Goal: Communication & Community: Answer question/provide support

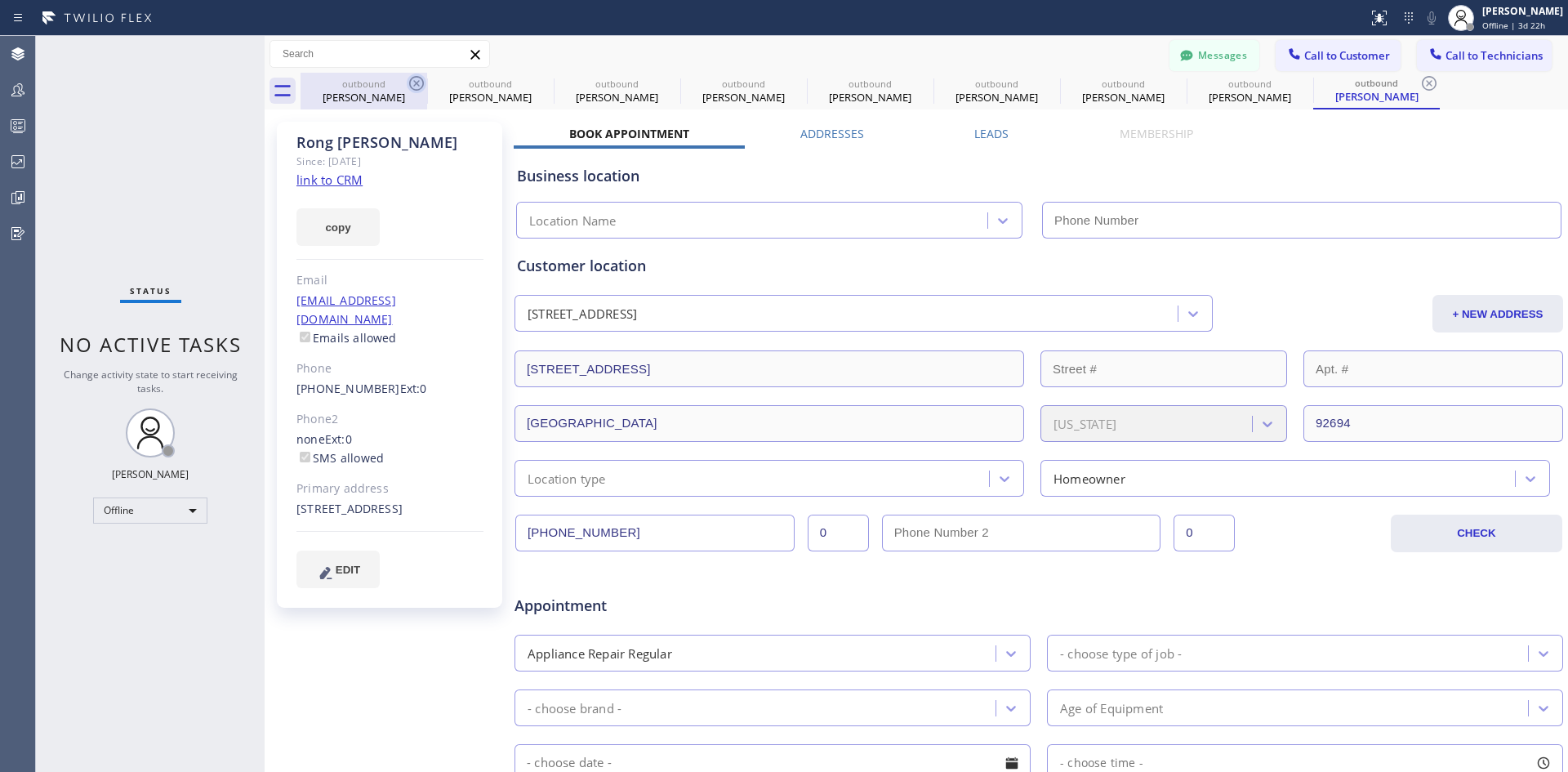
type input "[PHONE_NUMBER]"
click at [420, 83] on icon at bounding box center [416, 83] width 20 height 20
type input "(213) 301-0966"
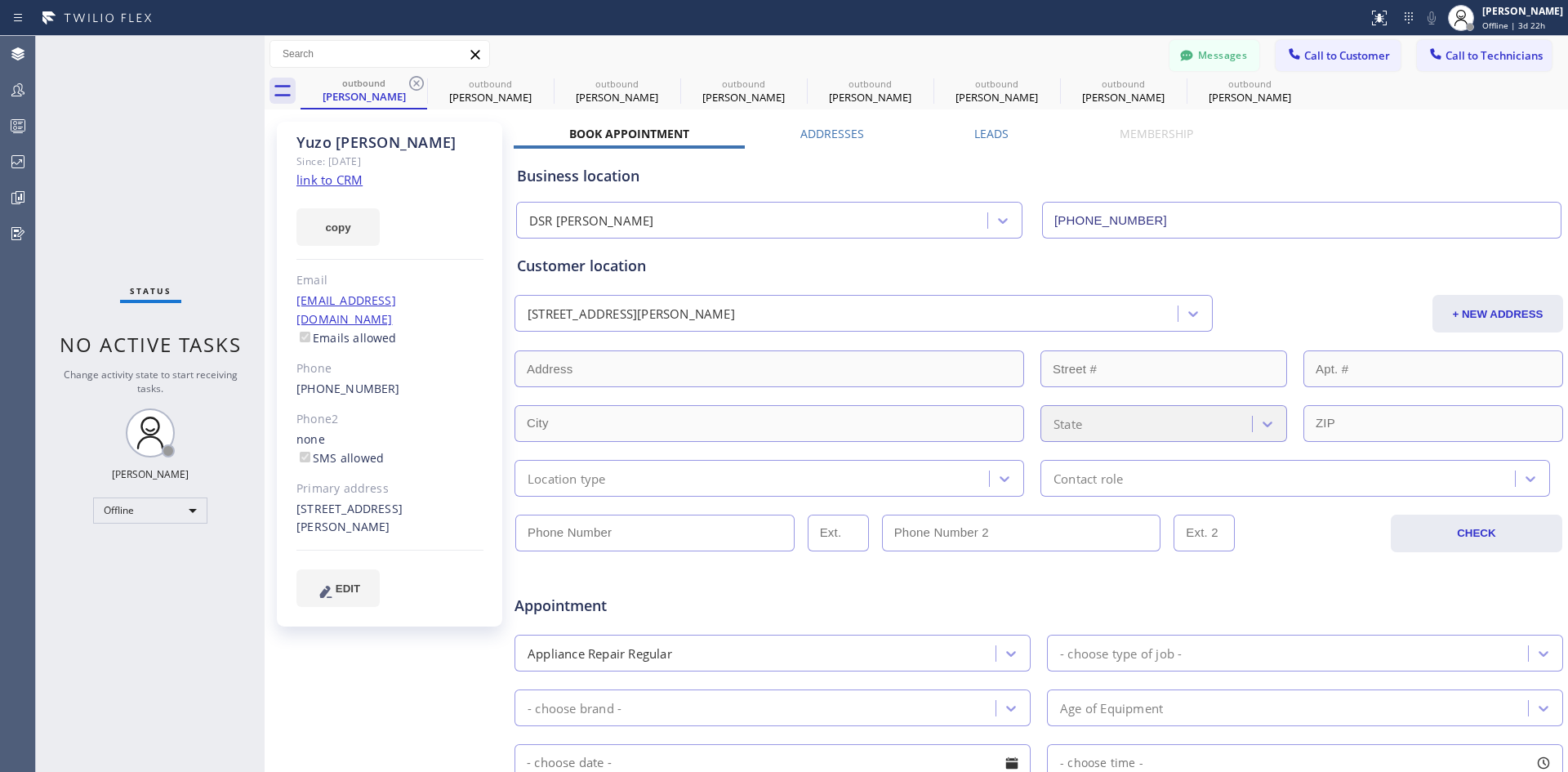
click at [420, 83] on icon at bounding box center [416, 83] width 20 height 20
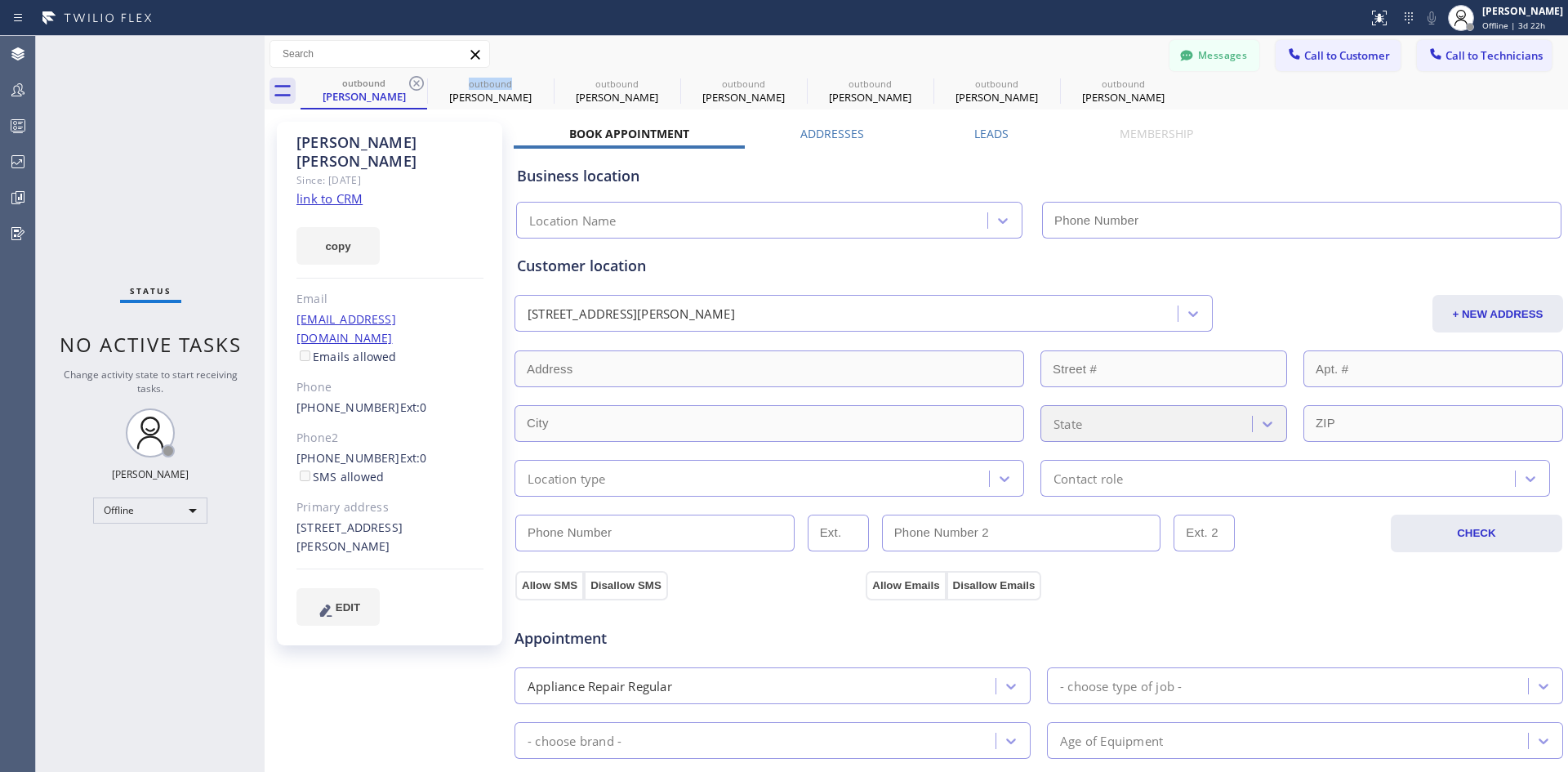
click at [420, 83] on icon at bounding box center [416, 83] width 20 height 20
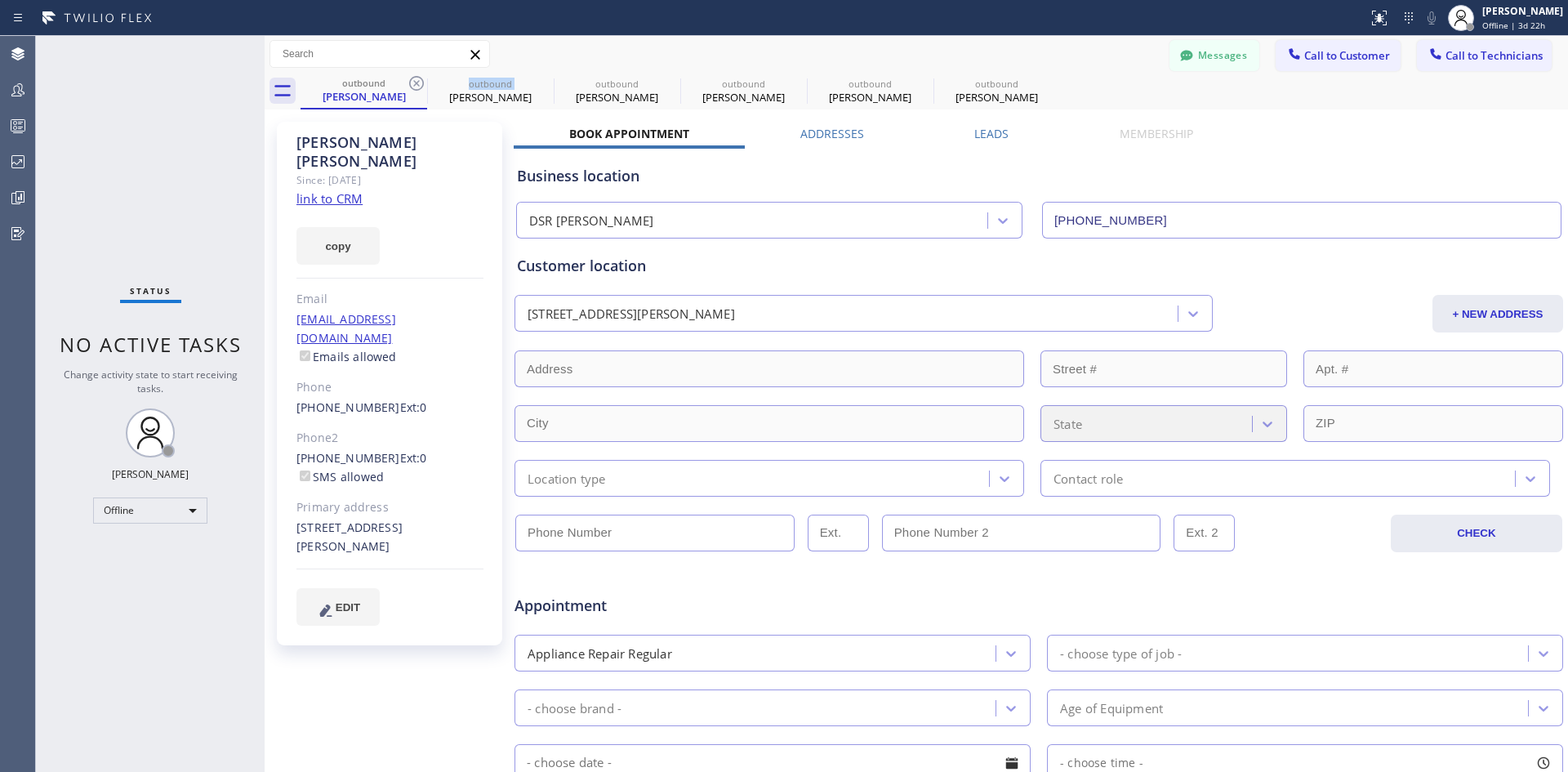
click at [420, 83] on icon at bounding box center [416, 83] width 20 height 20
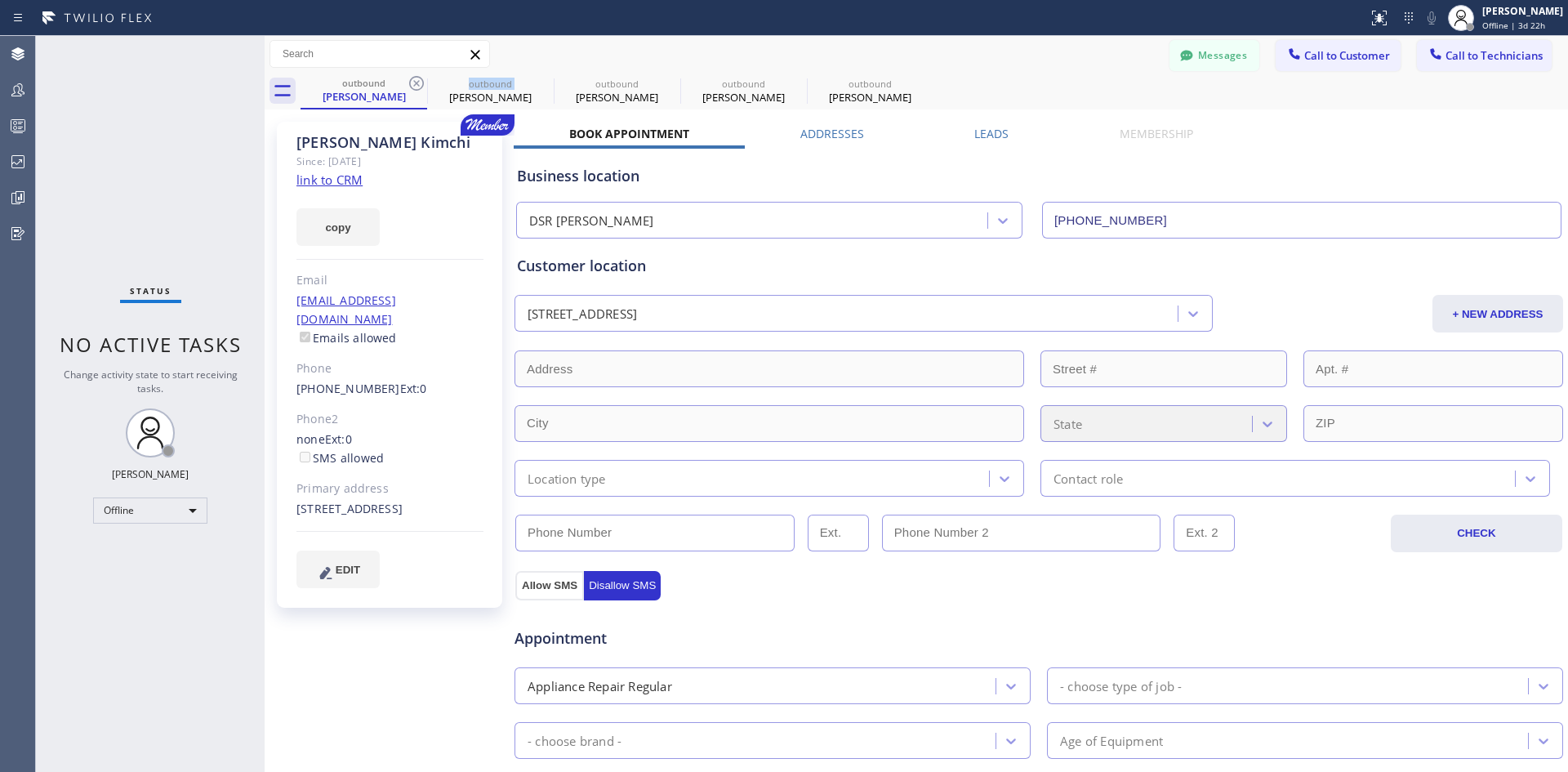
click at [420, 83] on icon at bounding box center [416, 83] width 20 height 20
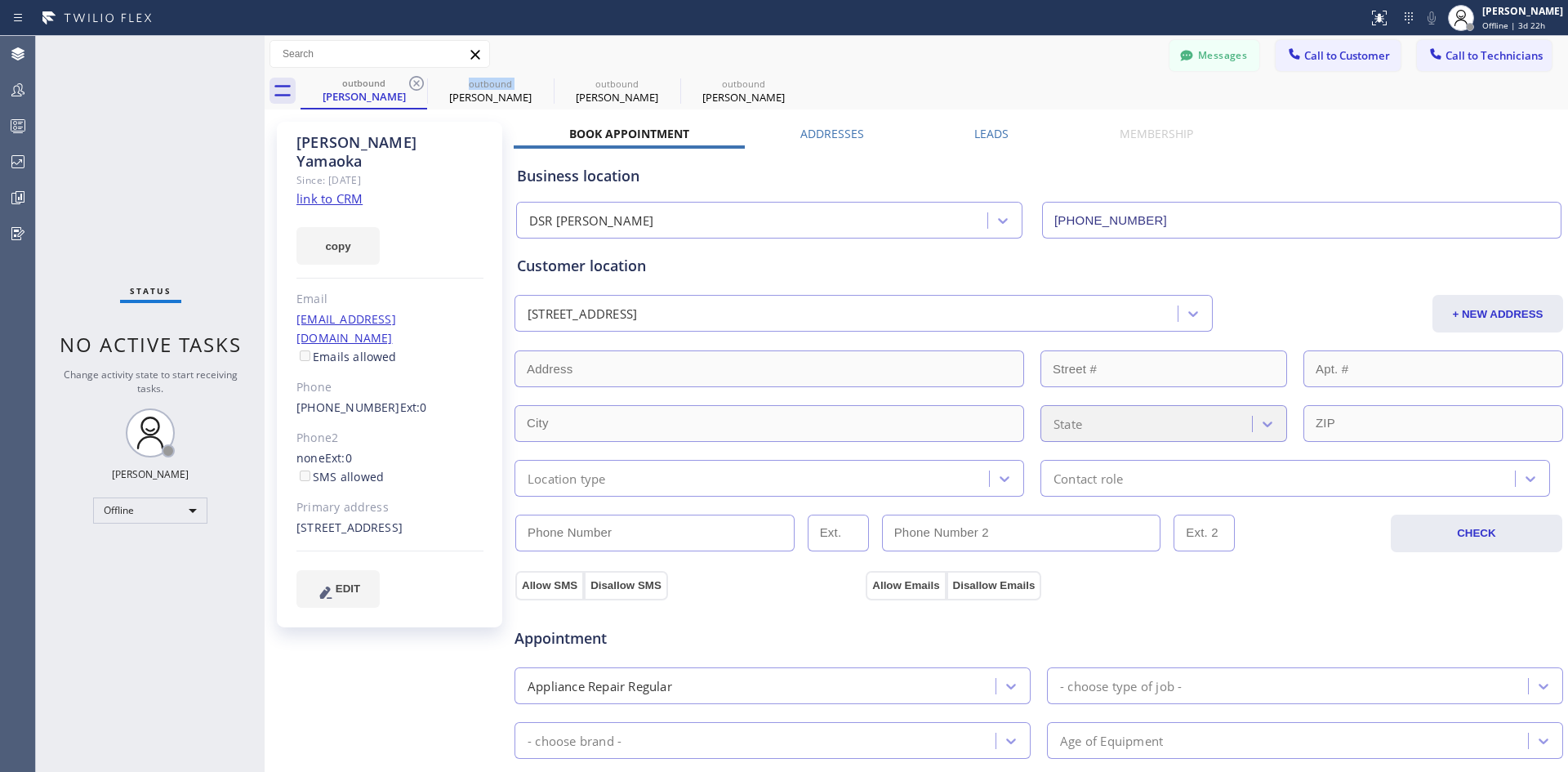
click at [420, 83] on icon at bounding box center [416, 83] width 20 height 20
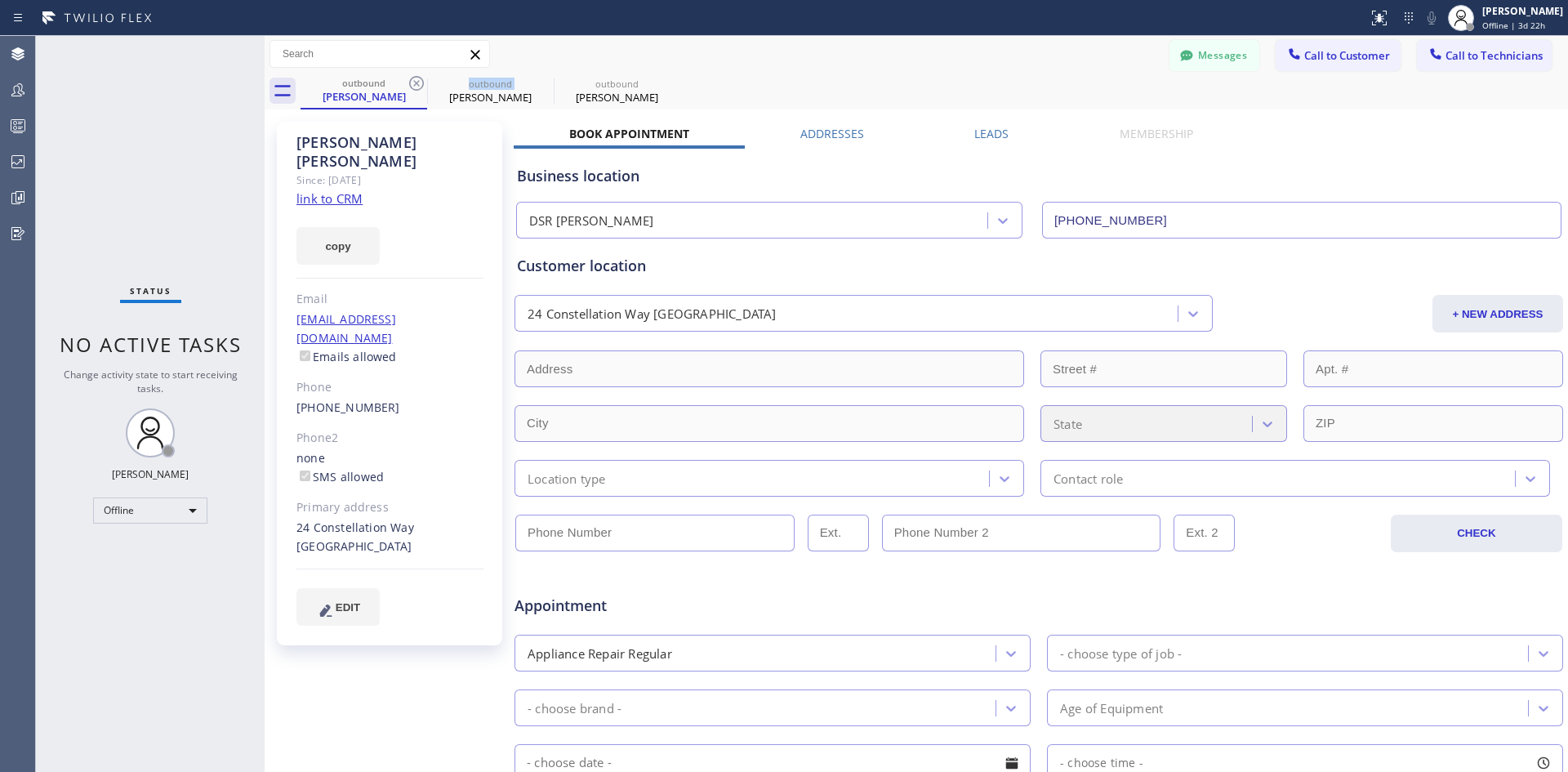
click at [420, 83] on icon at bounding box center [416, 83] width 20 height 20
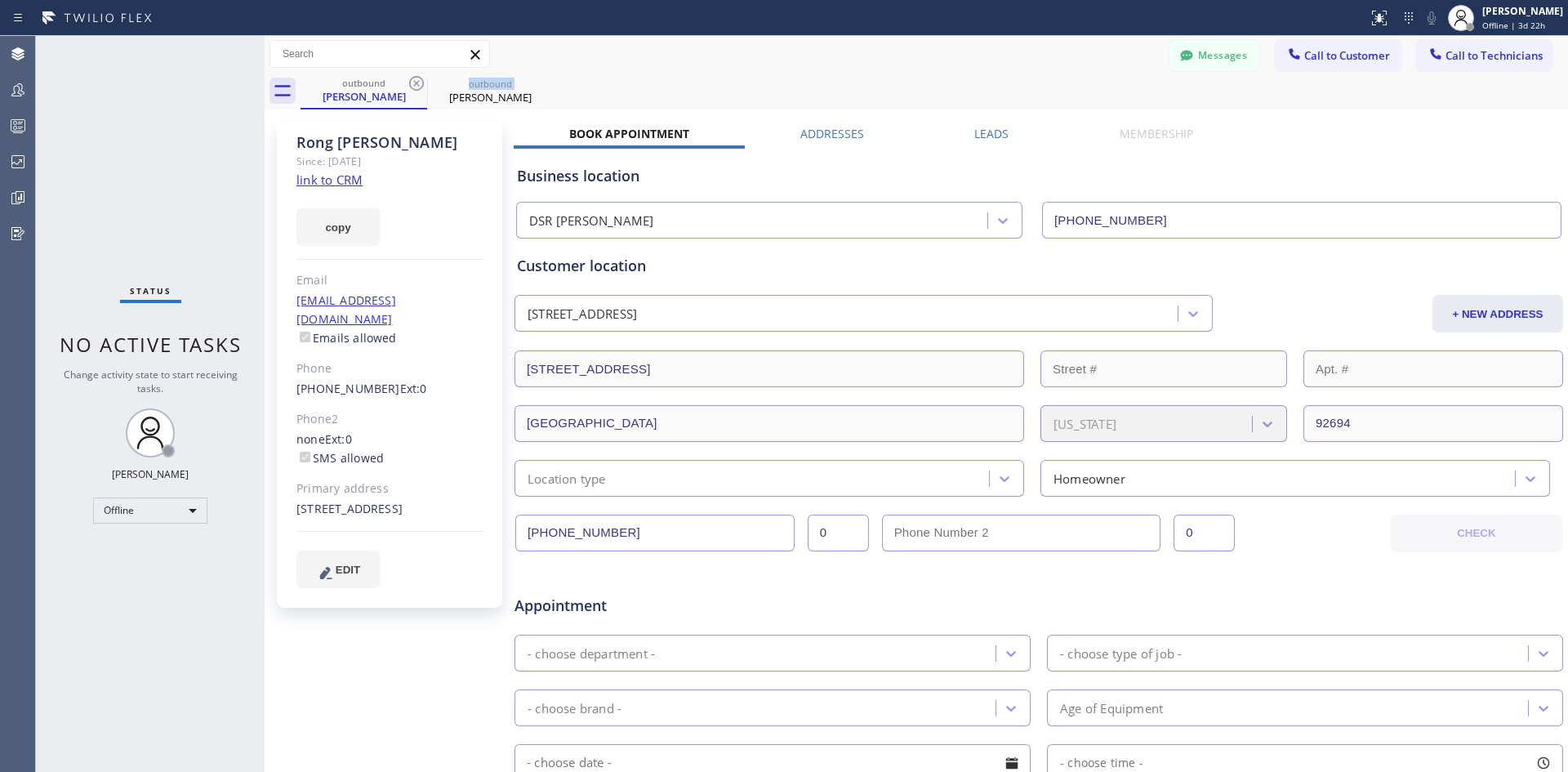
click at [420, 83] on icon at bounding box center [416, 83] width 20 height 20
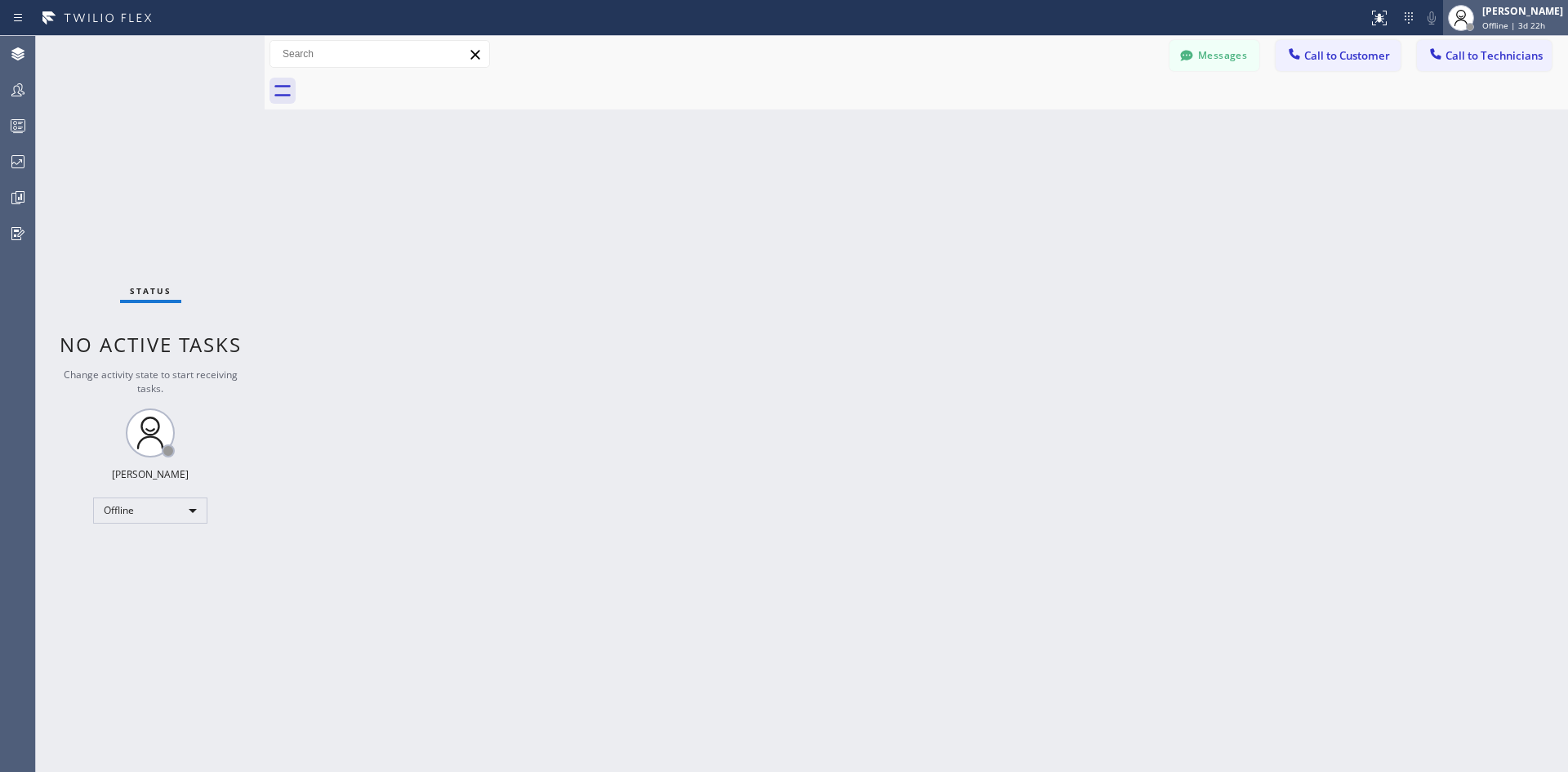
click at [1490, 15] on div "Iverson Maala Ipapo" at bounding box center [1522, 10] width 81 height 14
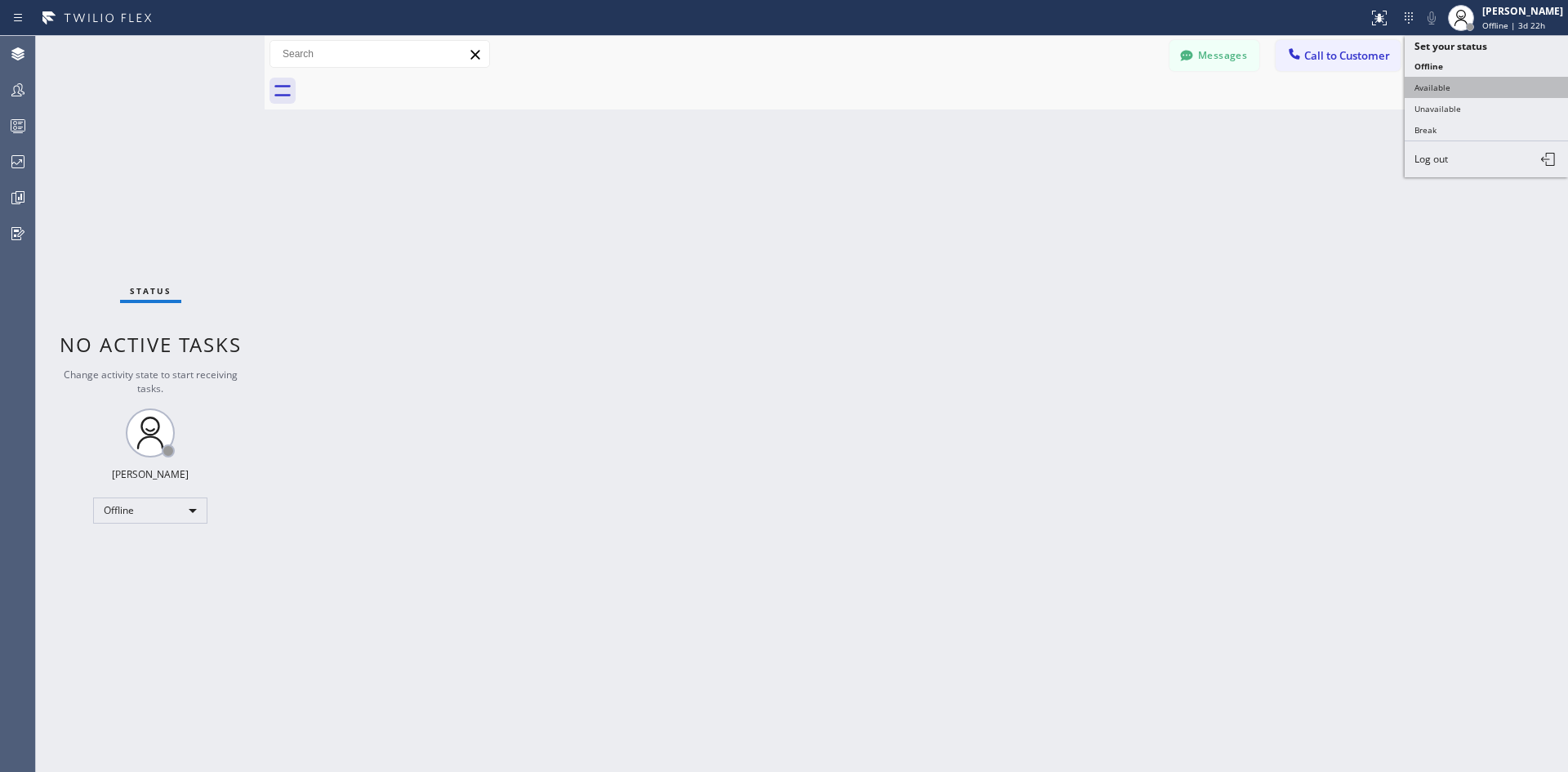
click at [1455, 81] on button "Available" at bounding box center [1485, 88] width 163 height 22
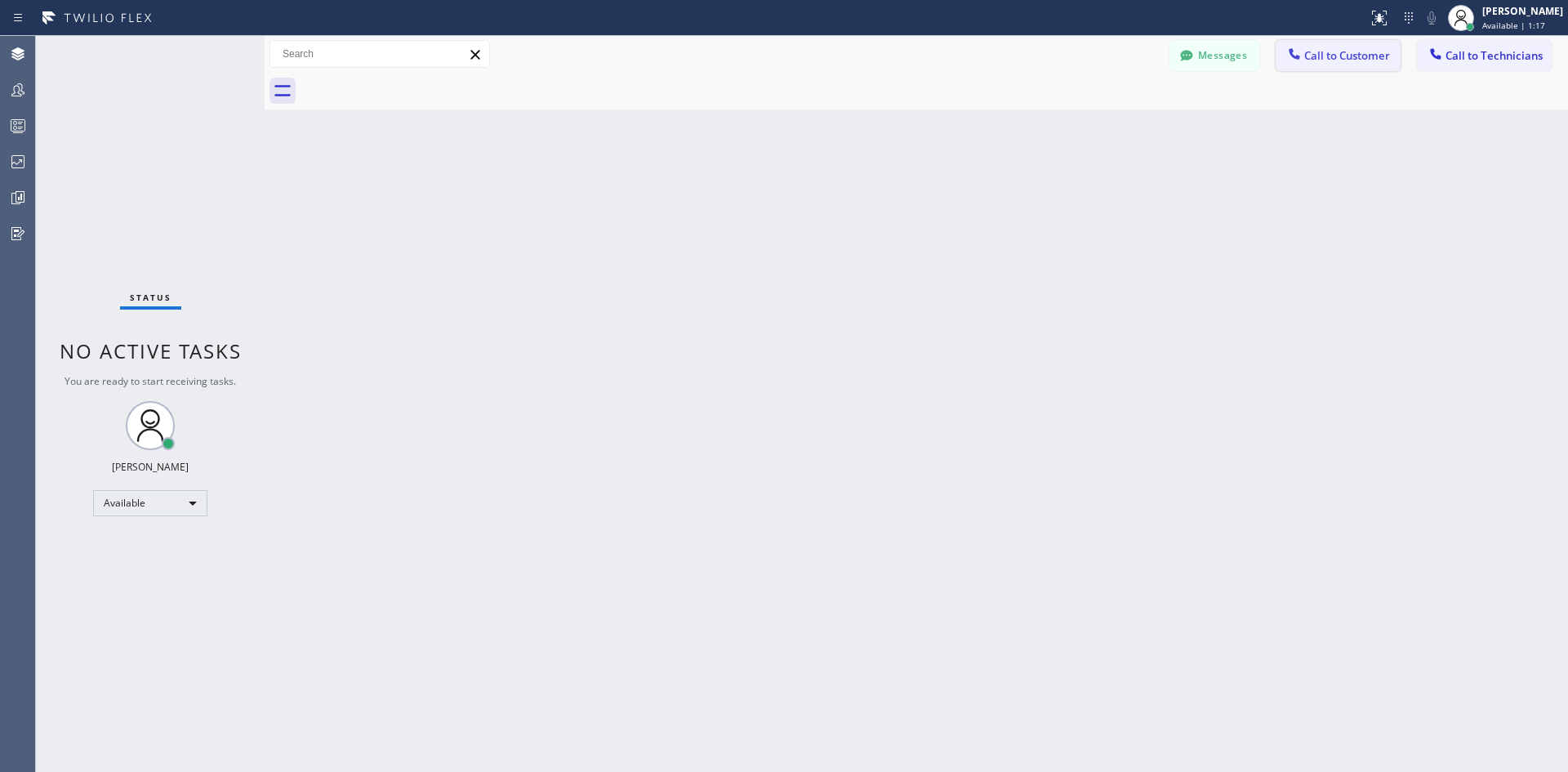
click at [1343, 56] on span "Call to Customer" at bounding box center [1346, 56] width 86 height 15
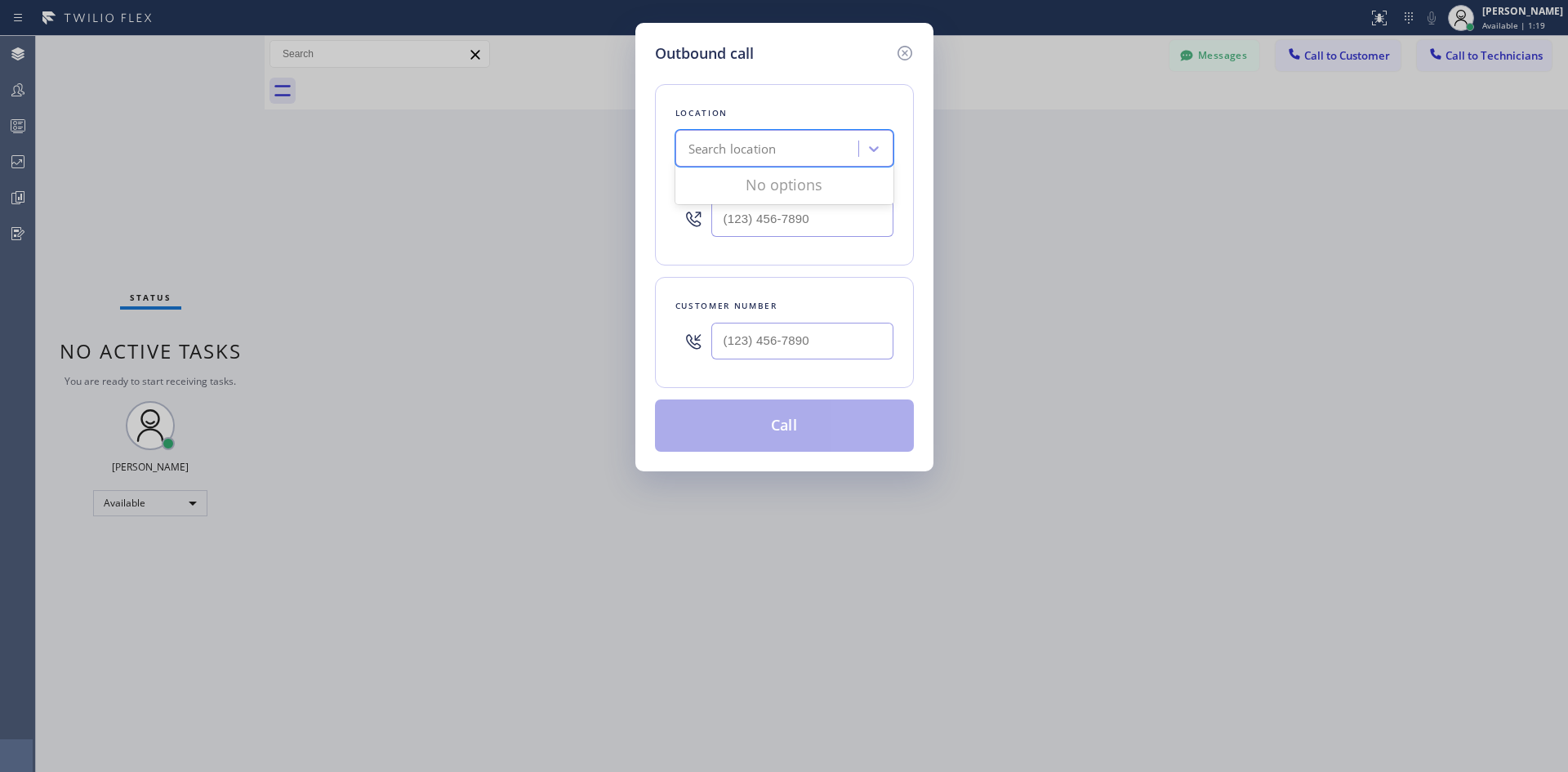
click at [824, 157] on div "Search location" at bounding box center [769, 149] width 178 height 28
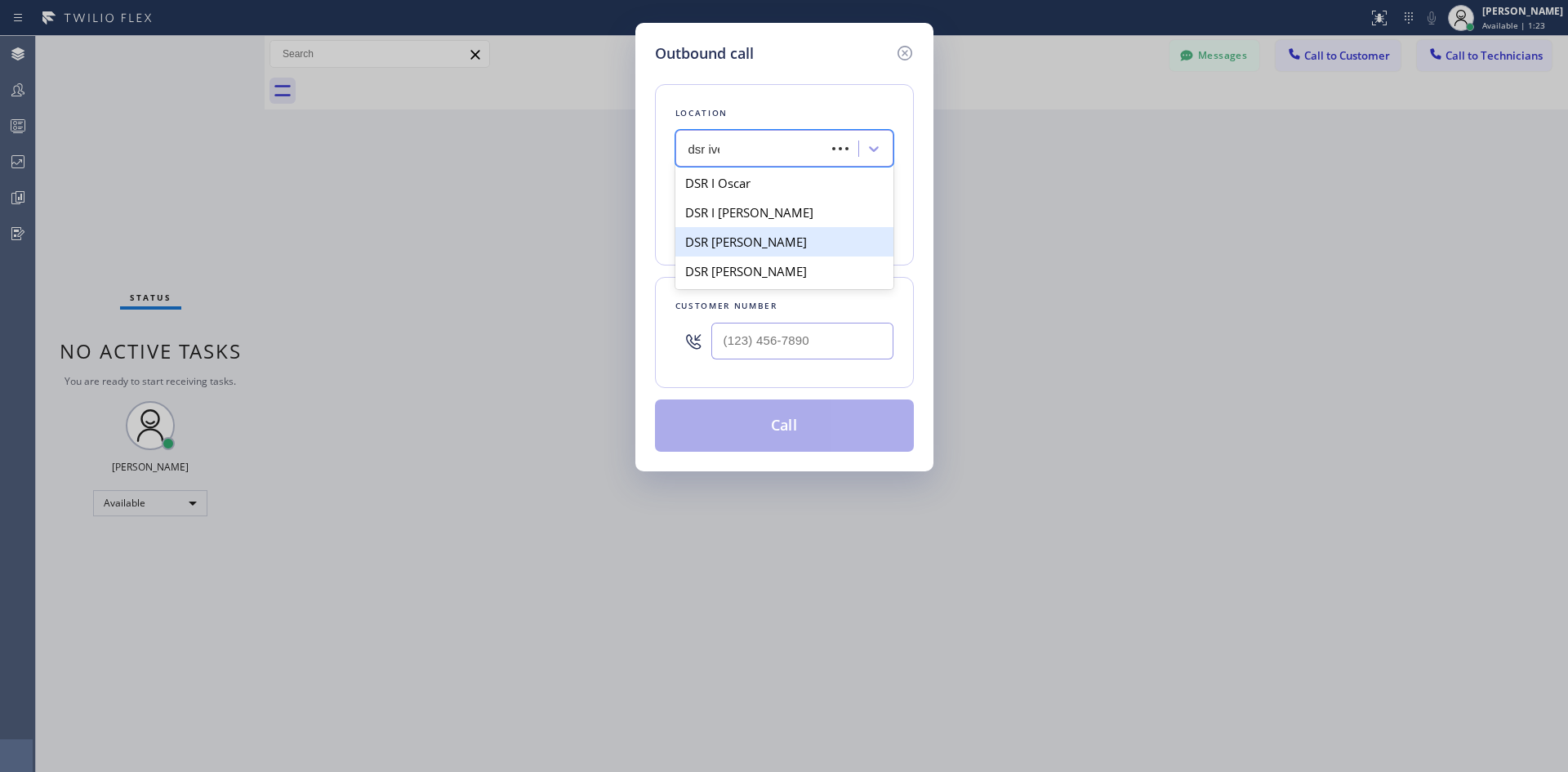
type input "dsr iver"
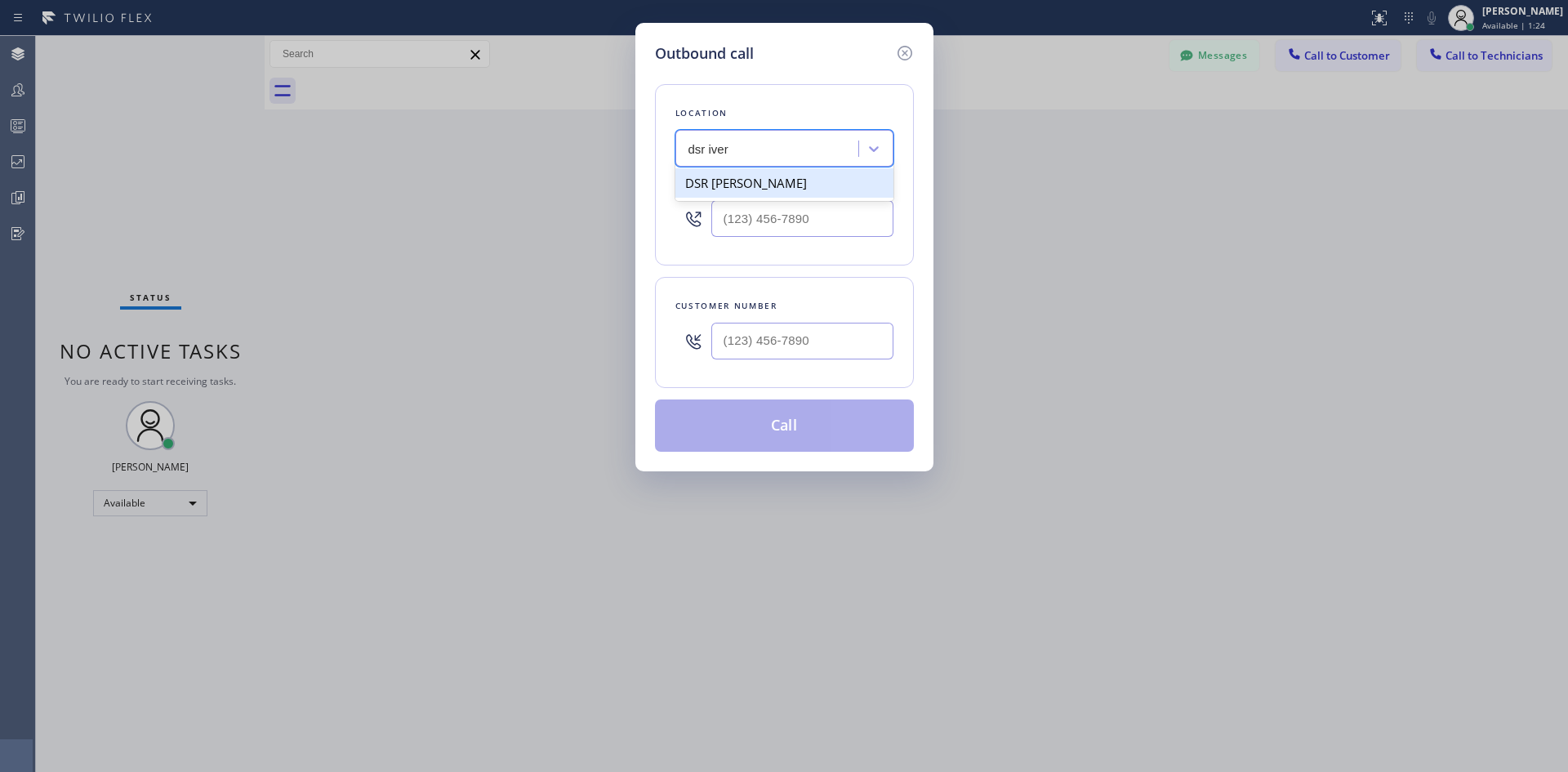
click at [788, 182] on div "DSR Iverson" at bounding box center [784, 183] width 218 height 29
type input "(213) 301-0966"
click at [808, 339] on input "(___) ___-____" at bounding box center [802, 341] width 182 height 37
paste input "206) 793-2031"
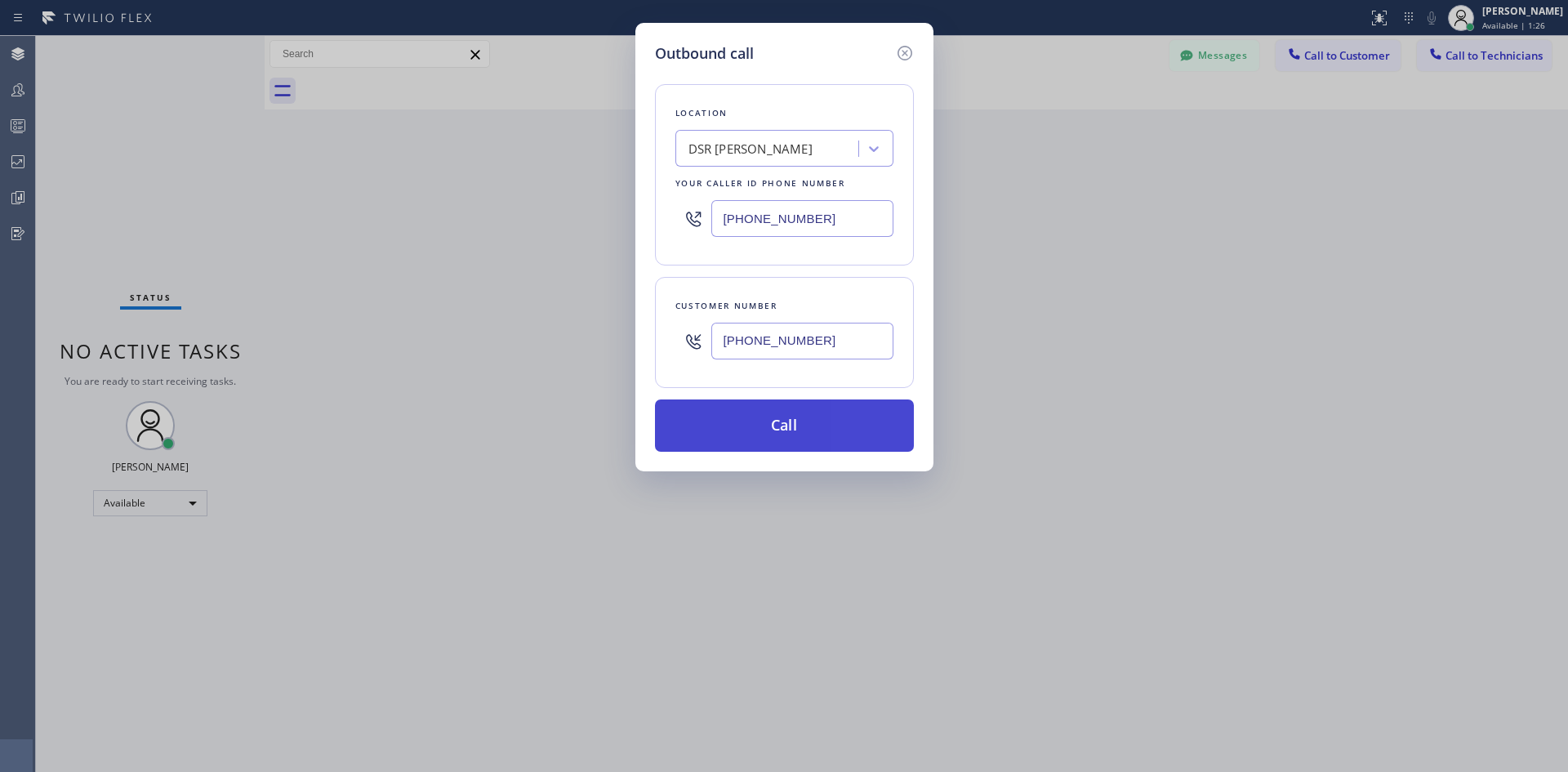
type input "(206) 793-2031"
click at [788, 418] on button "Call" at bounding box center [784, 426] width 259 height 53
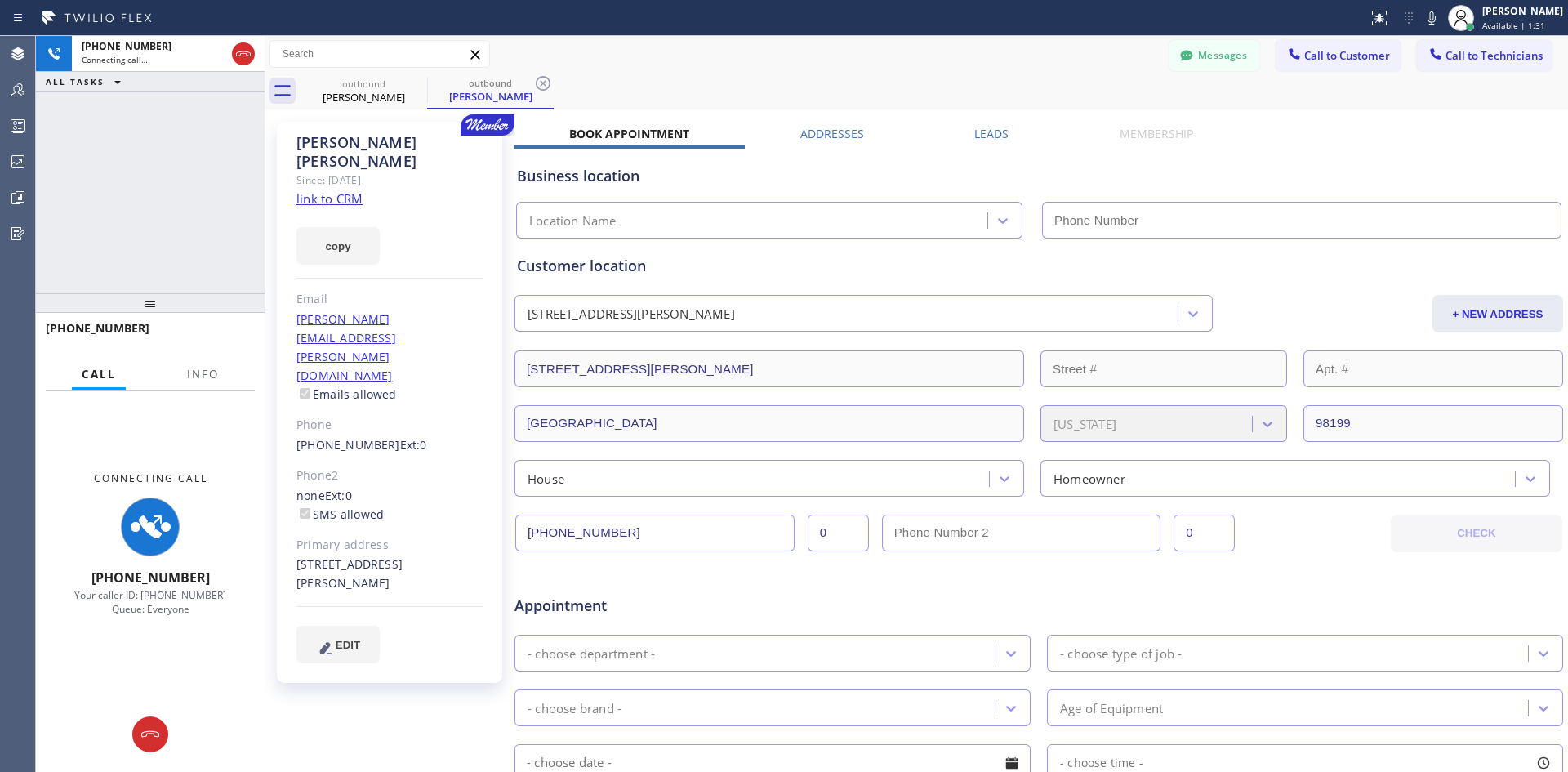
type input "(213) 301-0966"
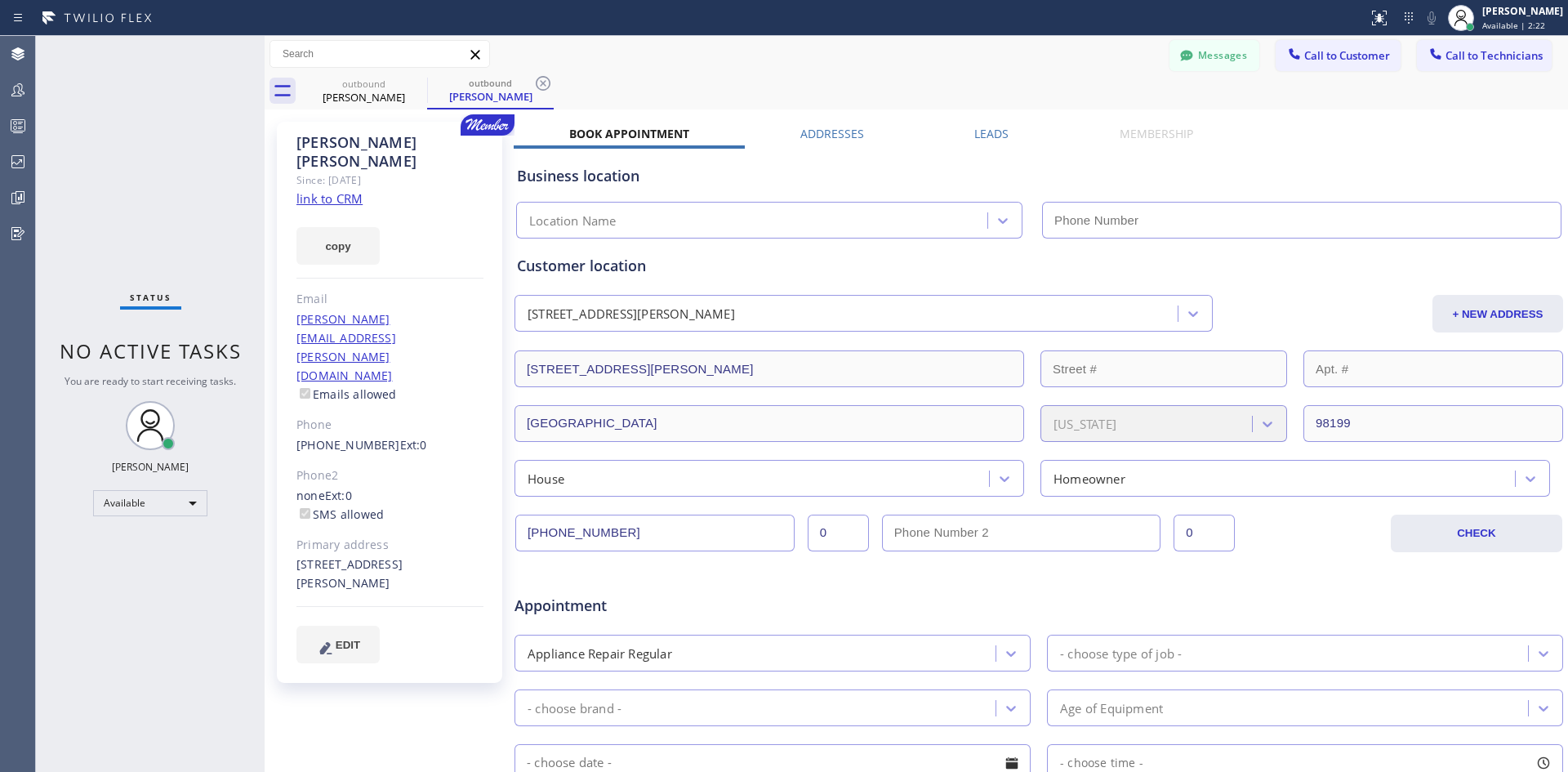
type input "[PHONE_NUMBER]"
click at [1345, 66] on button "Call to Customer" at bounding box center [1337, 56] width 125 height 31
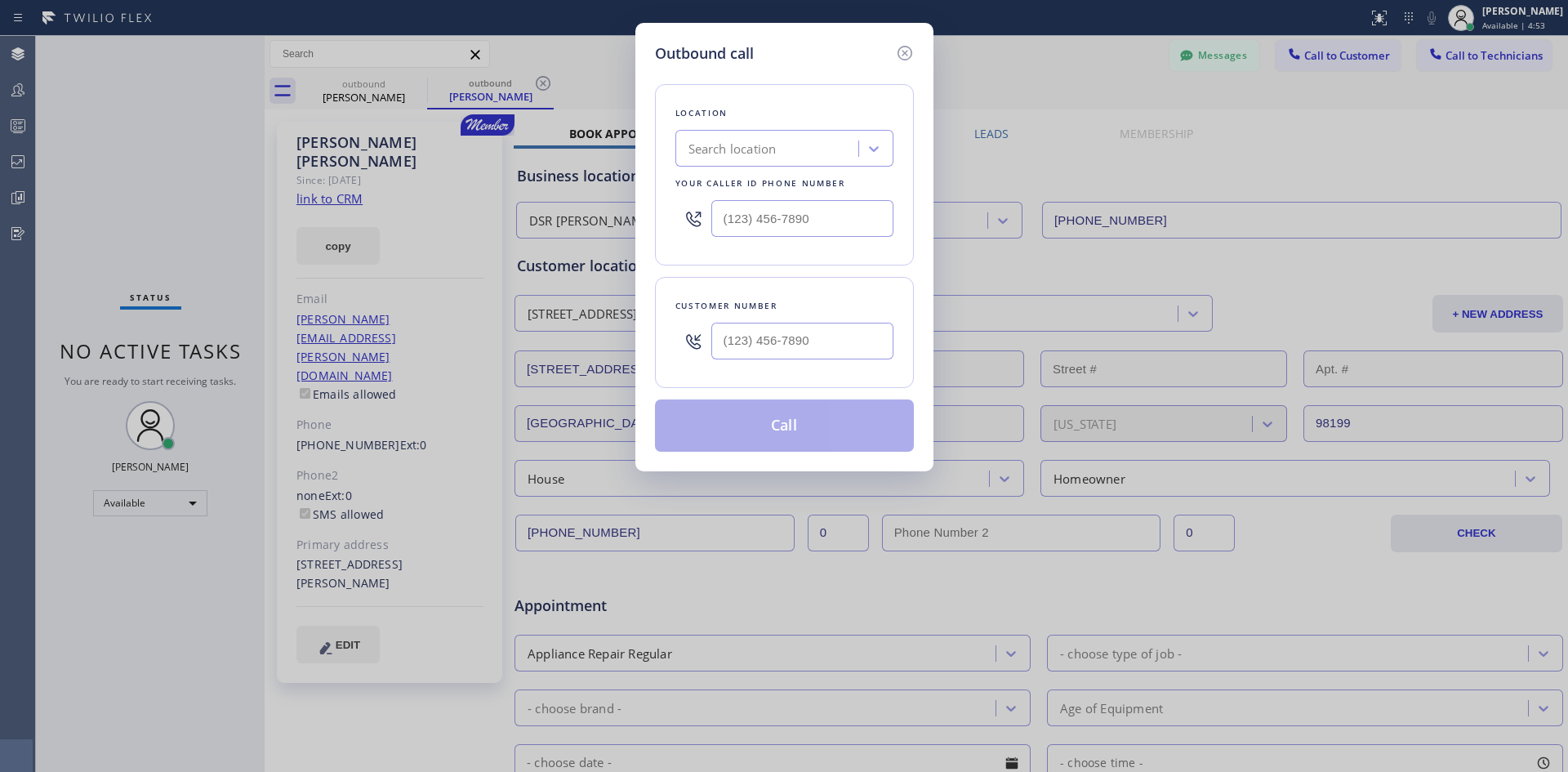
type input "(___) ___-____"
click at [804, 341] on input "(___) ___-____" at bounding box center [802, 341] width 182 height 37
click at [822, 153] on div "Search location" at bounding box center [769, 149] width 178 height 28
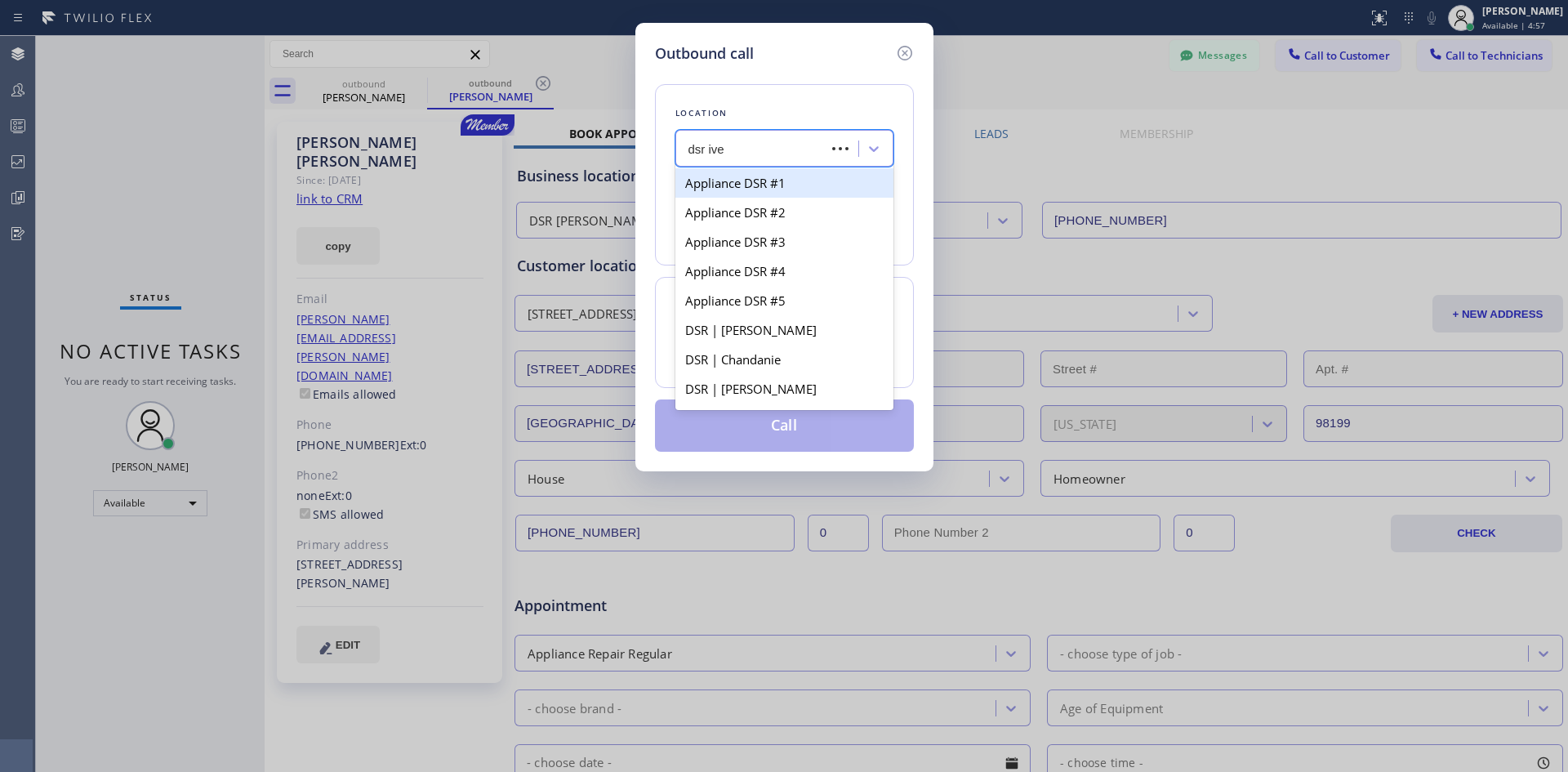
type input "dsr iver"
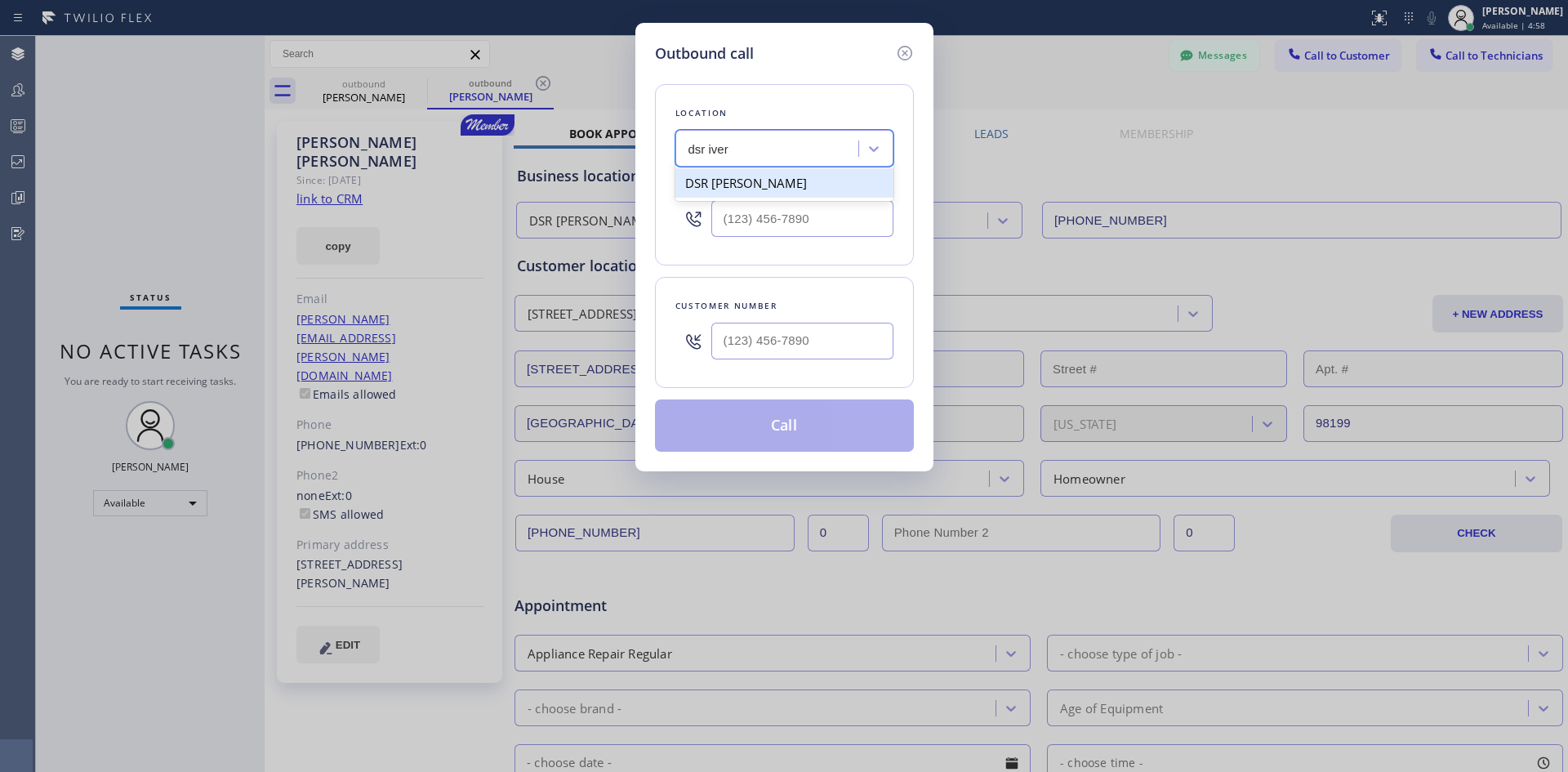
click at [790, 192] on div "DSR Iverson" at bounding box center [784, 183] width 218 height 29
type input "(213) 301-0966"
click at [814, 340] on input "(___) ___-____" at bounding box center [802, 341] width 182 height 37
paste input "847) 668-8762"
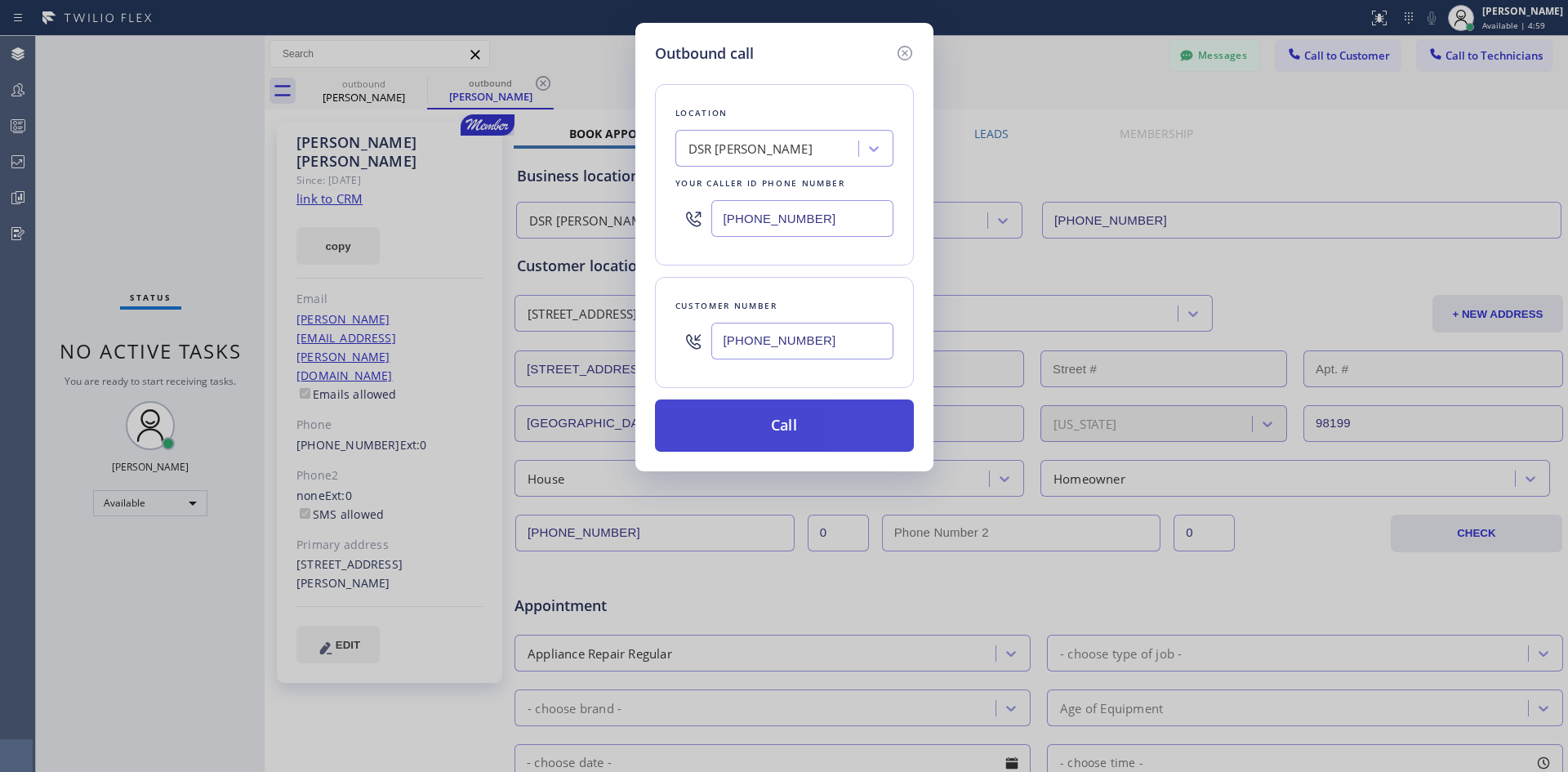
type input "(847) 668-8762"
click at [805, 426] on button "Call" at bounding box center [784, 426] width 259 height 53
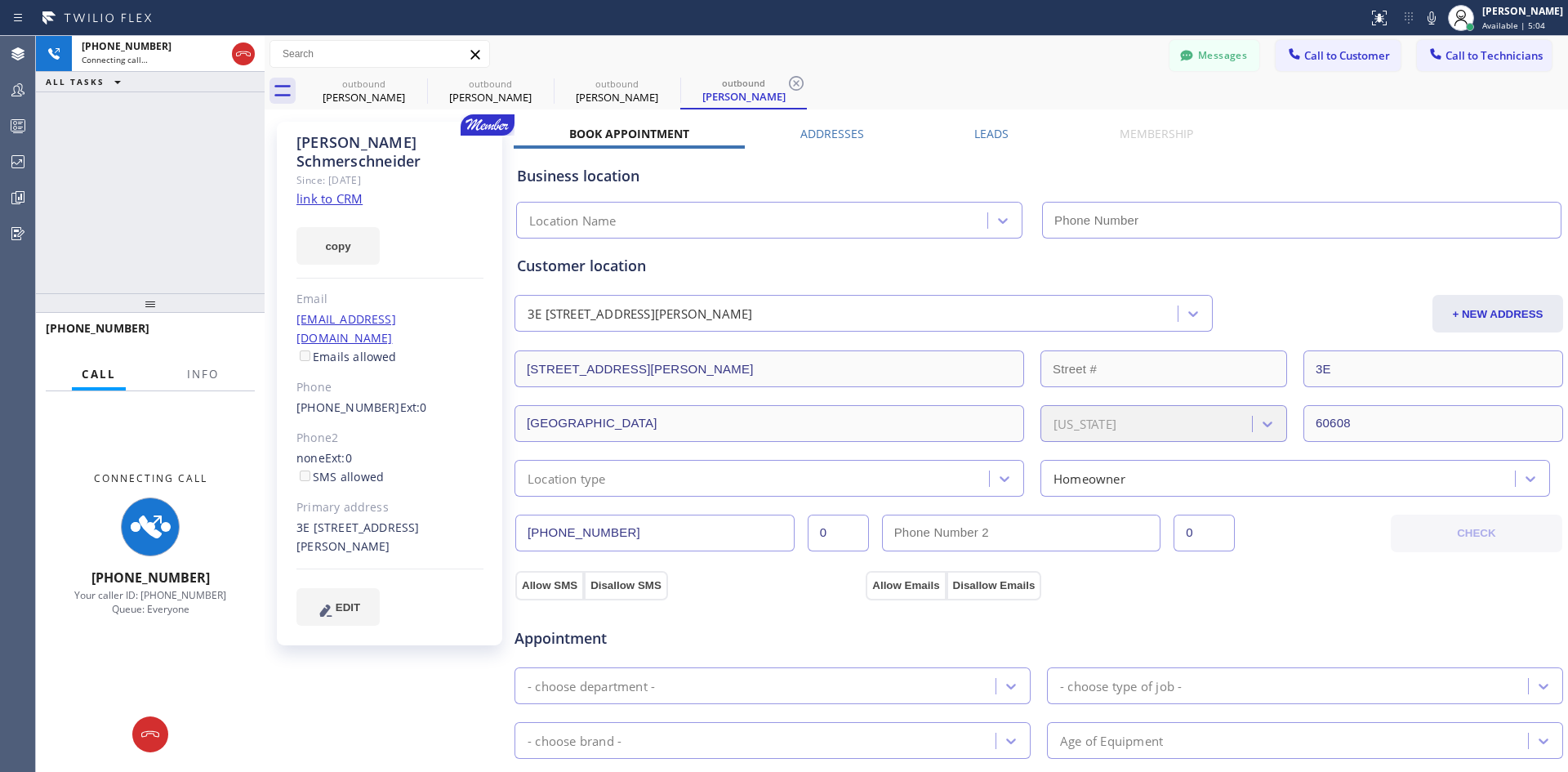
type input "(213) 301-0966"
click at [148, 718] on button at bounding box center [151, 734] width 36 height 36
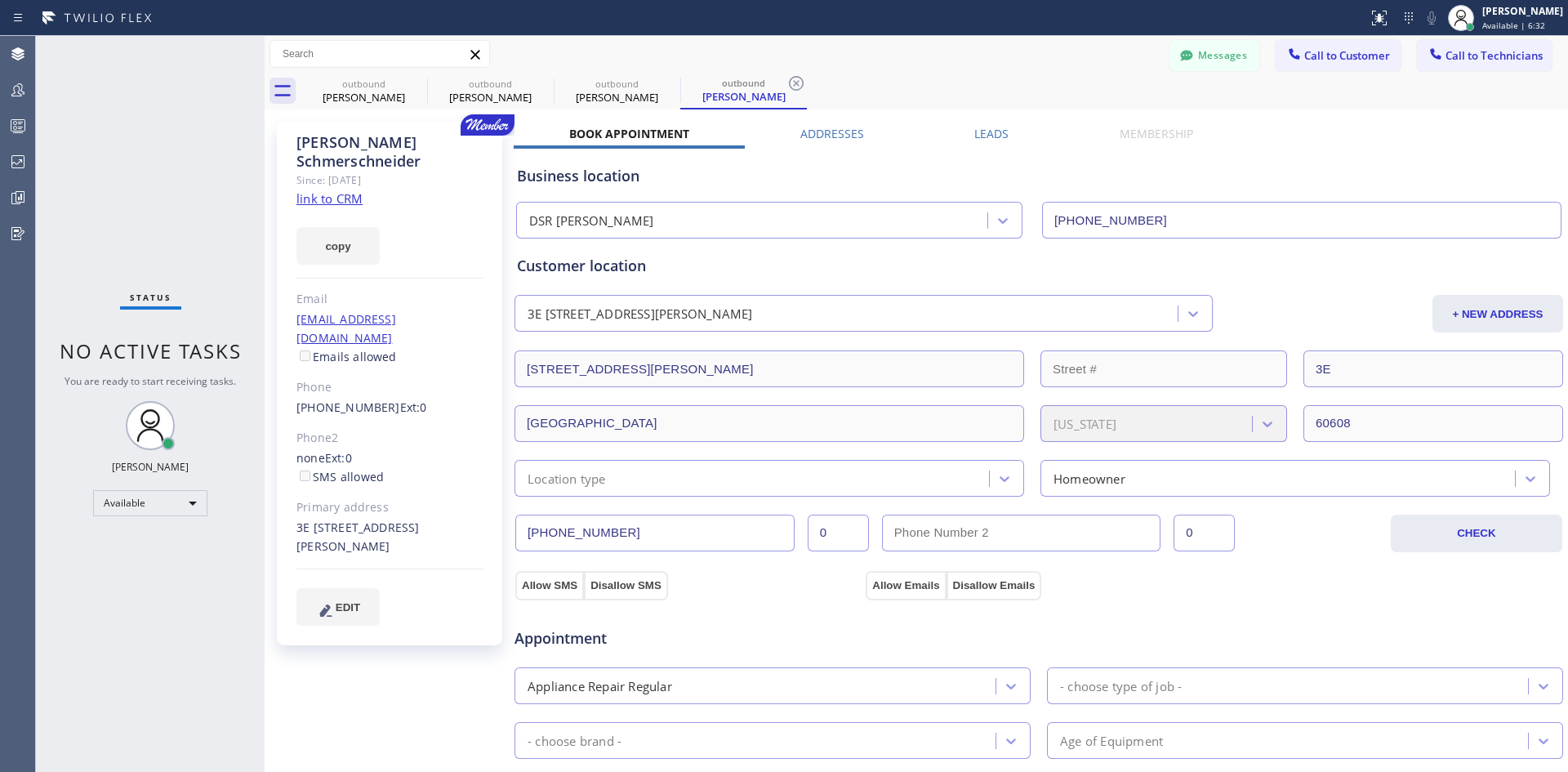
click at [1358, 58] on span "Call to Customer" at bounding box center [1346, 56] width 86 height 15
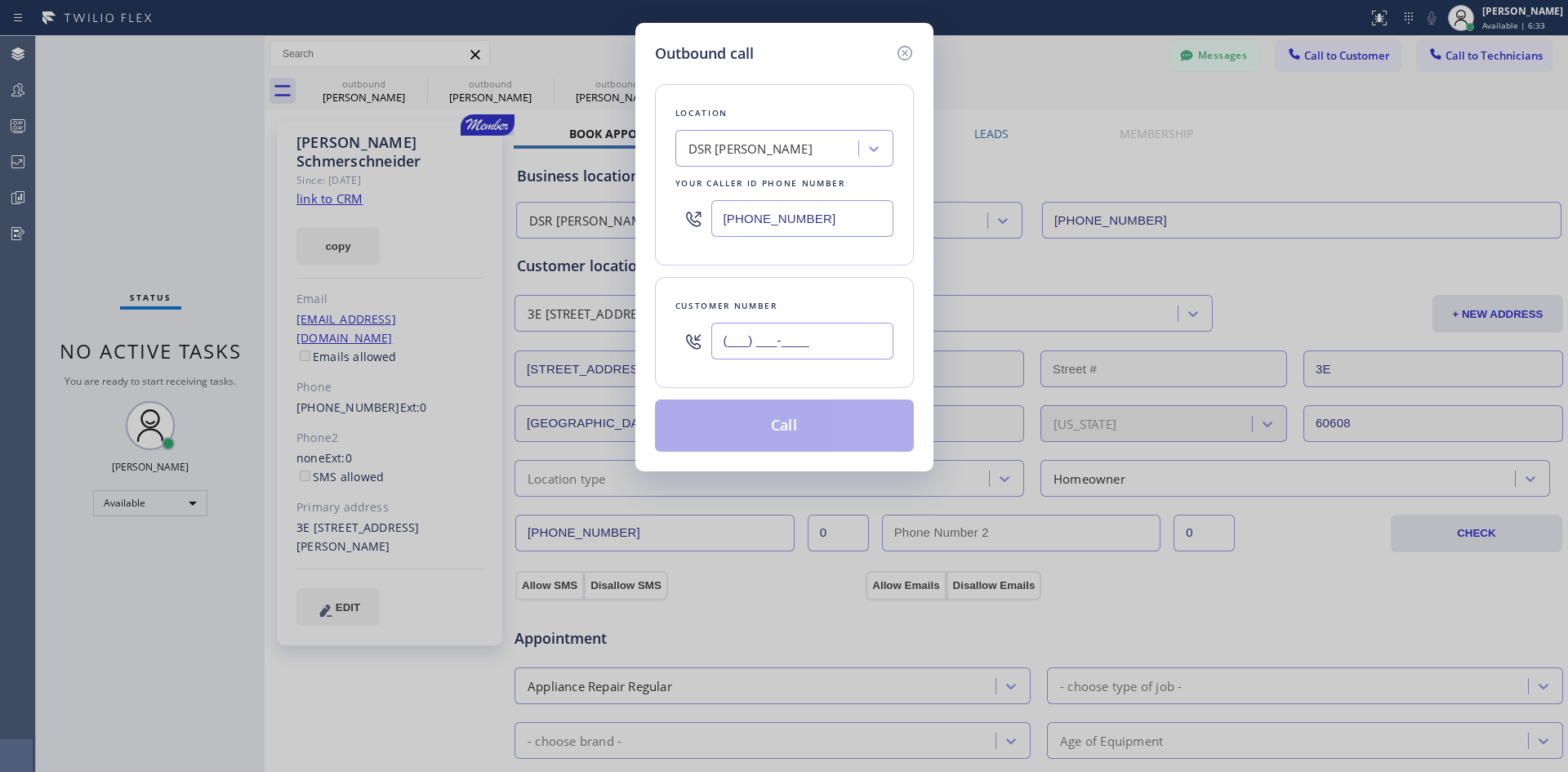
click at [824, 325] on input "(___) ___-____" at bounding box center [802, 341] width 182 height 37
paste input "818) 439-1612"
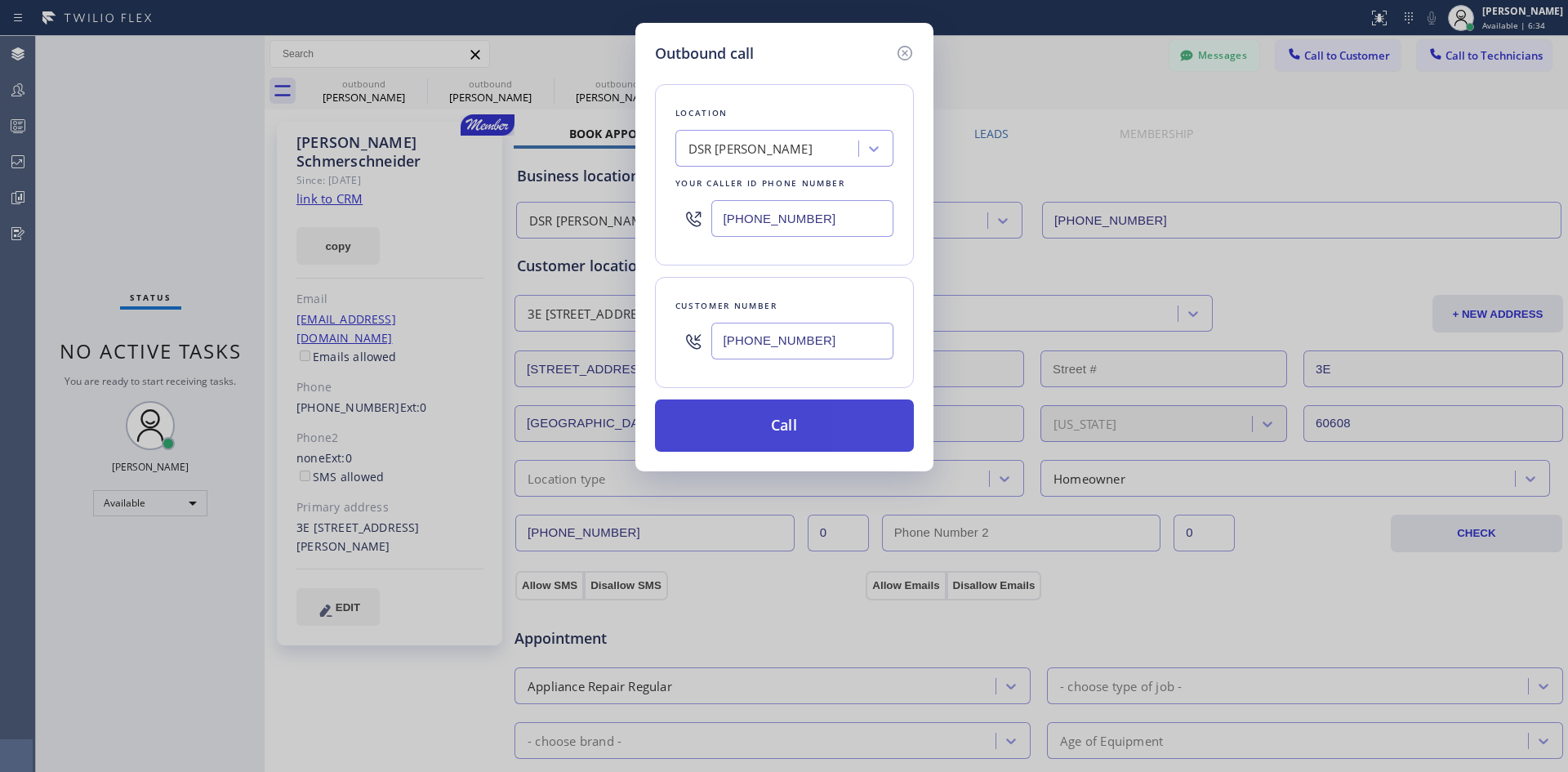
type input "(818) 439-1612"
click at [825, 430] on button "Call" at bounding box center [784, 426] width 259 height 53
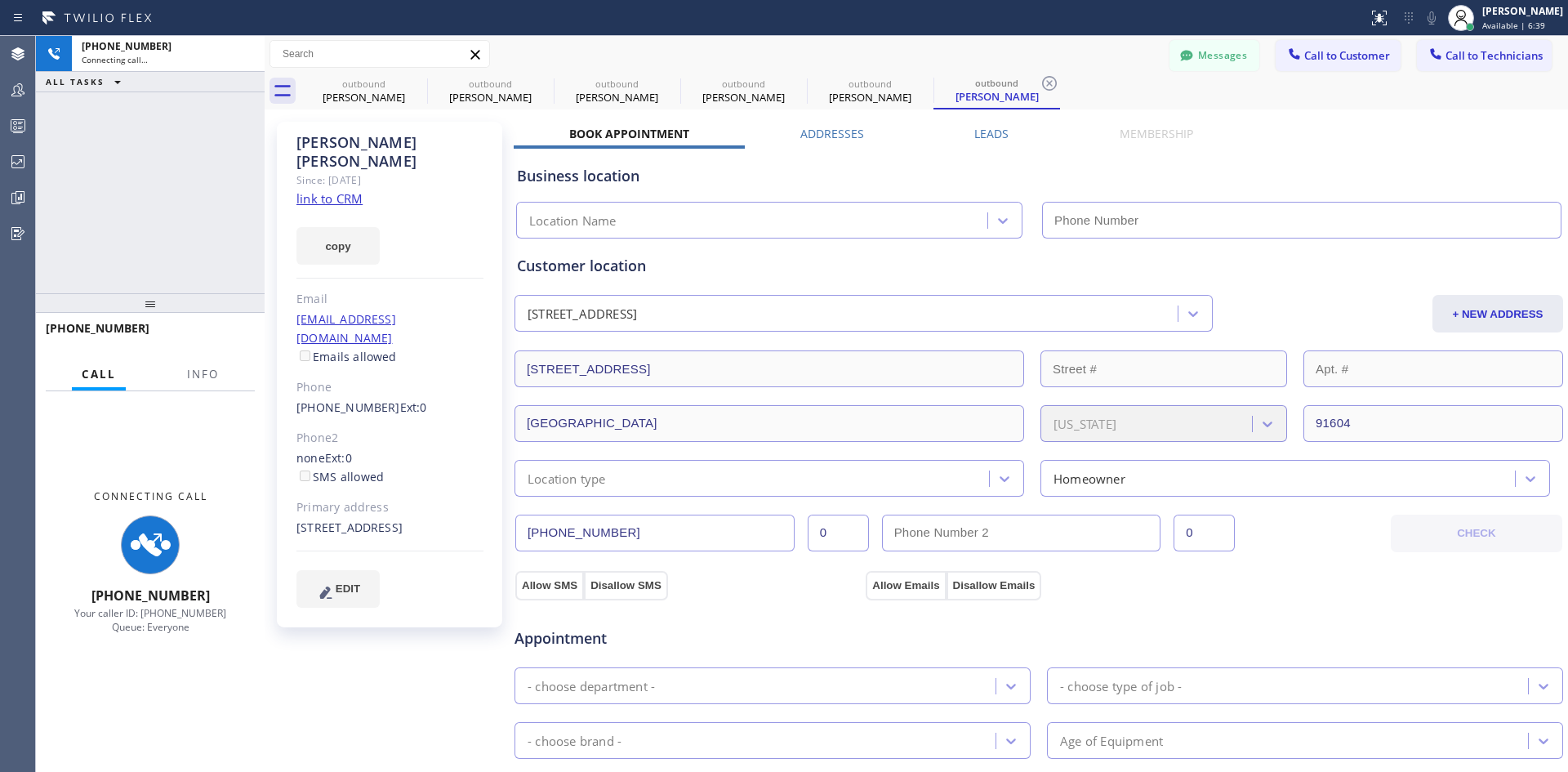
type input "(213) 301-0966"
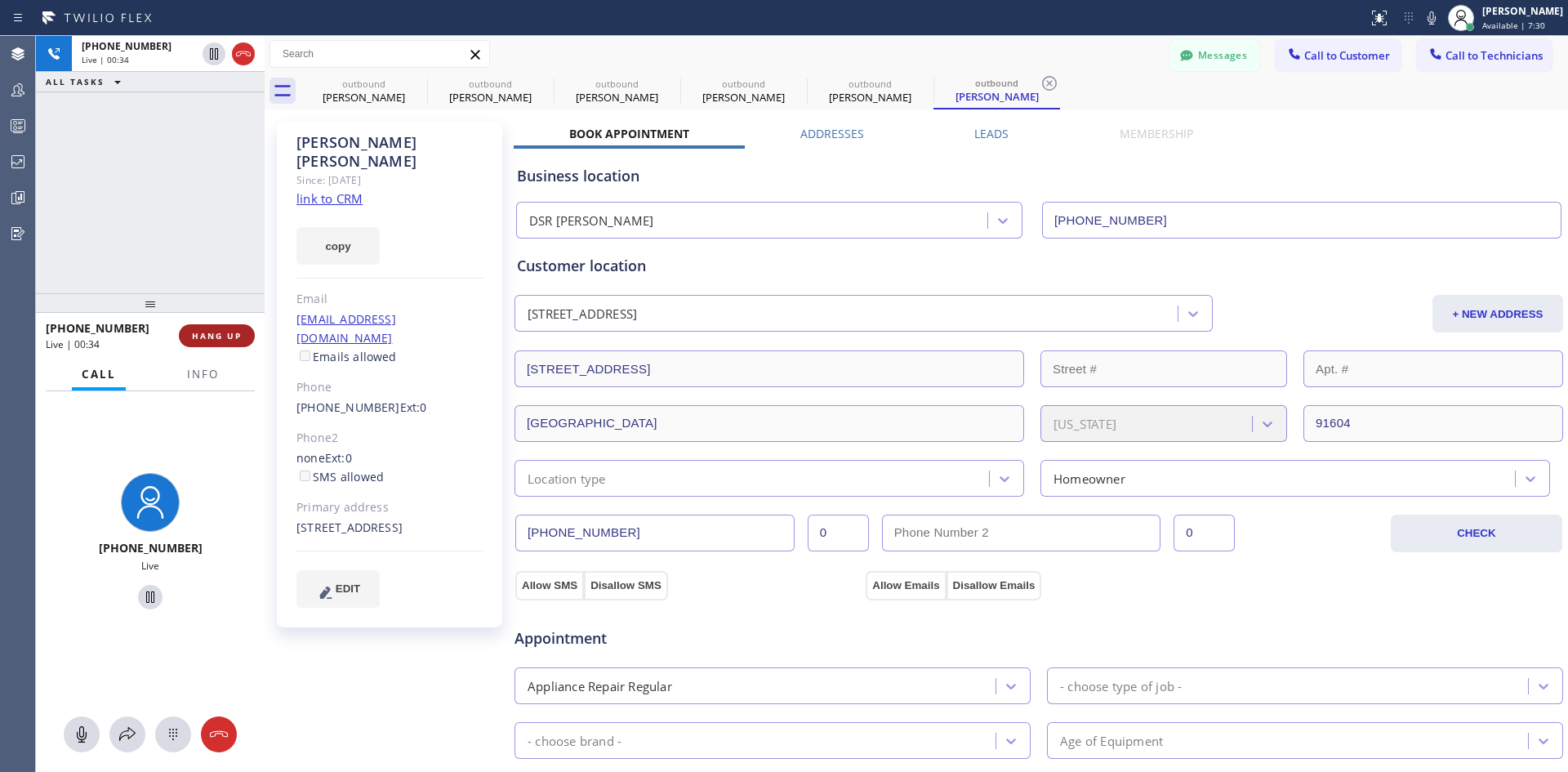
click at [231, 330] on button "HANG UP" at bounding box center [216, 335] width 76 height 23
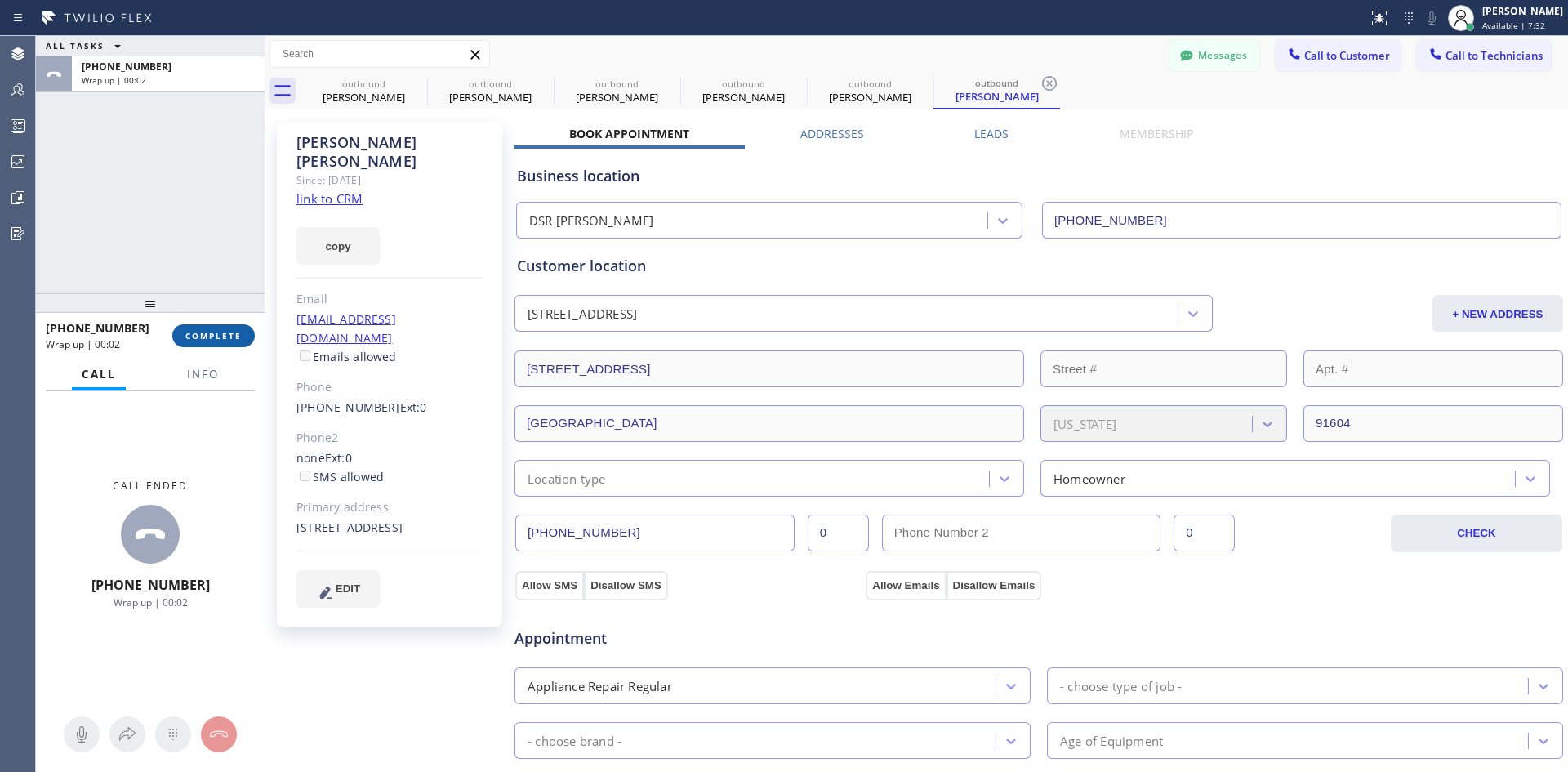
click at [237, 335] on span "COMPLETE" at bounding box center [214, 335] width 56 height 11
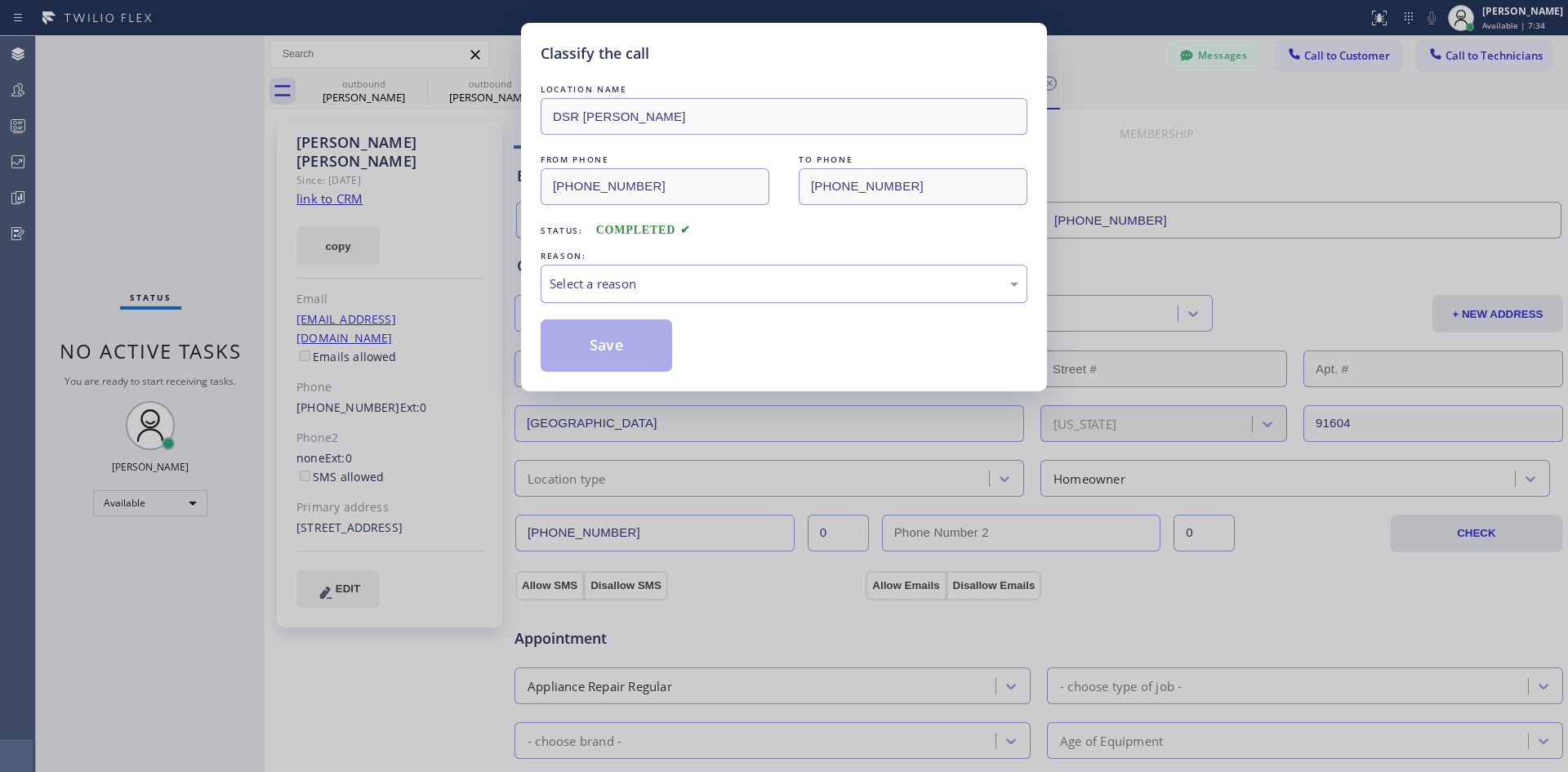
click at [719, 281] on div "Select a reason" at bounding box center [784, 283] width 469 height 19
click at [628, 359] on button "Save" at bounding box center [606, 346] width 132 height 53
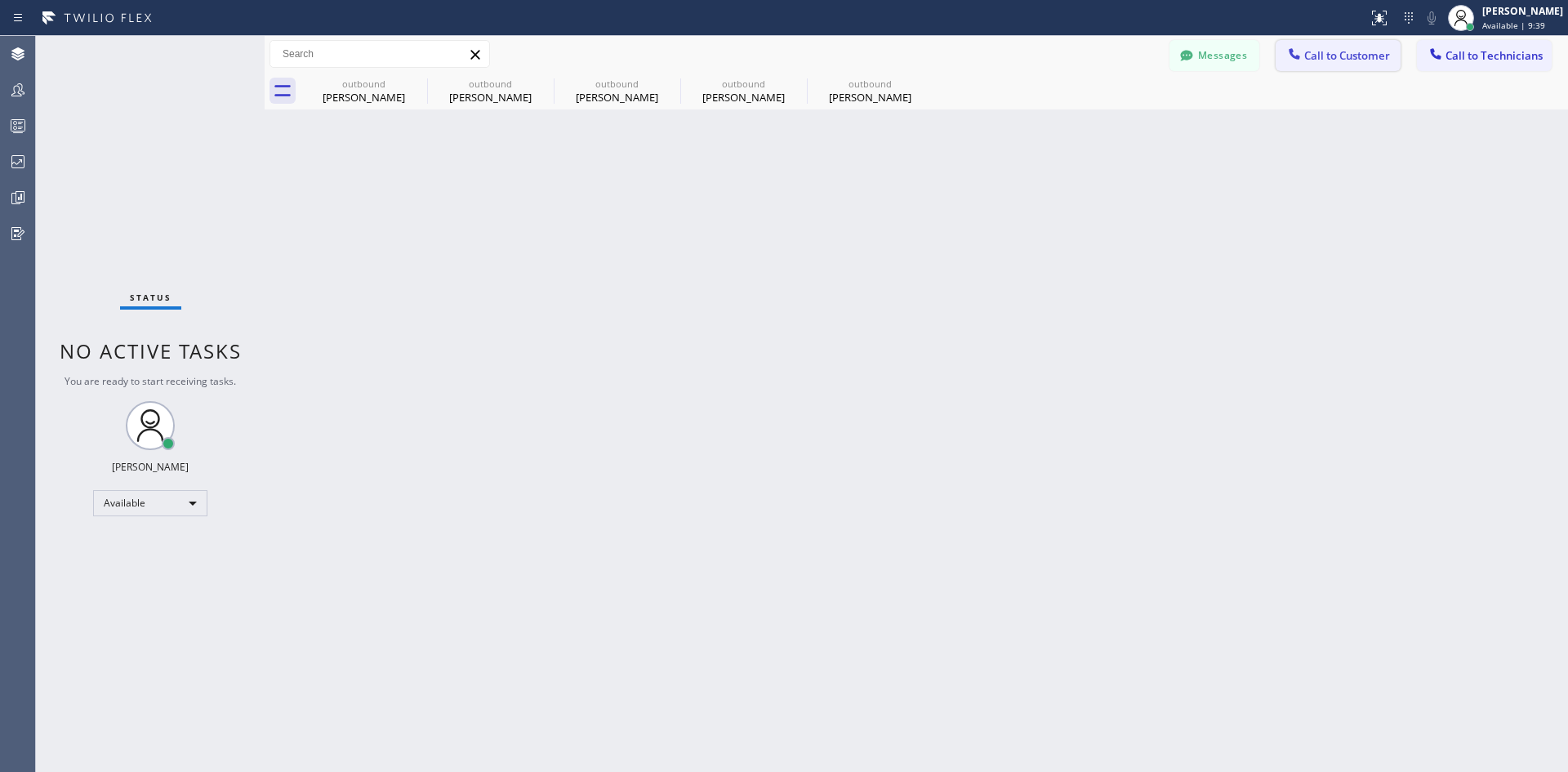
click at [1320, 67] on button "Call to Customer" at bounding box center [1337, 56] width 125 height 31
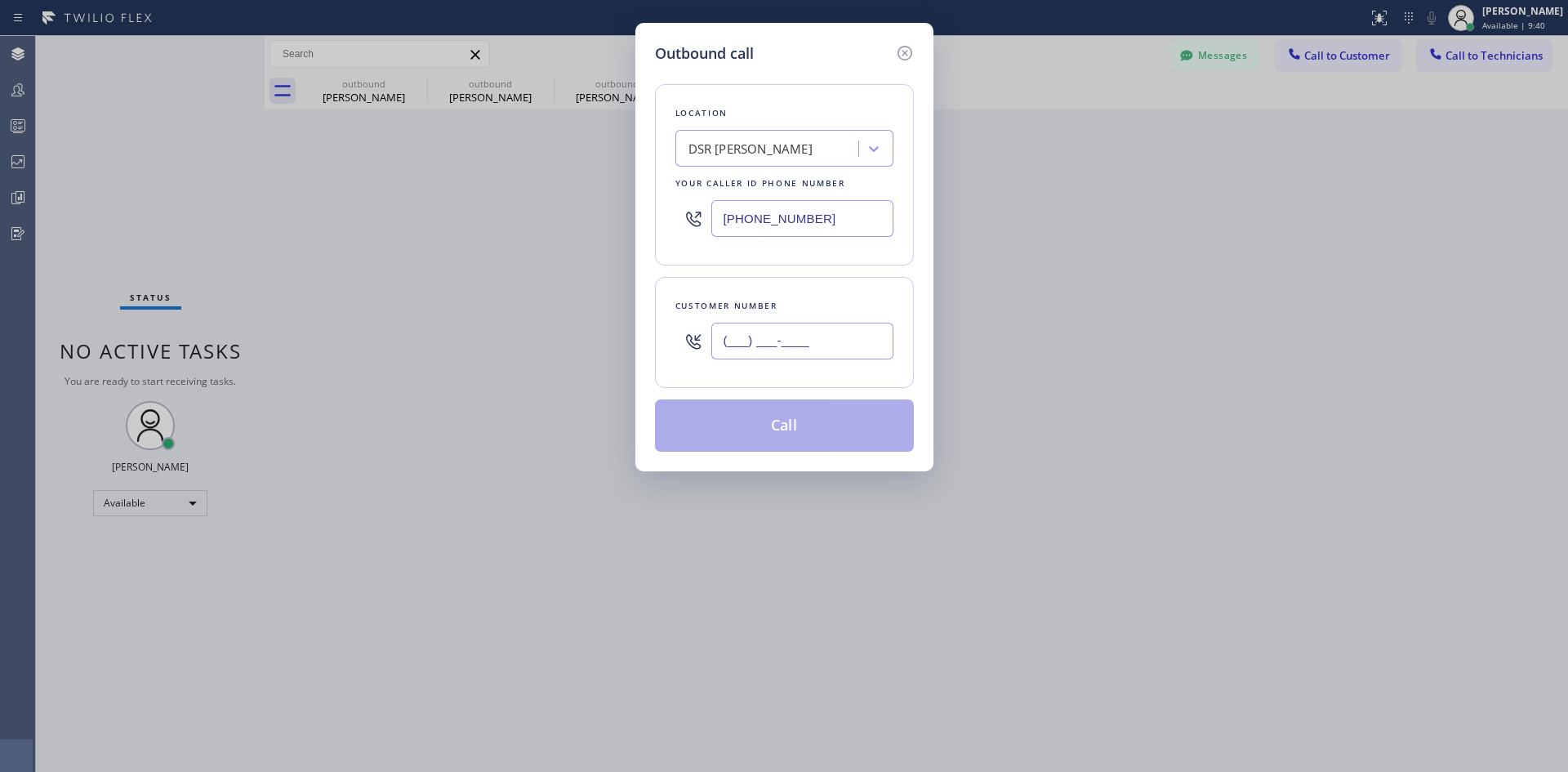
click at [794, 346] on input "(___) ___-____" at bounding box center [802, 341] width 182 height 37
paste input "917) 749-8792"
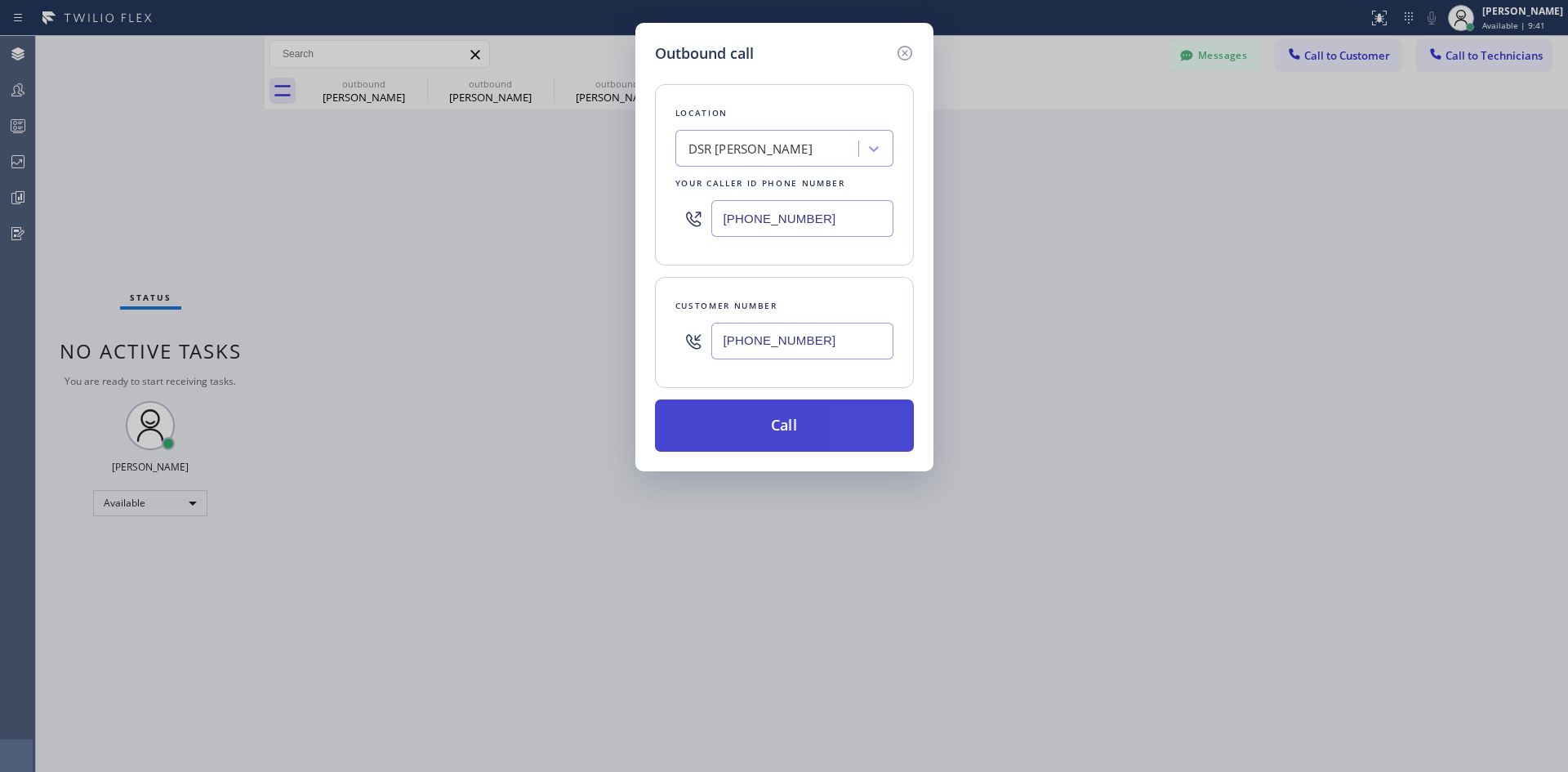
type input "(917) 749-8792"
click at [825, 437] on button "Call" at bounding box center [784, 426] width 259 height 53
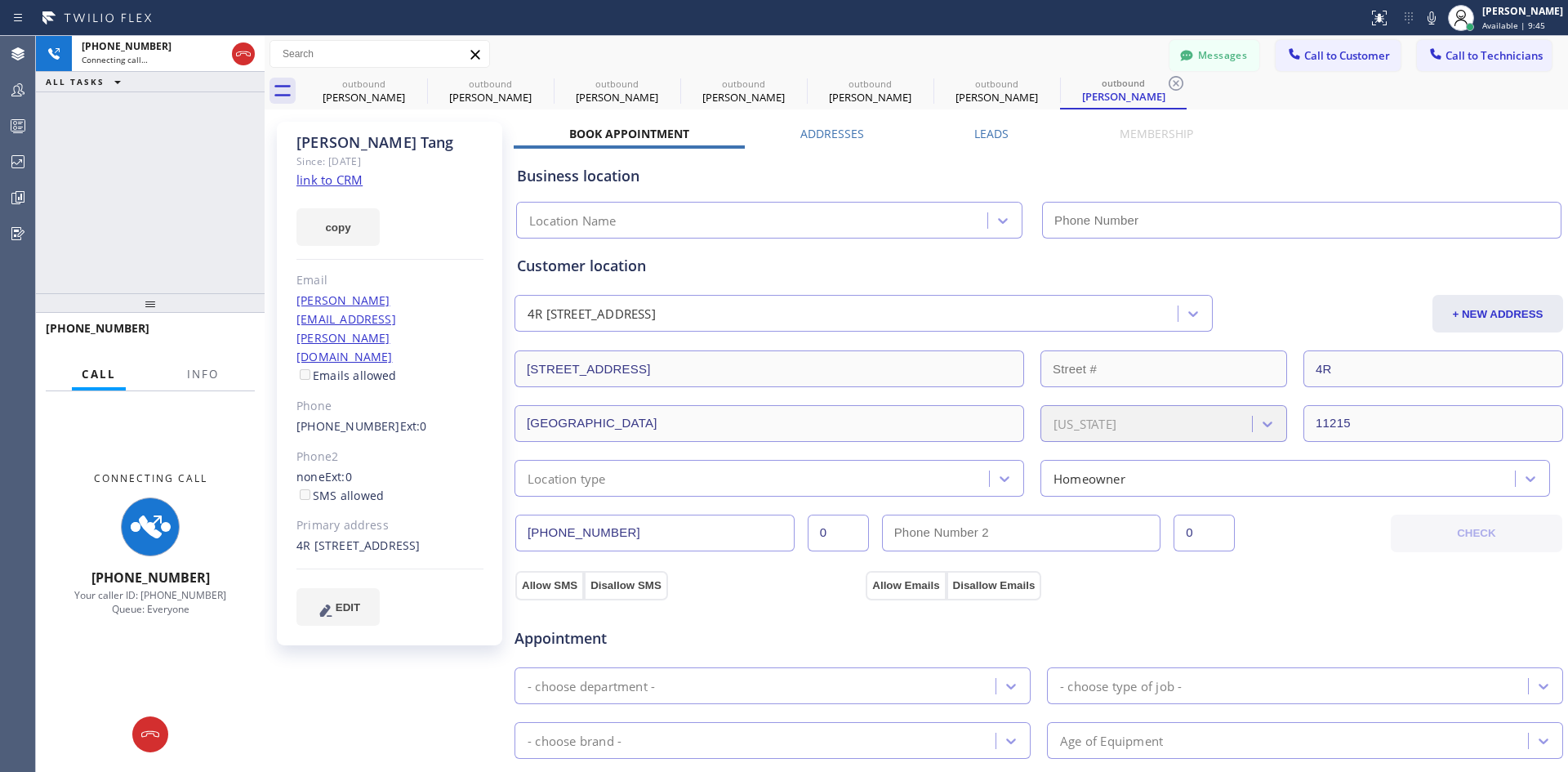
type input "(213) 301-0966"
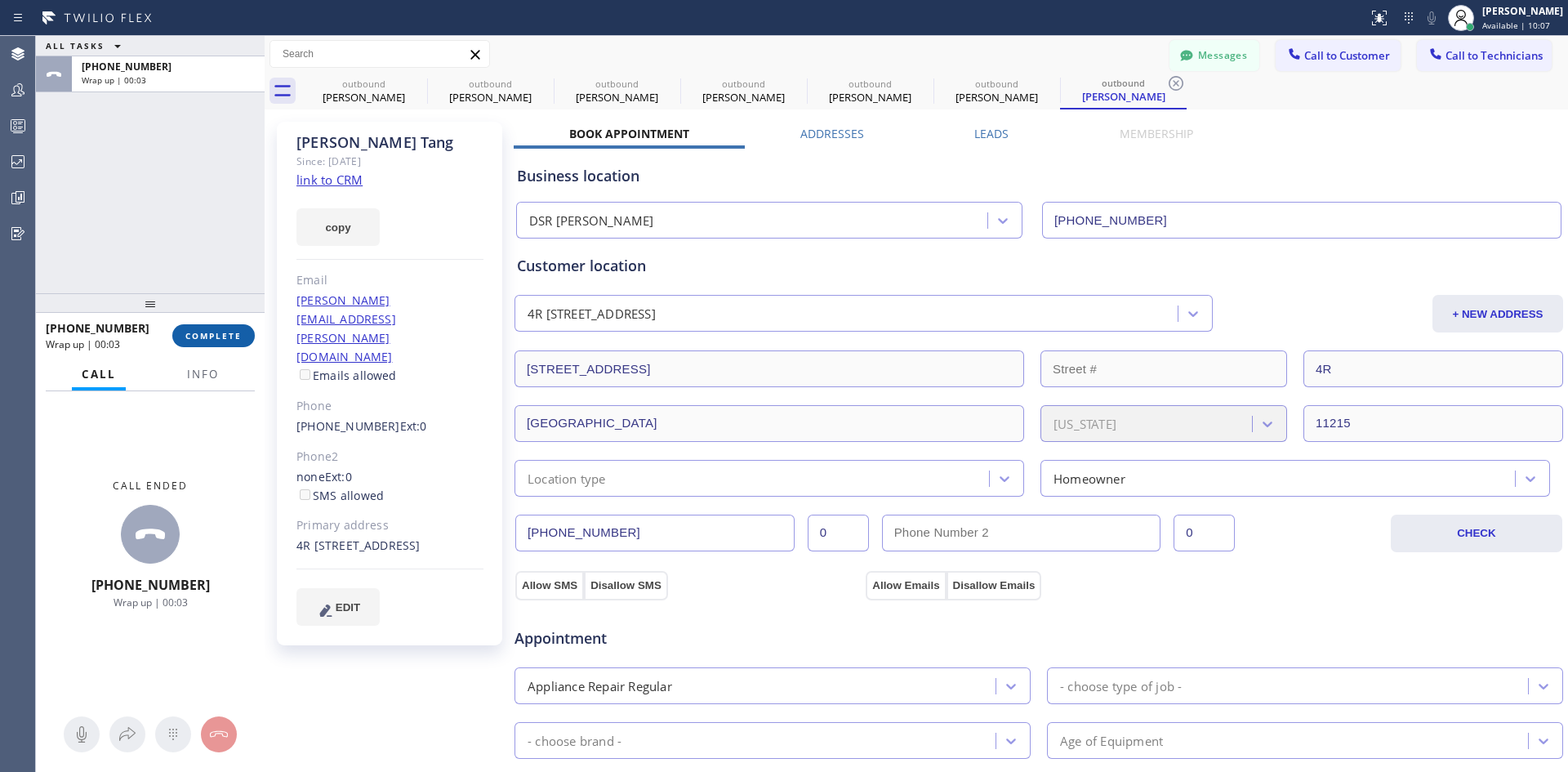
click at [220, 330] on span "COMPLETE" at bounding box center [214, 335] width 56 height 11
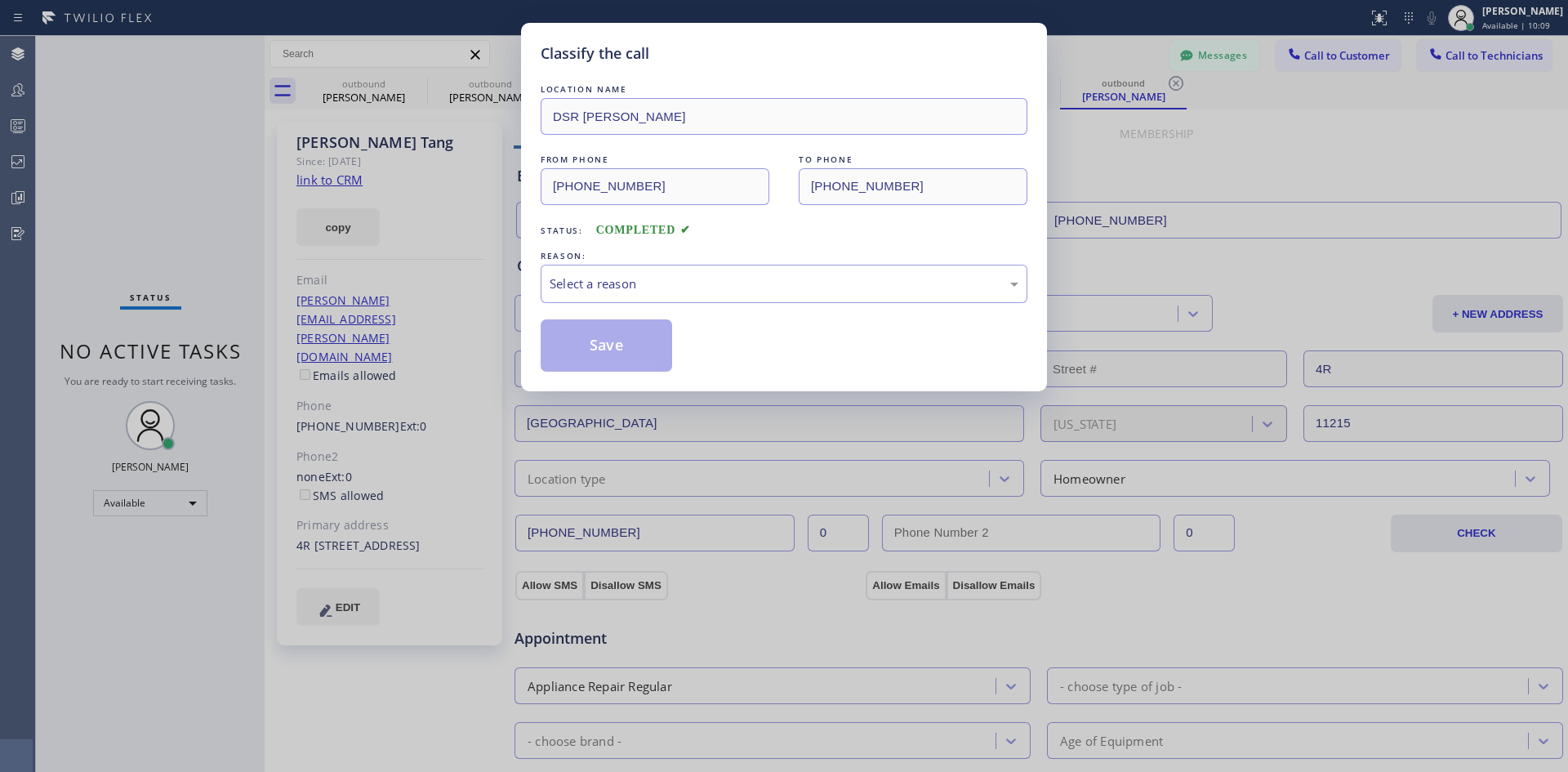
click at [755, 262] on div "REASON:" at bounding box center [783, 256] width 487 height 17
click at [764, 286] on div "Select a reason" at bounding box center [784, 283] width 469 height 19
click at [632, 342] on button "Save" at bounding box center [606, 346] width 132 height 53
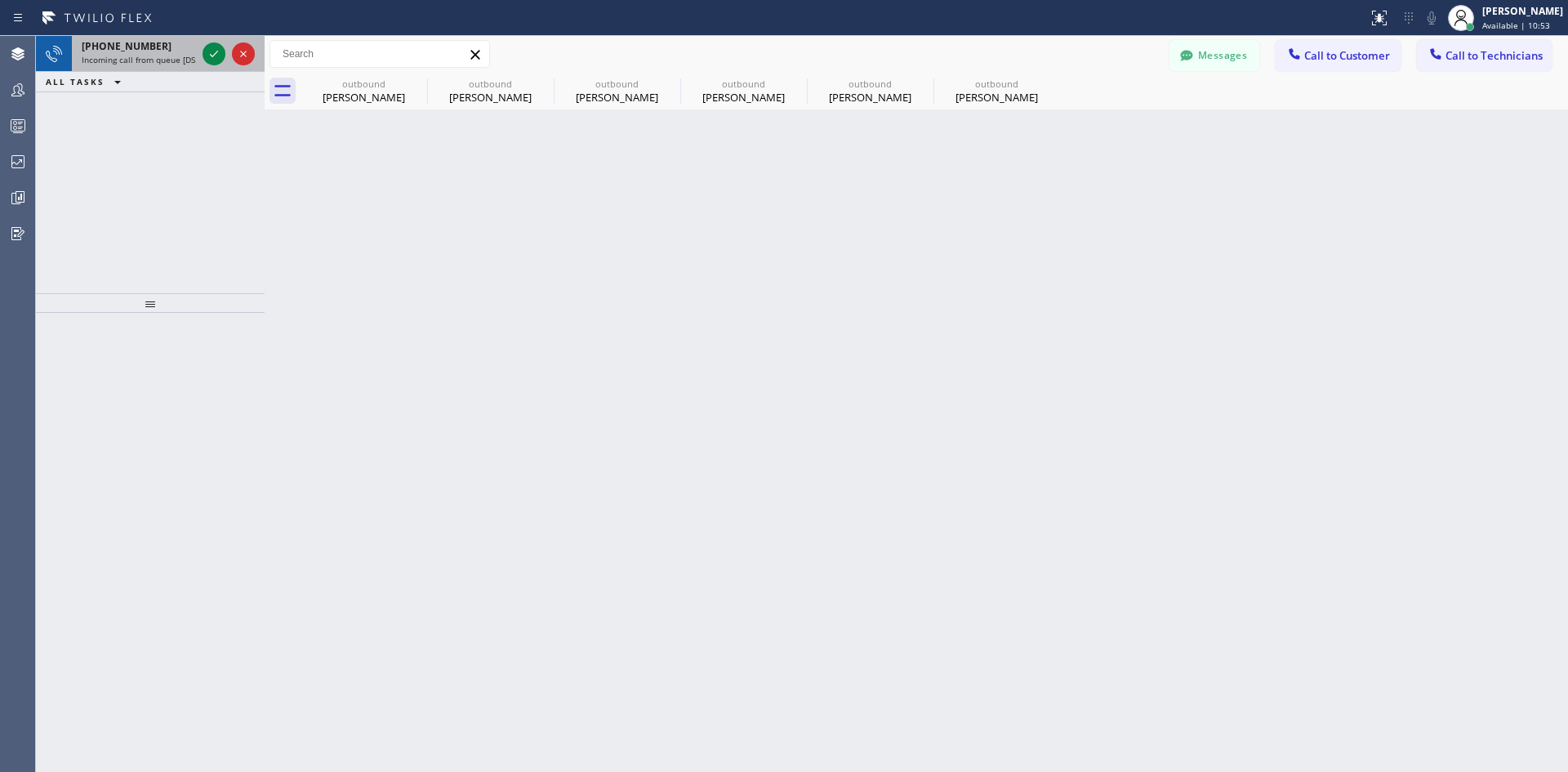
click at [163, 65] on span "Incoming call from queue [DSRs]" at bounding box center [144, 59] width 125 height 11
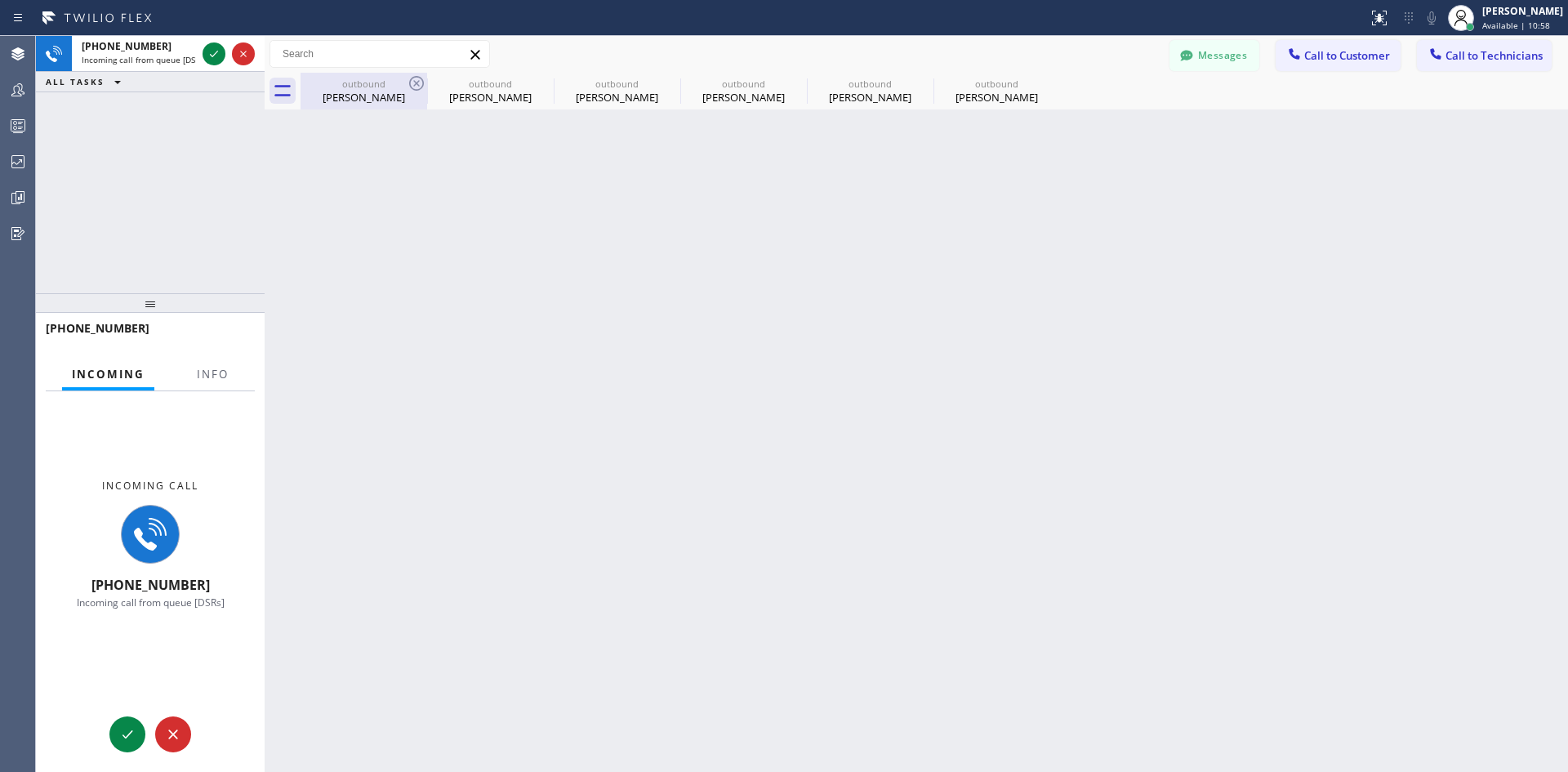
click at [366, 99] on div "Shirley Mehrer" at bounding box center [363, 97] width 123 height 15
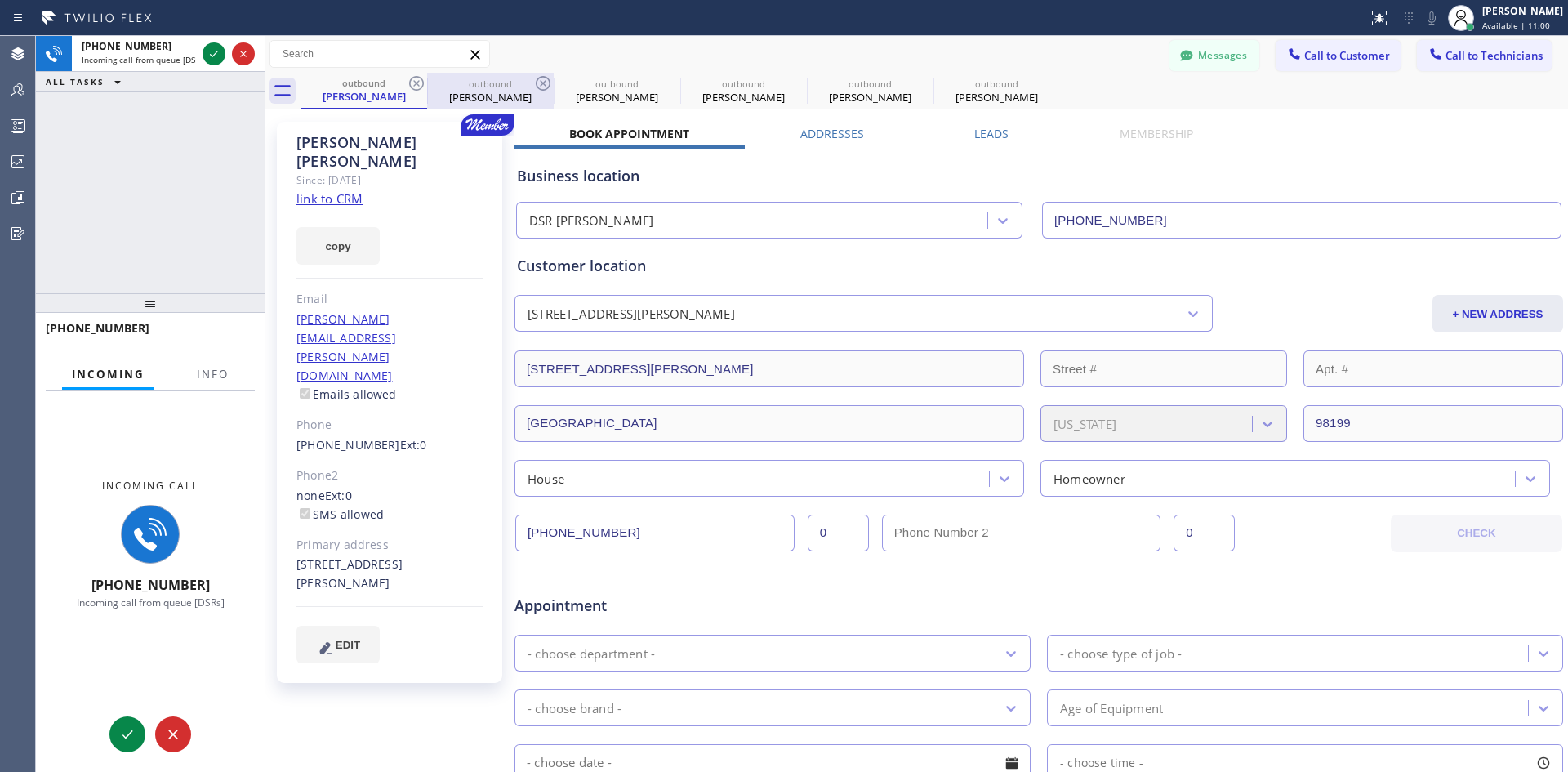
drag, startPoint x: 504, startPoint y: 101, endPoint x: 488, endPoint y: 101, distance: 16.0
click at [504, 101] on div "Shirley Mehrer" at bounding box center [489, 97] width 123 height 15
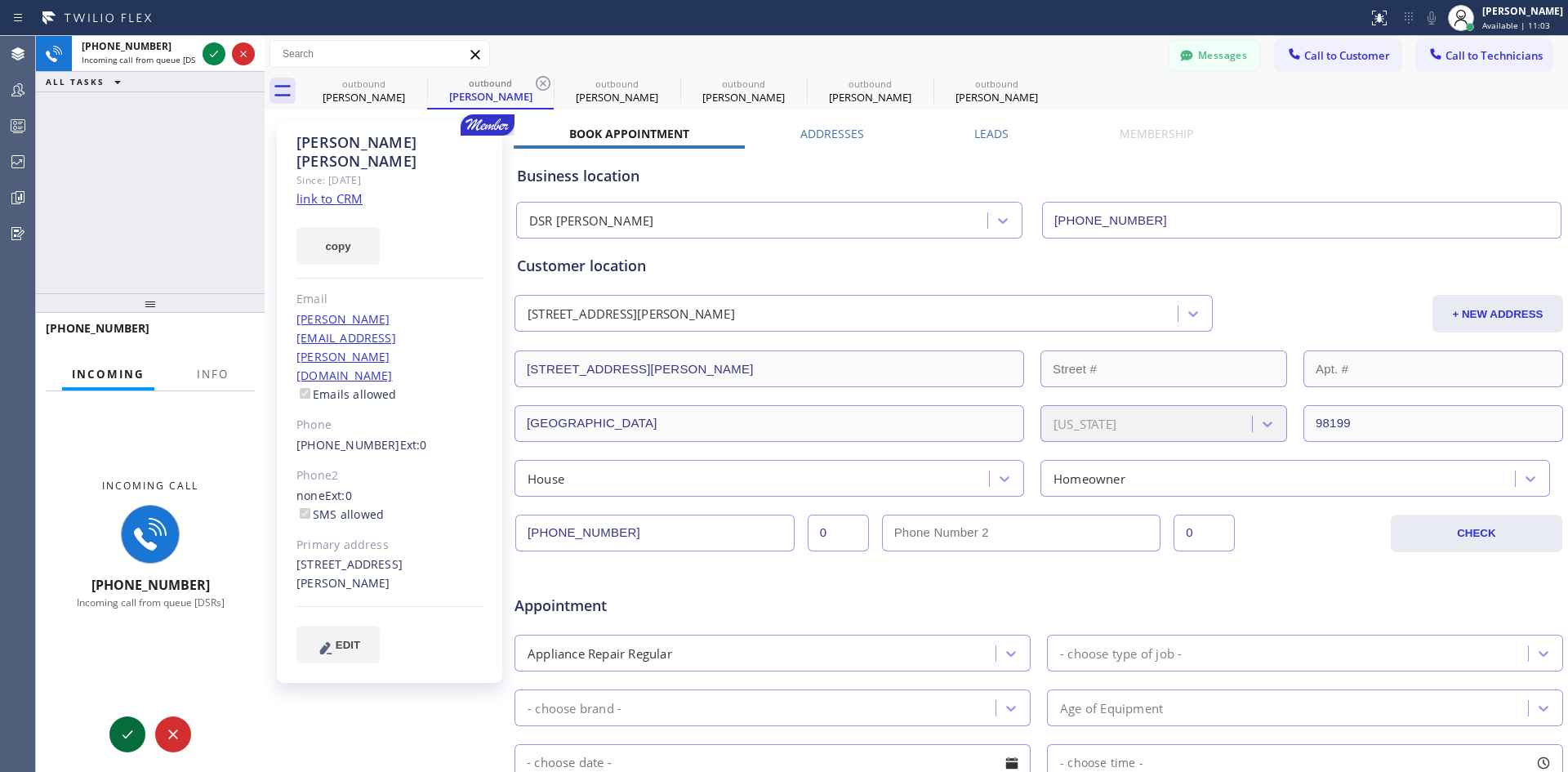
click at [120, 718] on button at bounding box center [127, 734] width 36 height 36
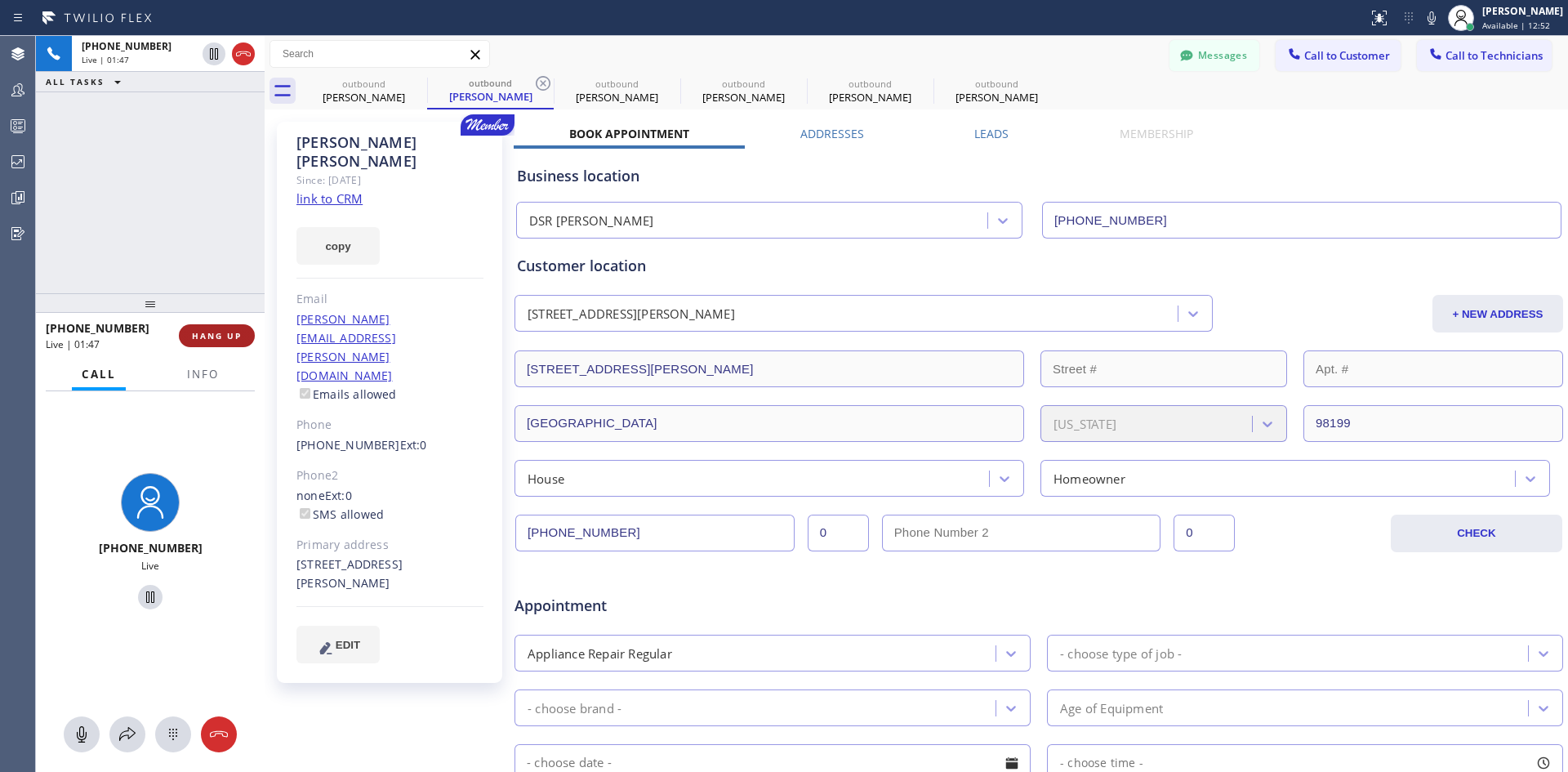
click at [221, 340] on span "HANG UP" at bounding box center [216, 335] width 50 height 11
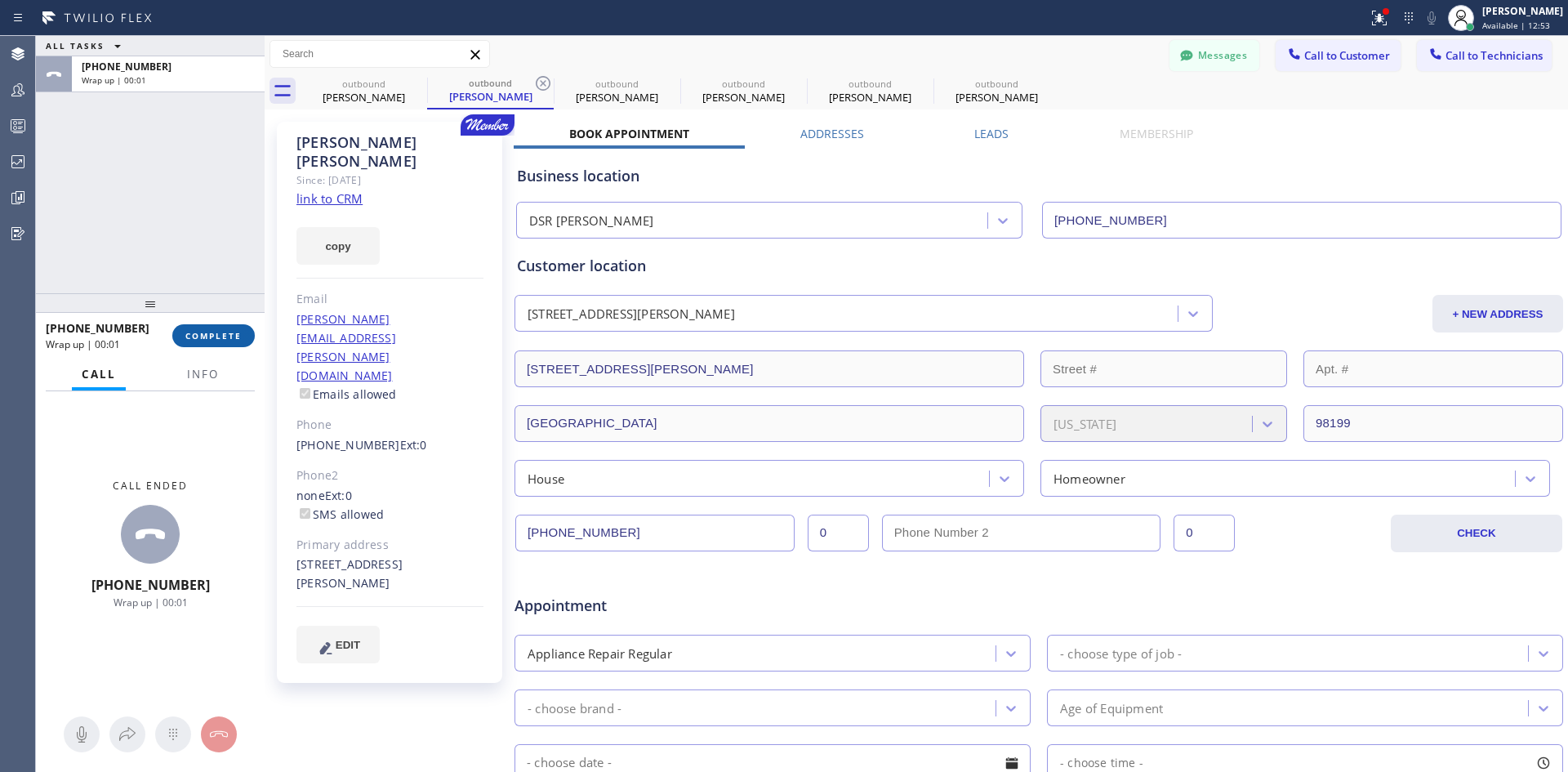
click at [222, 331] on span "COMPLETE" at bounding box center [214, 335] width 56 height 11
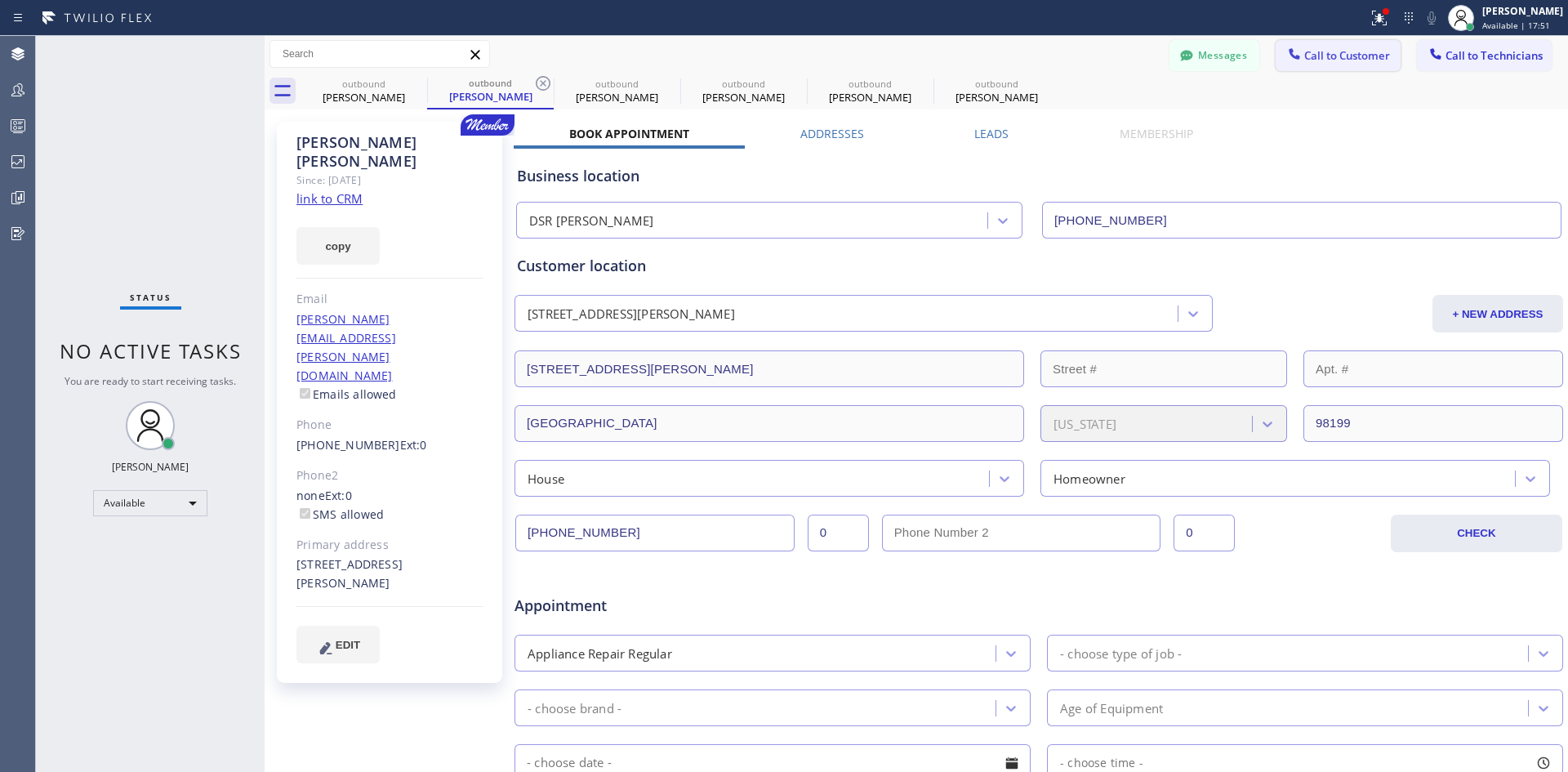
click at [1314, 55] on span "Call to Customer" at bounding box center [1346, 56] width 86 height 15
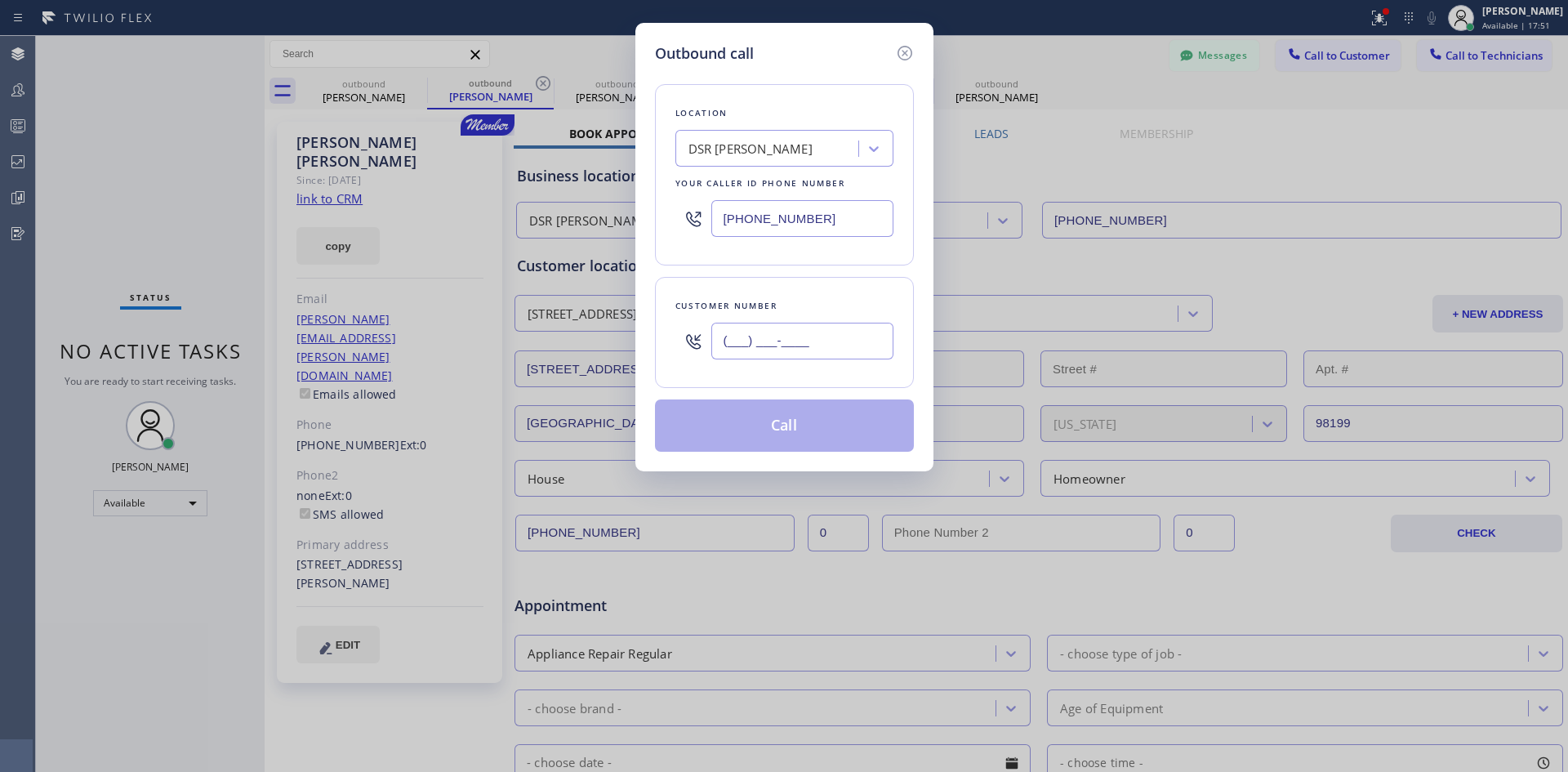
click at [814, 343] on input "(___) ___-____" at bounding box center [802, 341] width 182 height 37
paste input "213) 841-0591"
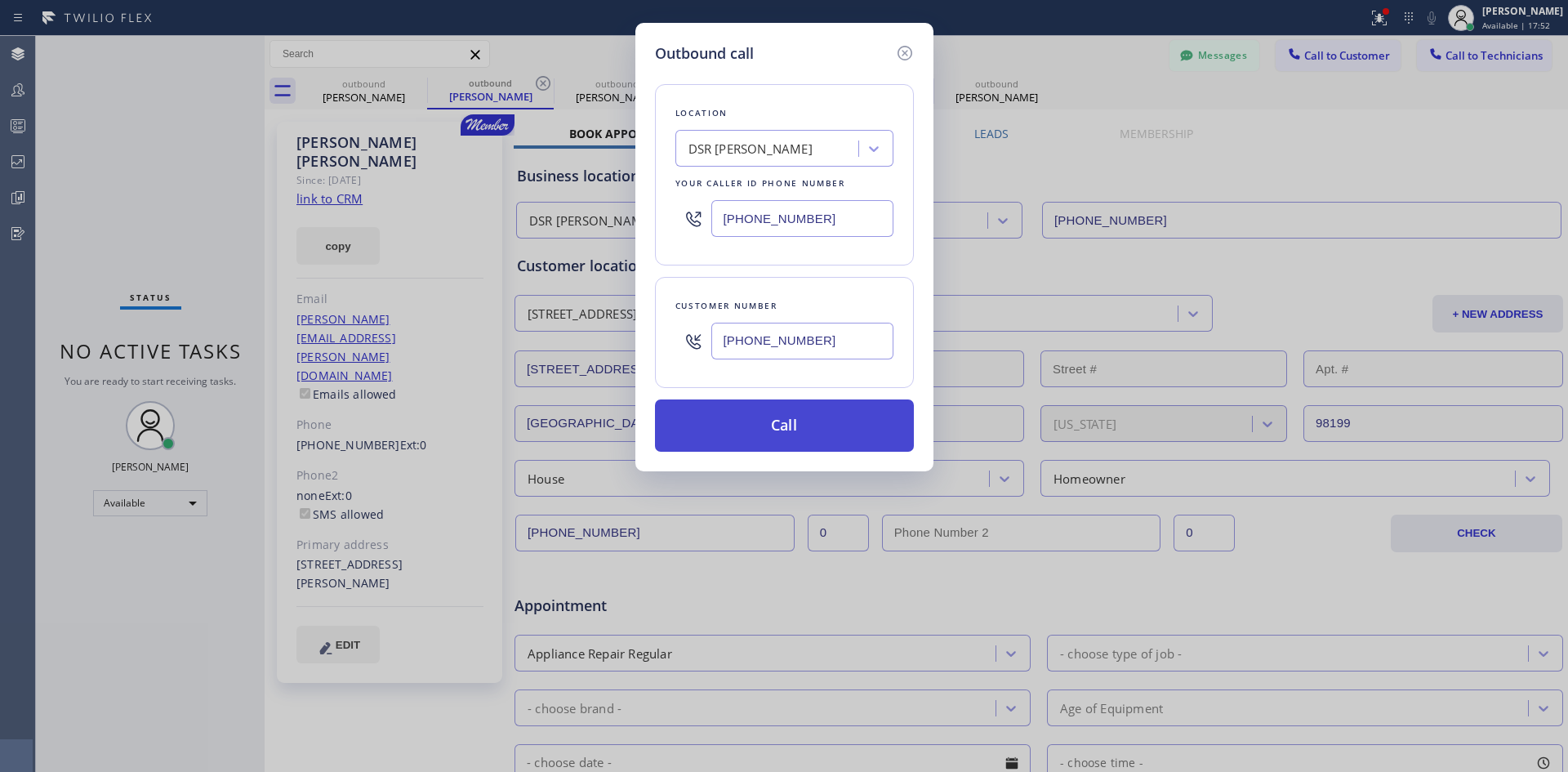
type input "(213) 841-0591"
click at [798, 423] on button "Call" at bounding box center [784, 426] width 259 height 53
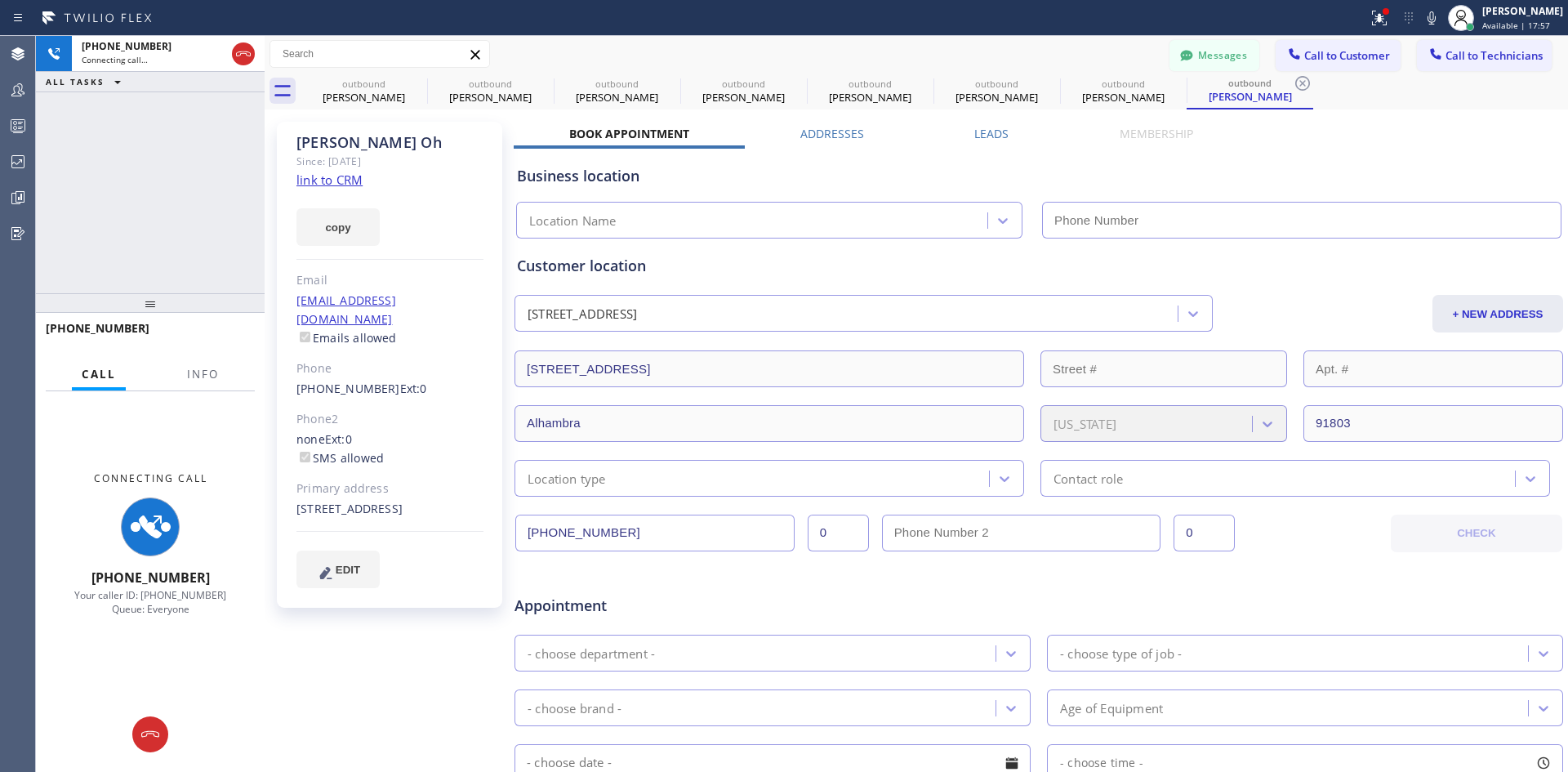
type input "(213) 301-0966"
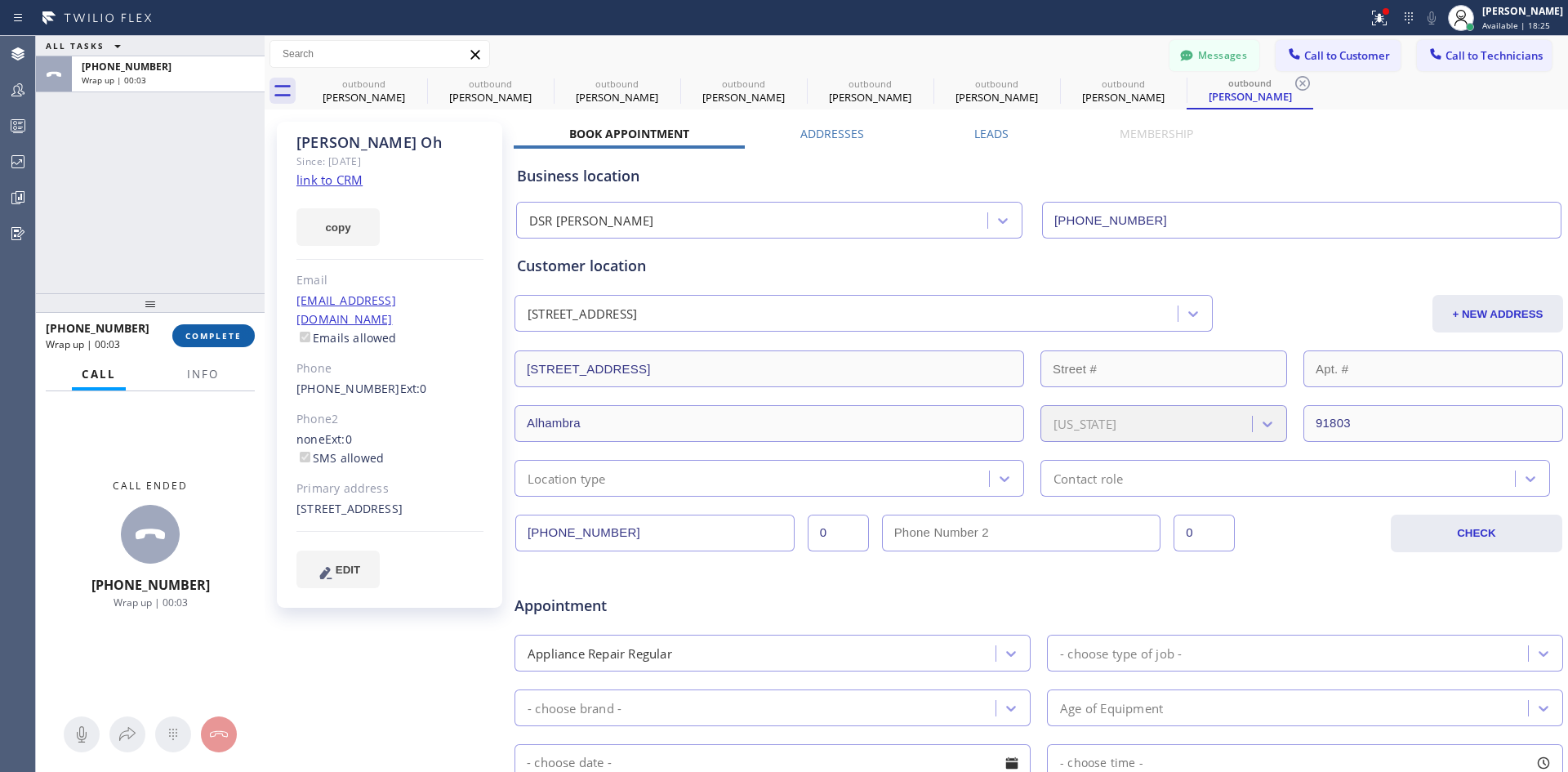
click at [221, 342] on button "COMPLETE" at bounding box center [214, 335] width 83 height 23
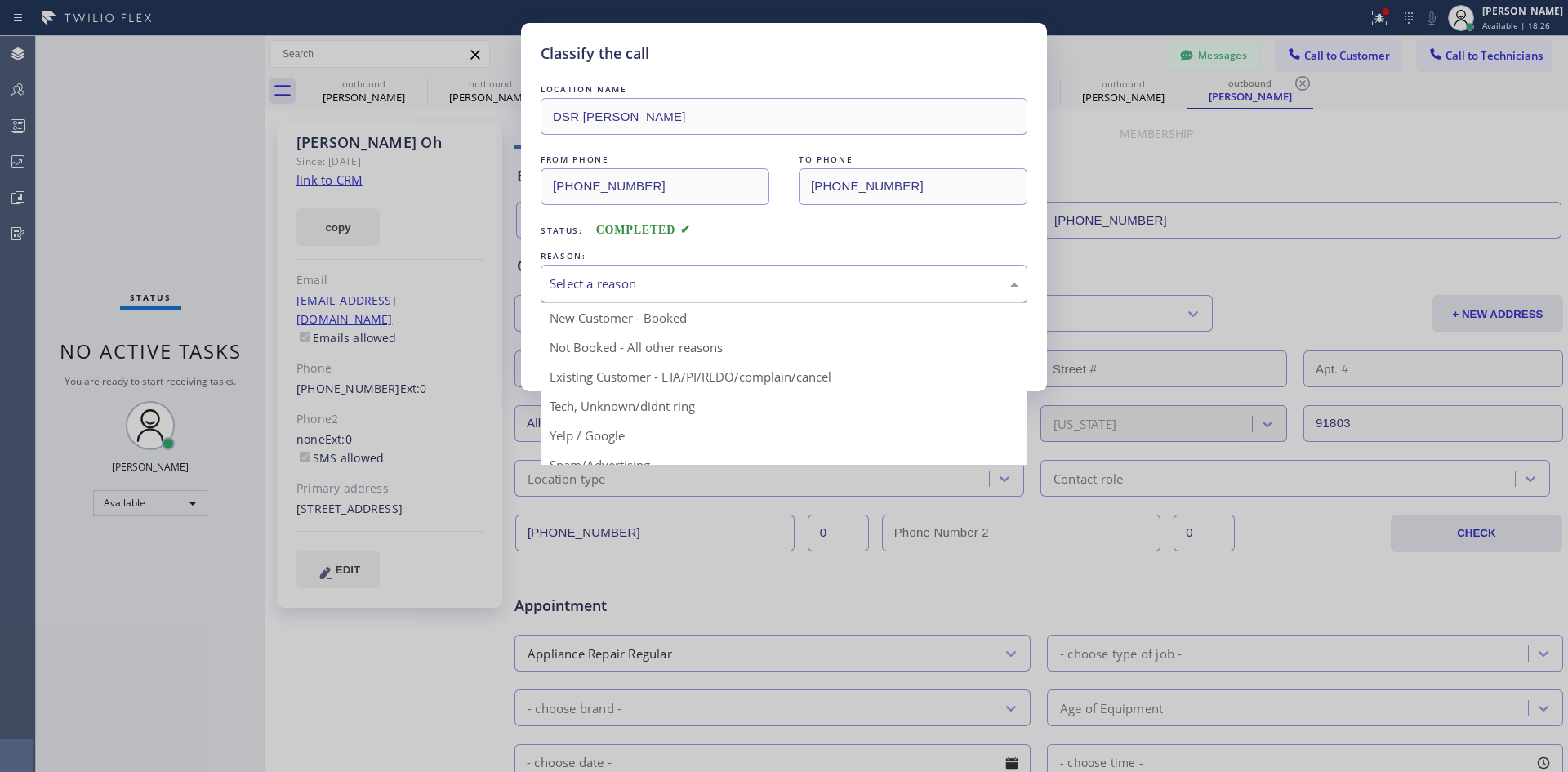
click at [766, 281] on div "Select a reason" at bounding box center [784, 283] width 469 height 19
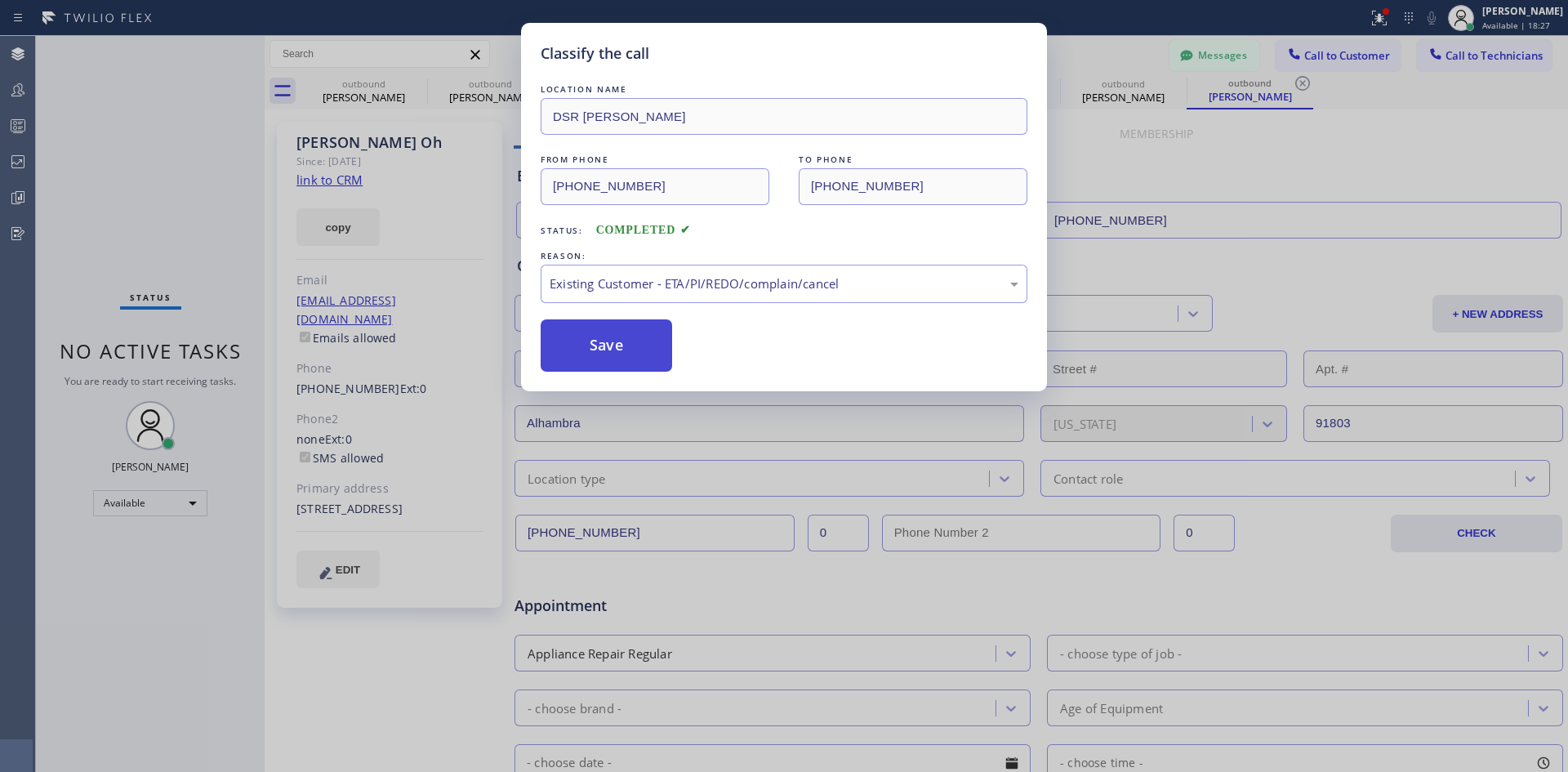
click at [630, 351] on button "Save" at bounding box center [606, 346] width 132 height 53
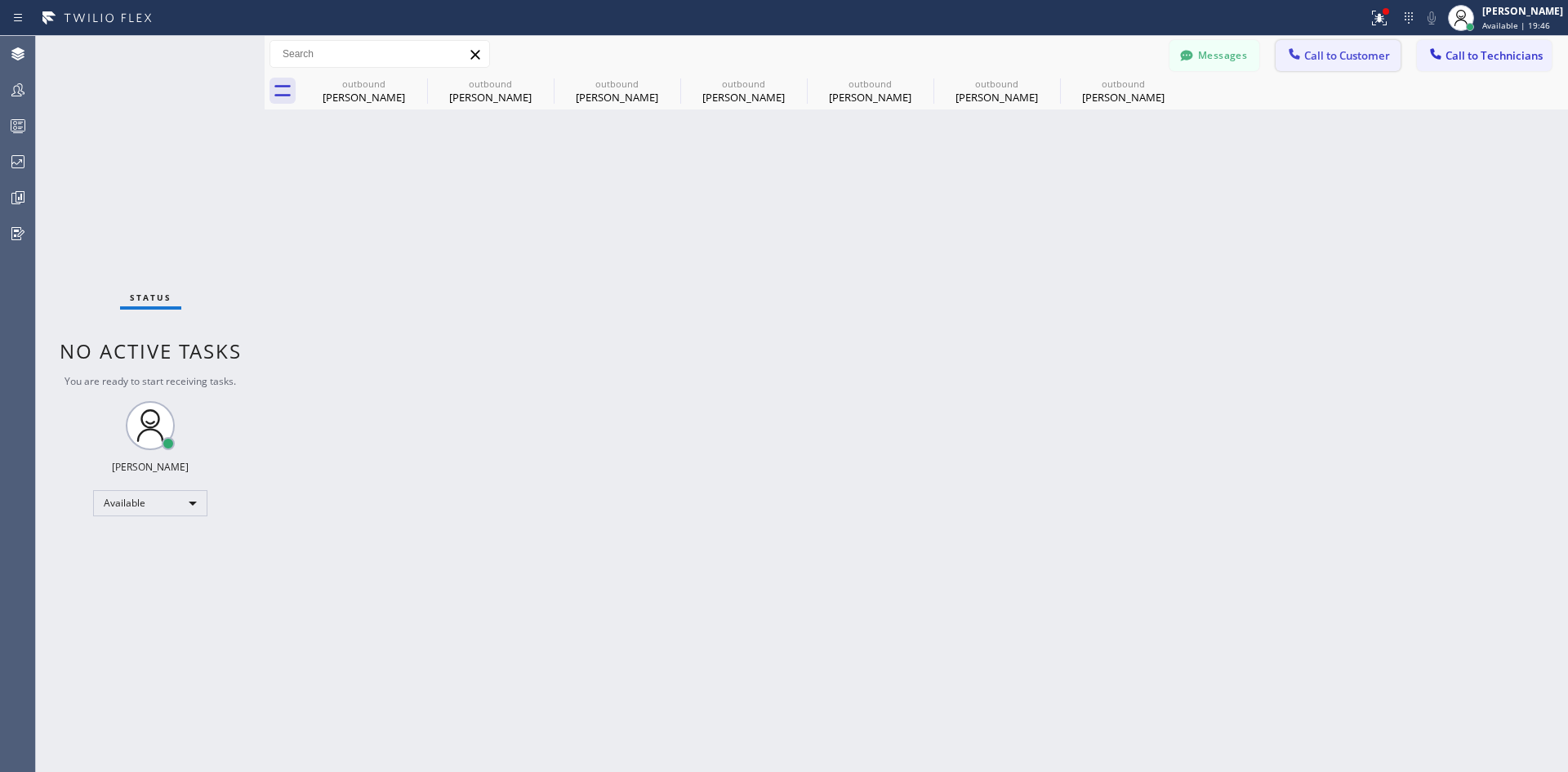
click at [1350, 58] on span "Call to Customer" at bounding box center [1346, 56] width 86 height 15
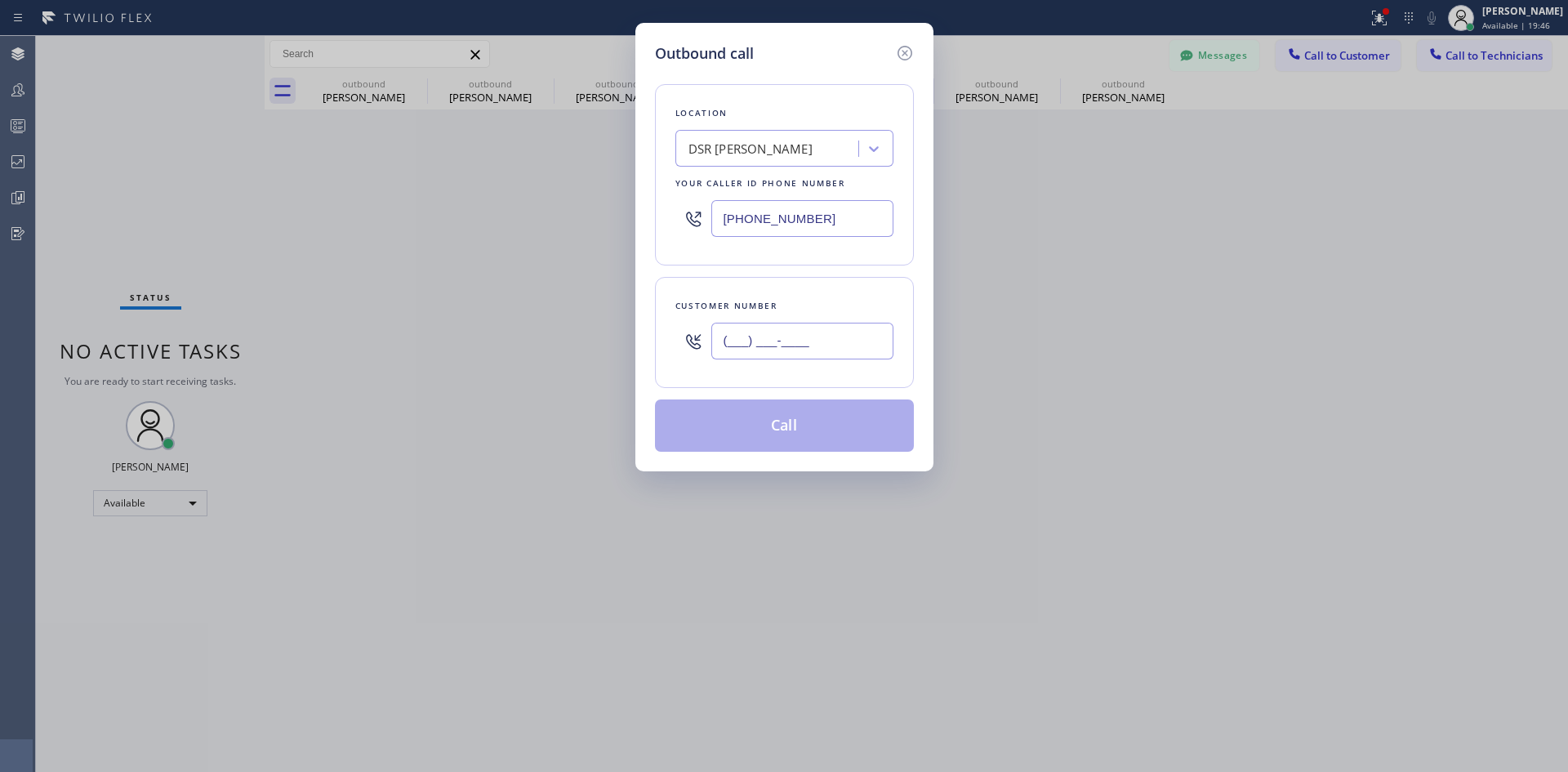
click at [846, 324] on input "(___) ___-____" at bounding box center [802, 341] width 182 height 37
paste input "415) 640-4174"
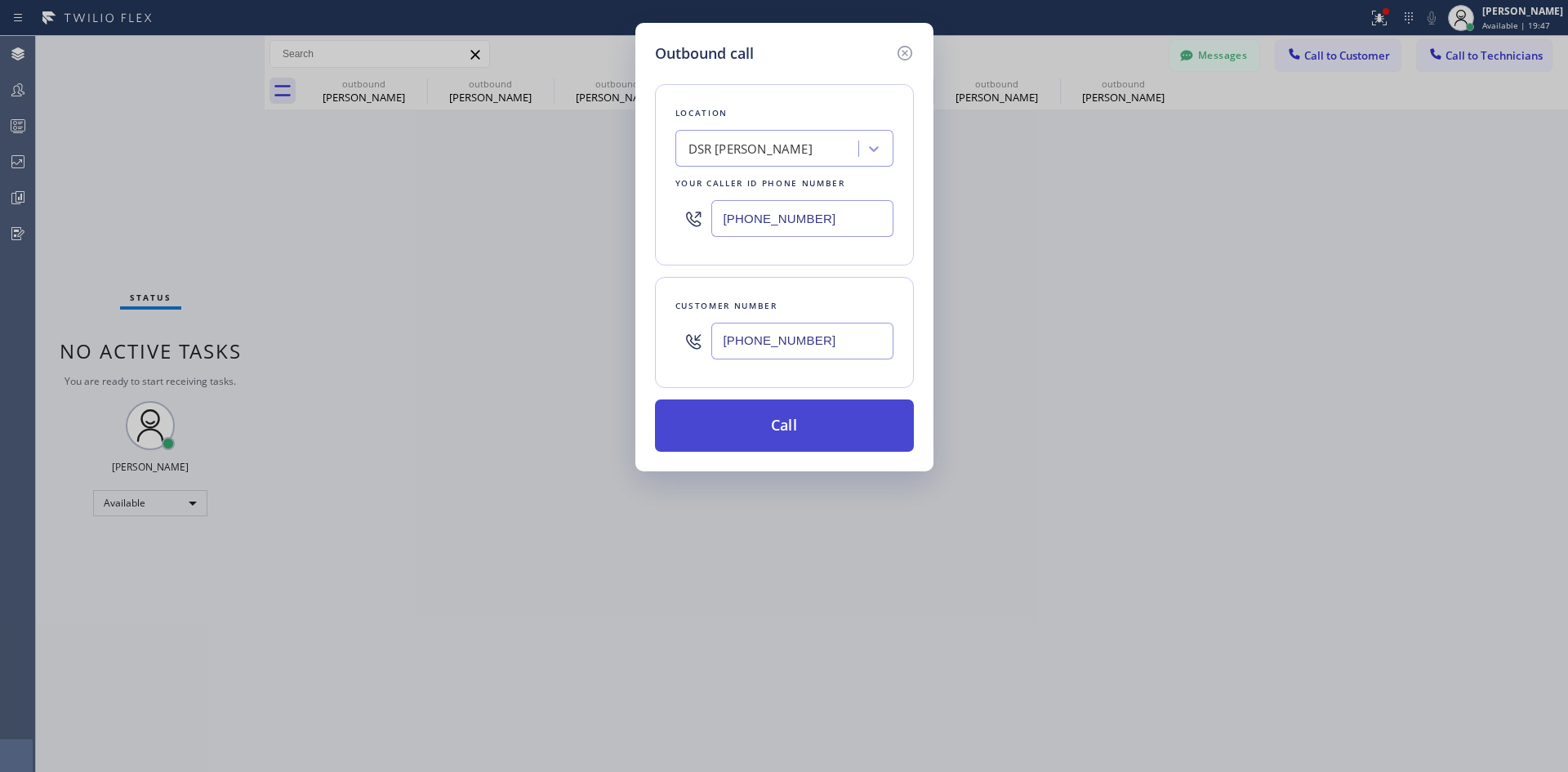
type input "(415) 640-4174"
click at [816, 424] on button "Call" at bounding box center [784, 426] width 259 height 53
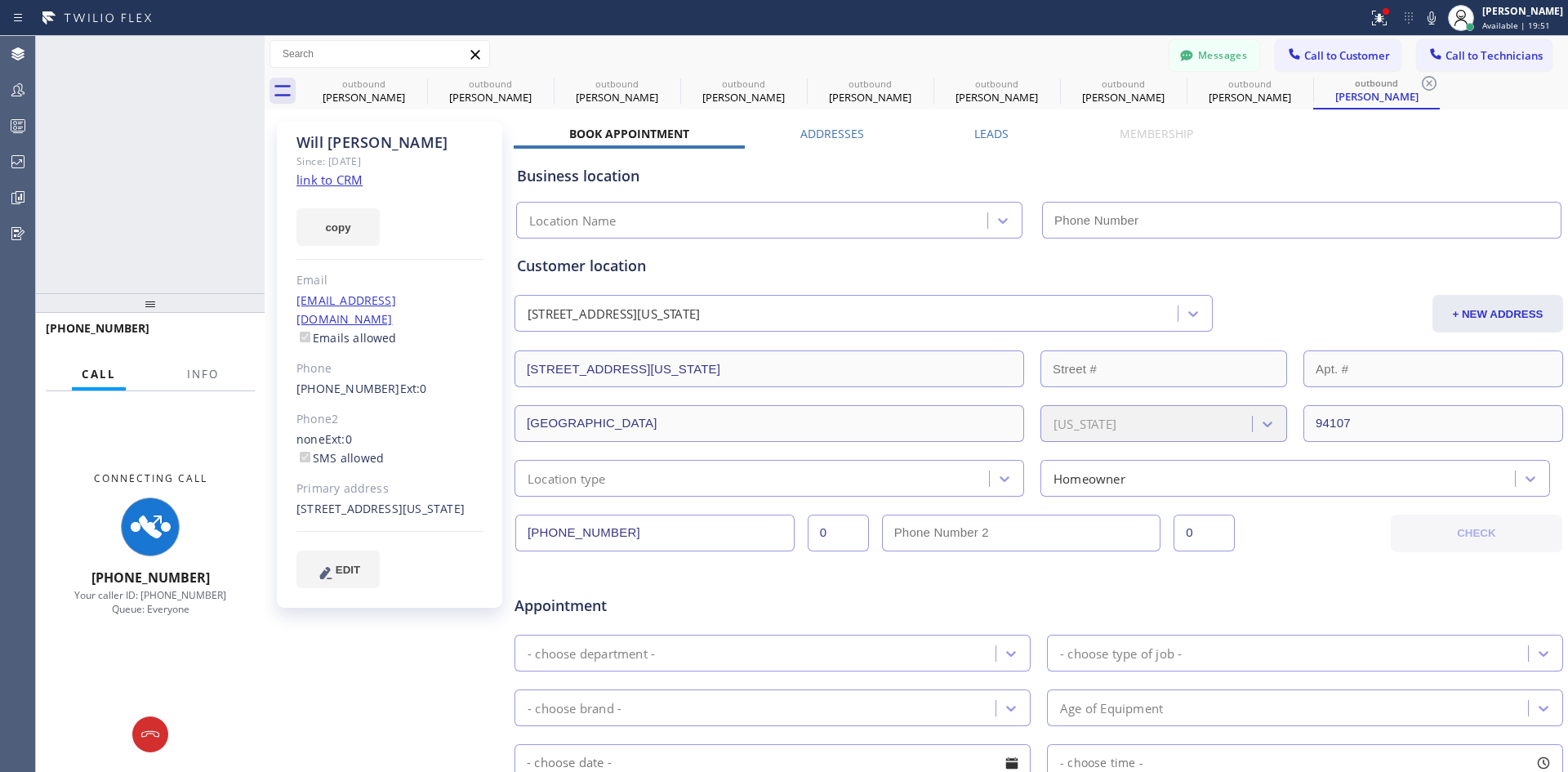
type input "(213) 301-0966"
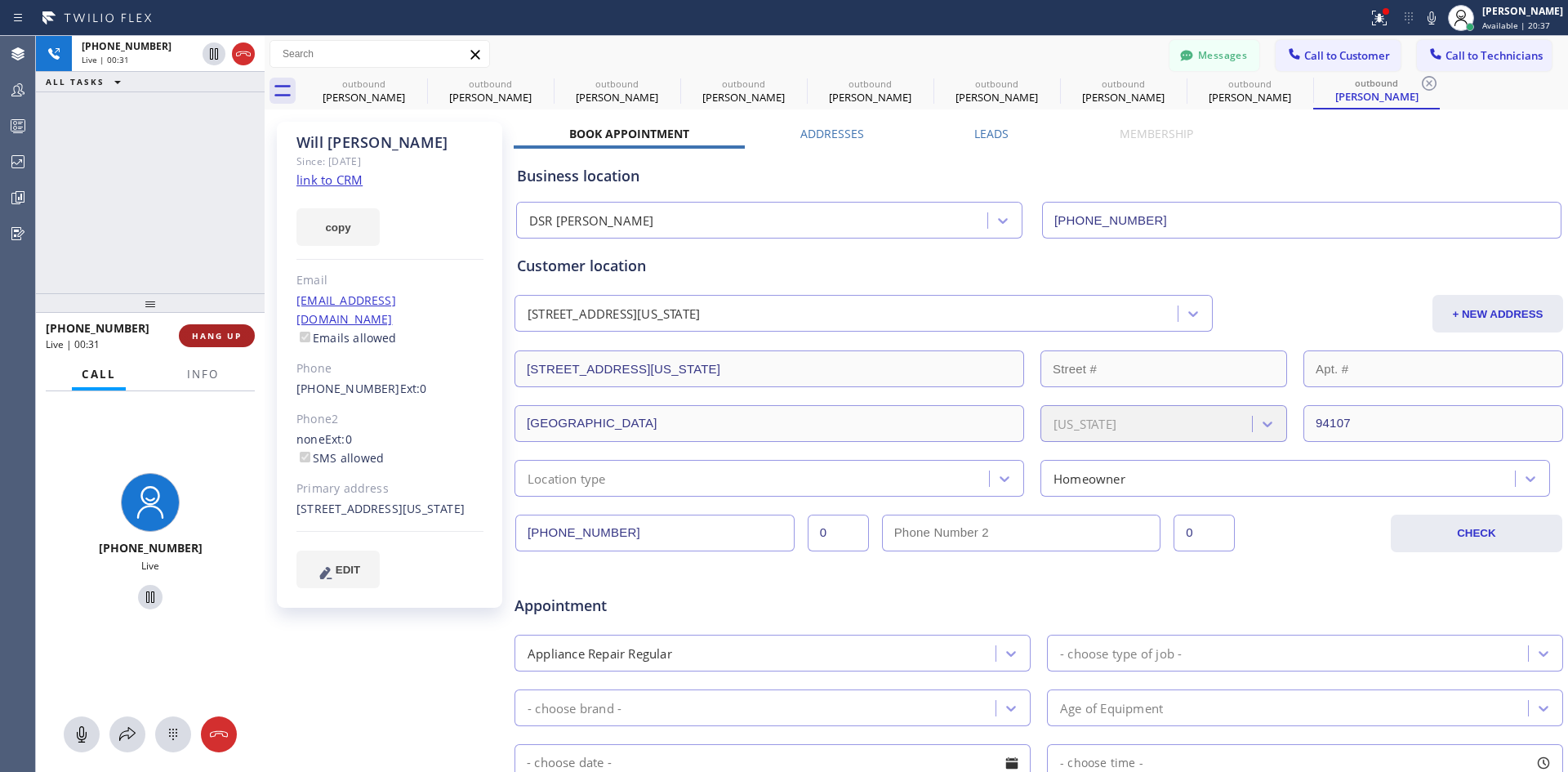
click at [236, 338] on span "HANG UP" at bounding box center [216, 335] width 50 height 11
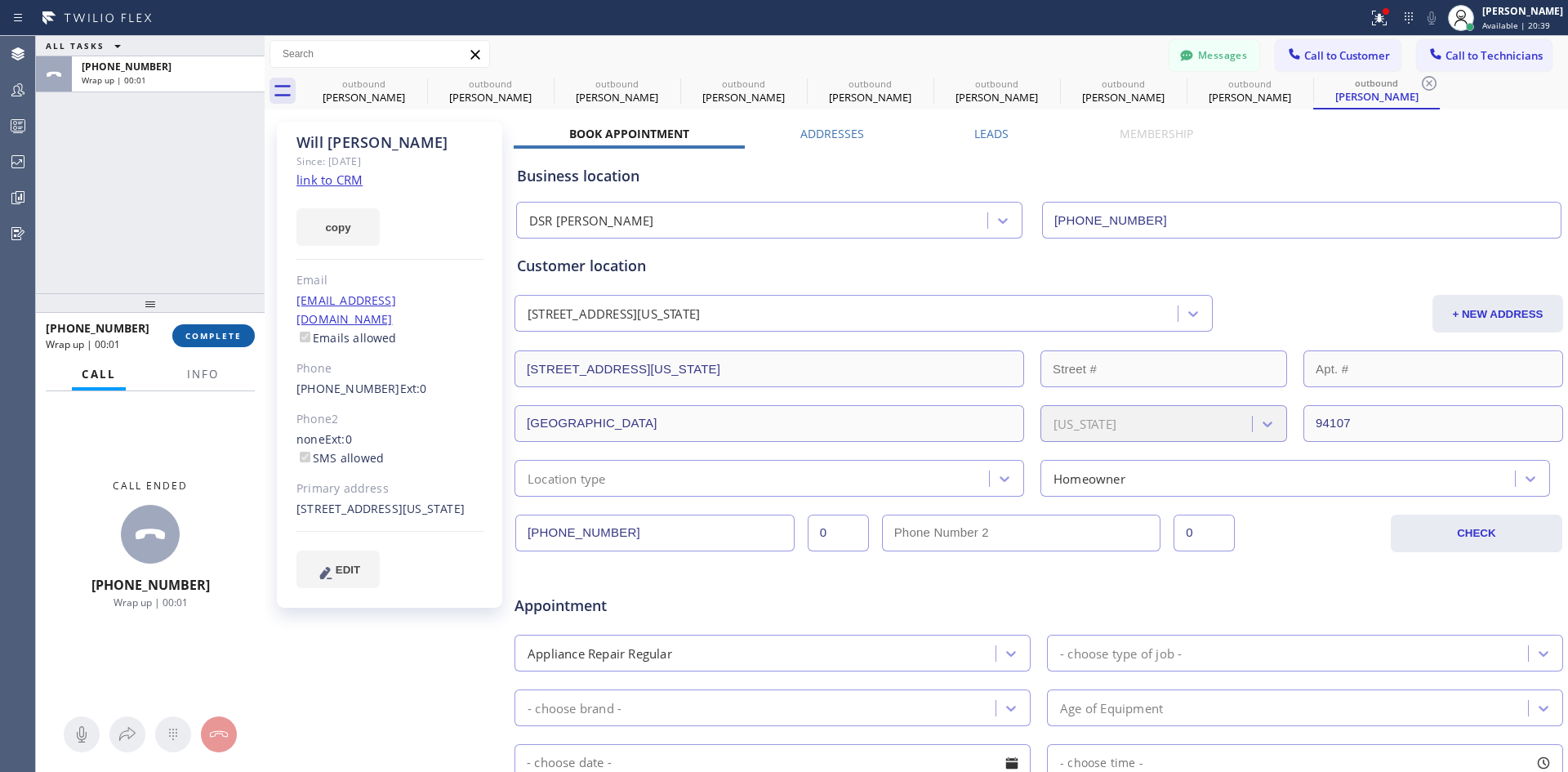
click at [237, 339] on span "COMPLETE" at bounding box center [214, 335] width 56 height 11
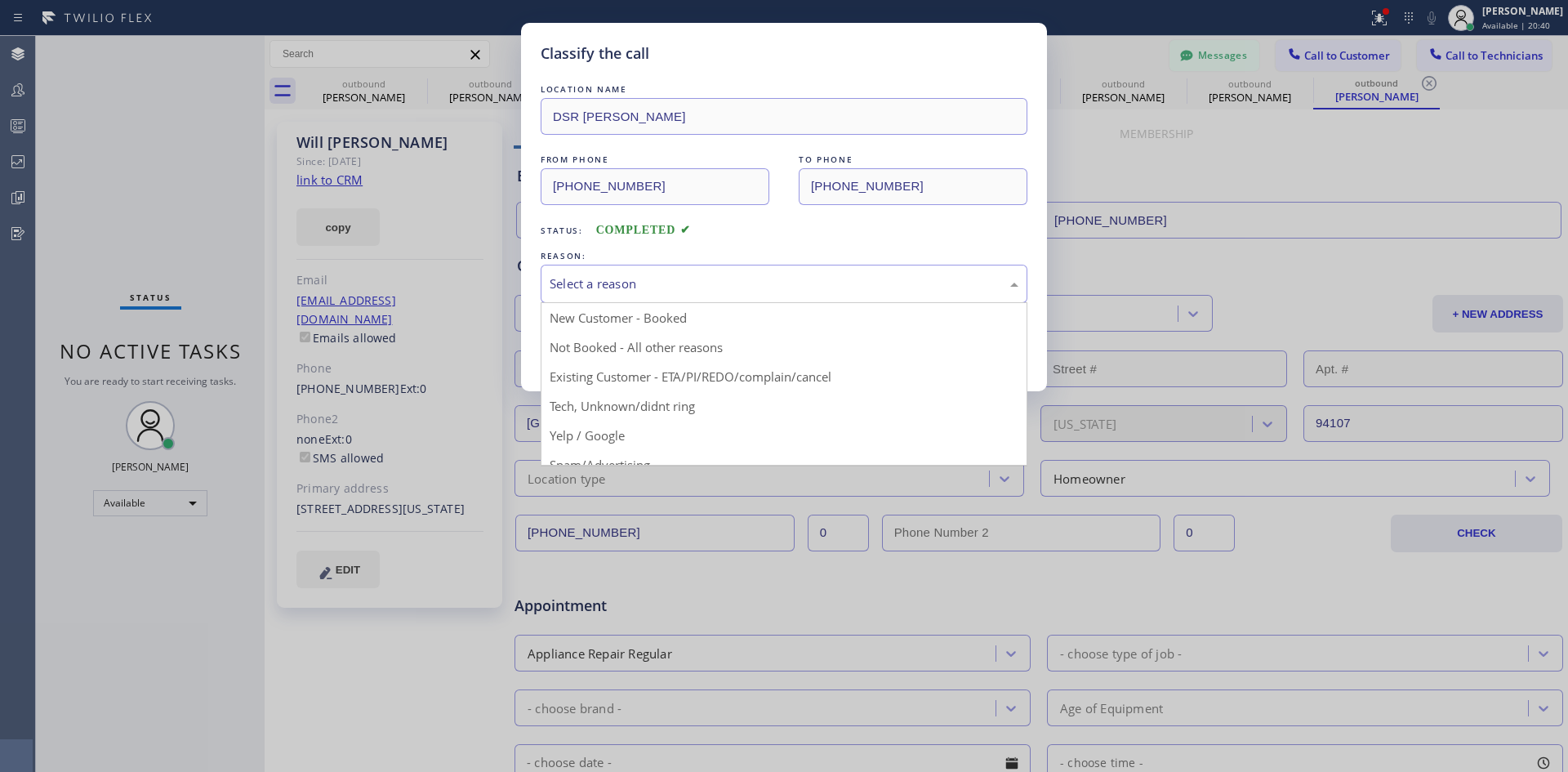
click at [742, 296] on div "Select a reason" at bounding box center [783, 283] width 487 height 39
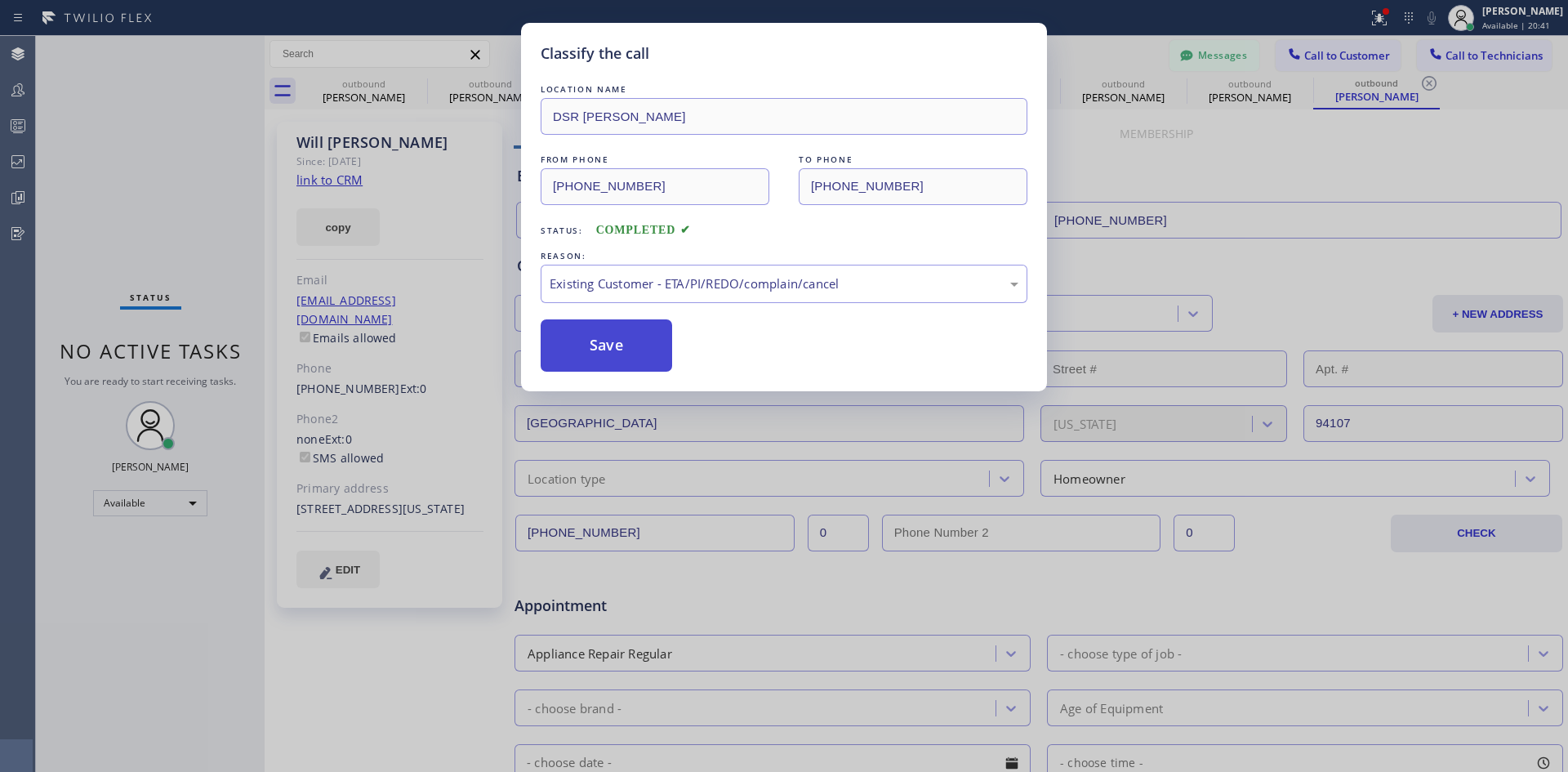
click at [632, 349] on button "Save" at bounding box center [606, 346] width 132 height 53
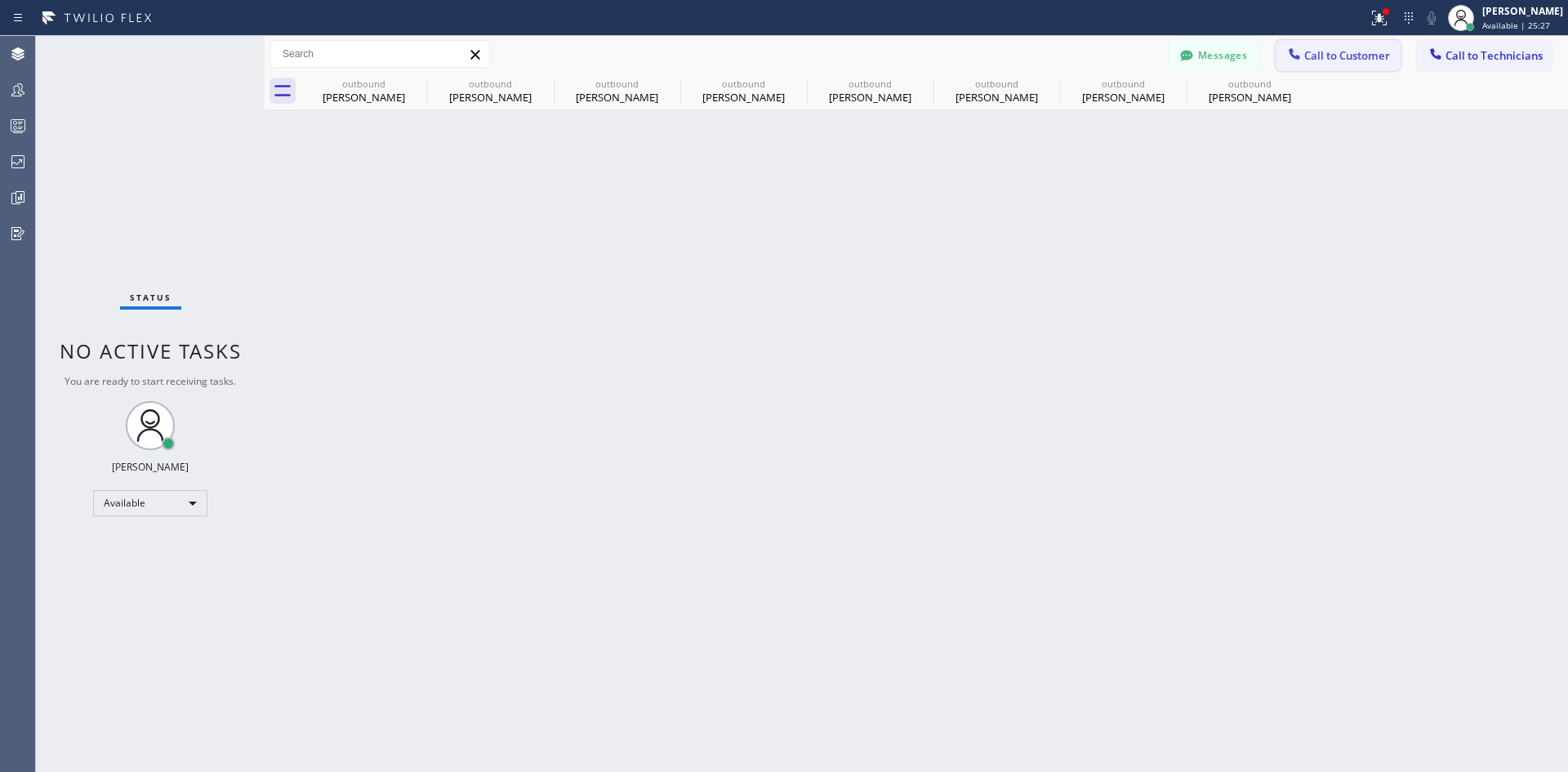
click at [1352, 58] on span "Call to Customer" at bounding box center [1346, 56] width 86 height 15
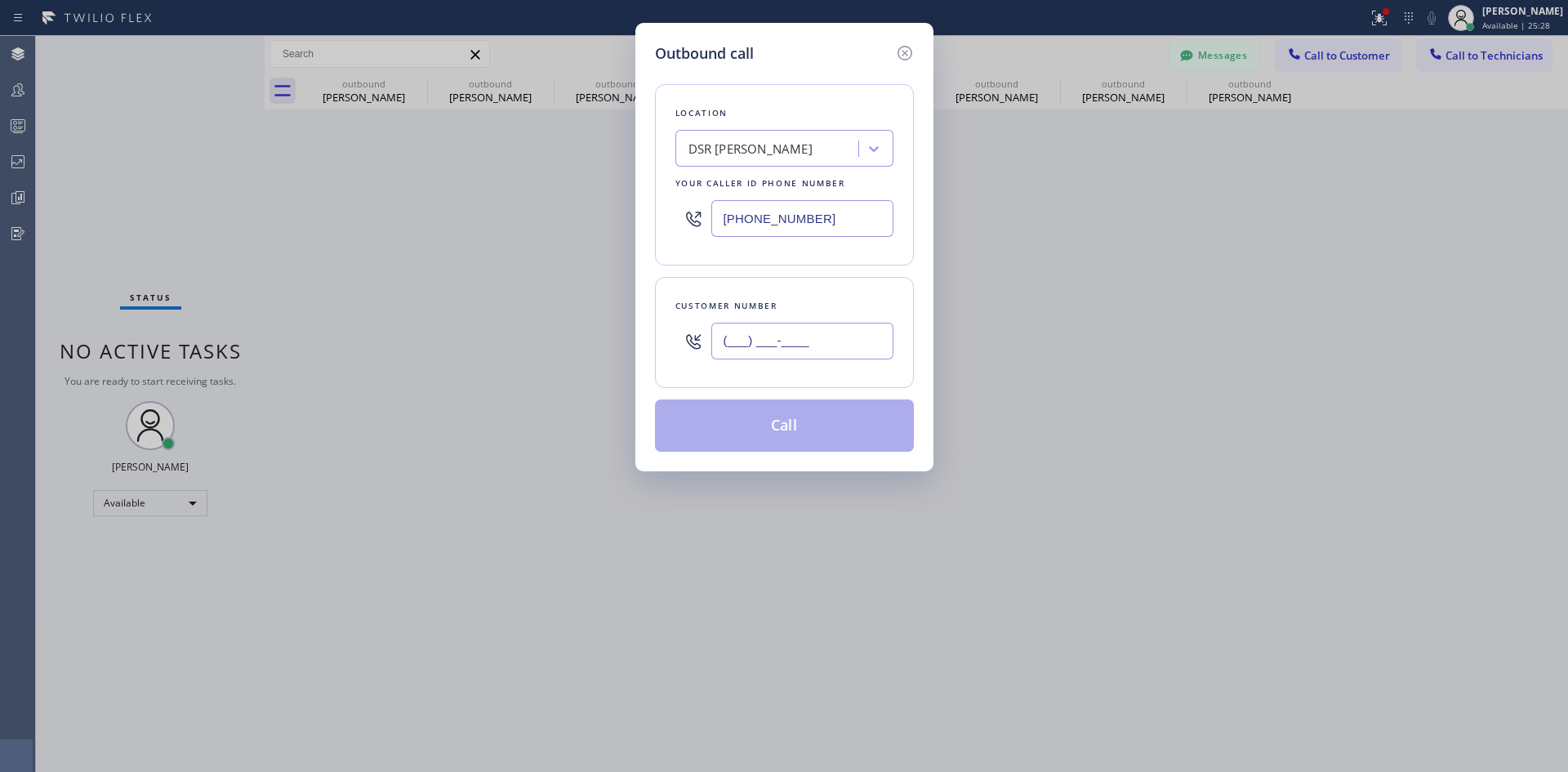
click at [810, 342] on input "(___) ___-____" at bounding box center [802, 341] width 182 height 37
paste input "805) 341-1159"
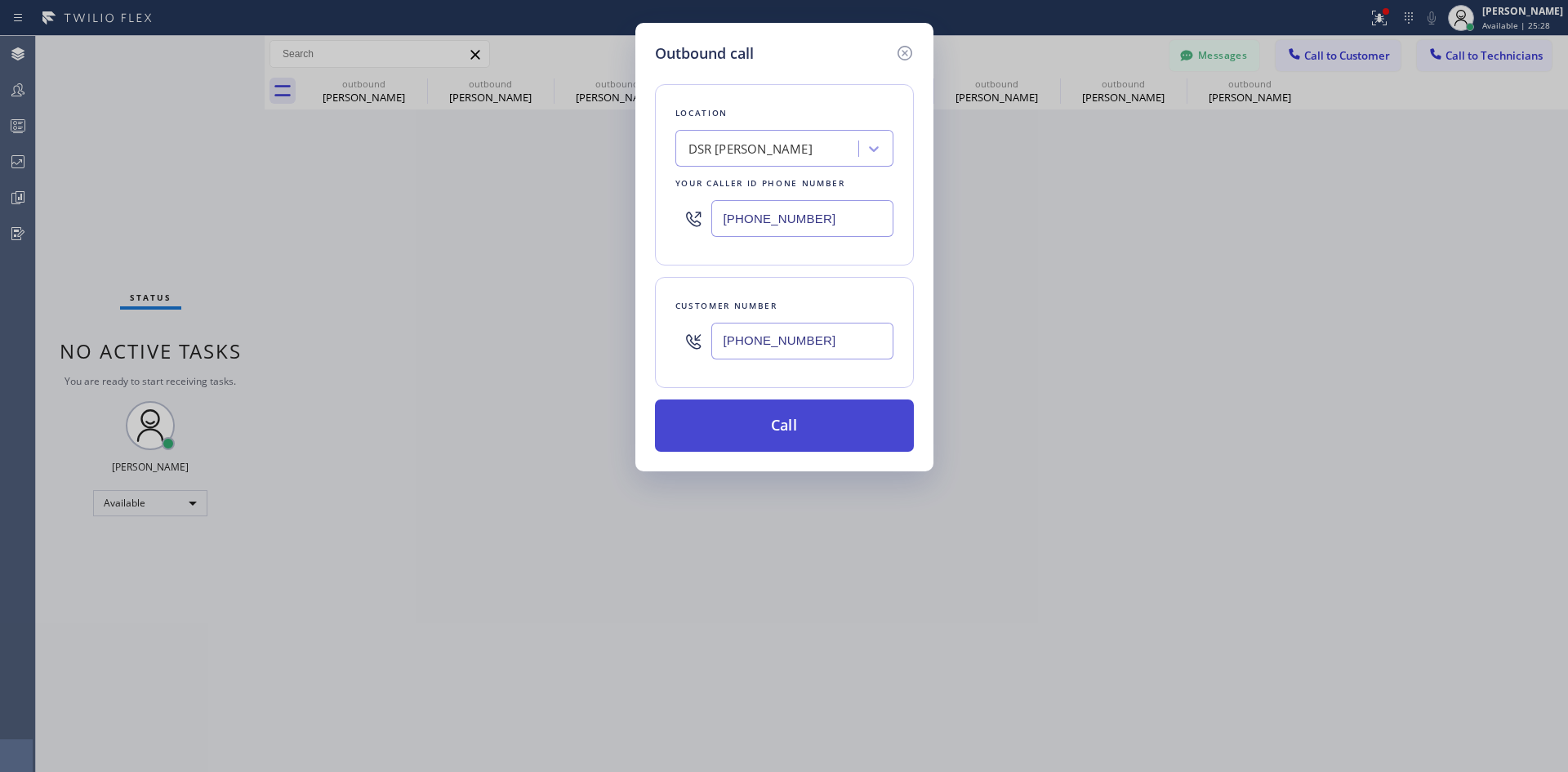
type input "(805) 341-1159"
click at [817, 421] on button "Call" at bounding box center [784, 426] width 259 height 53
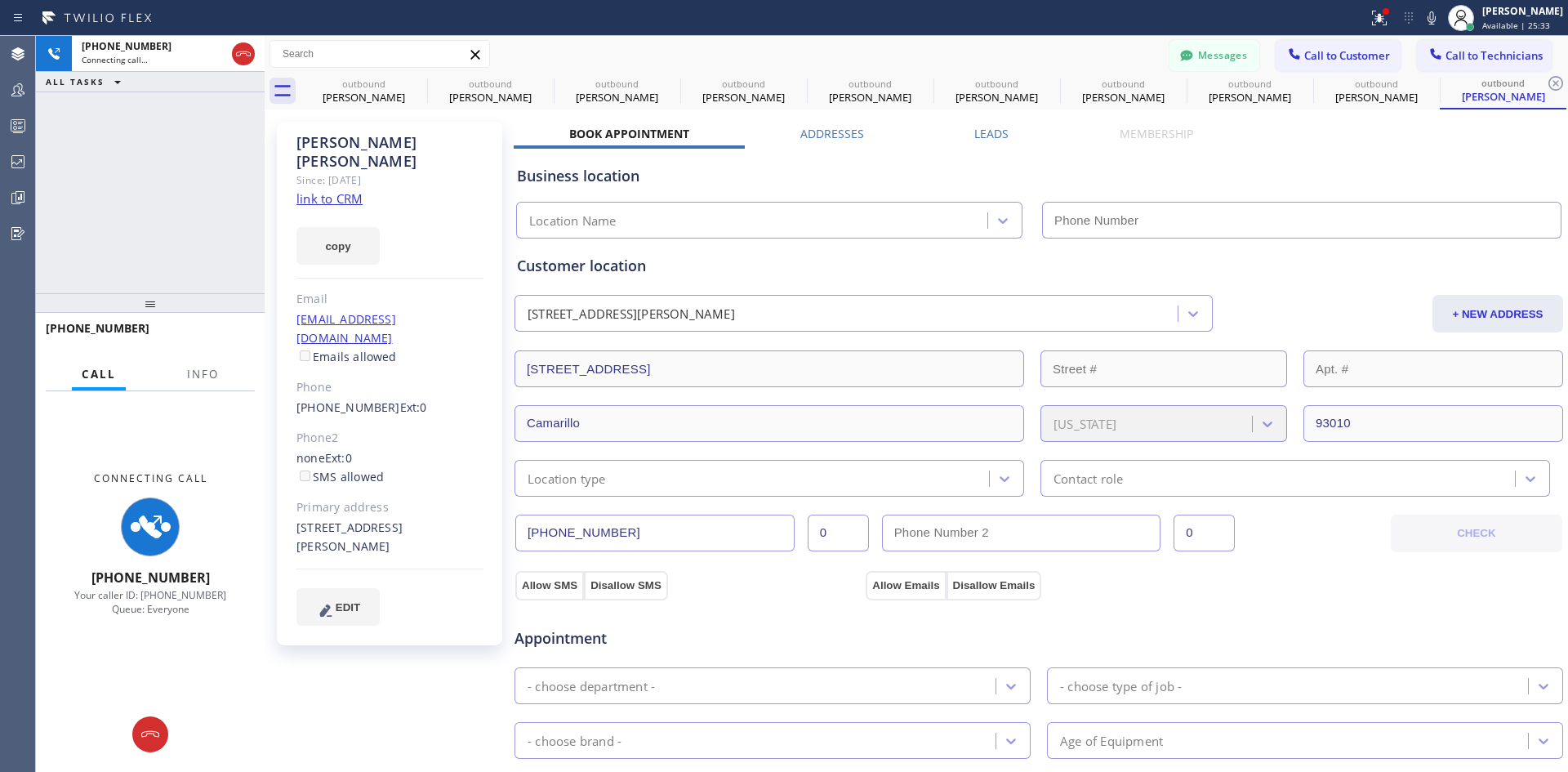
type input "(213) 301-0966"
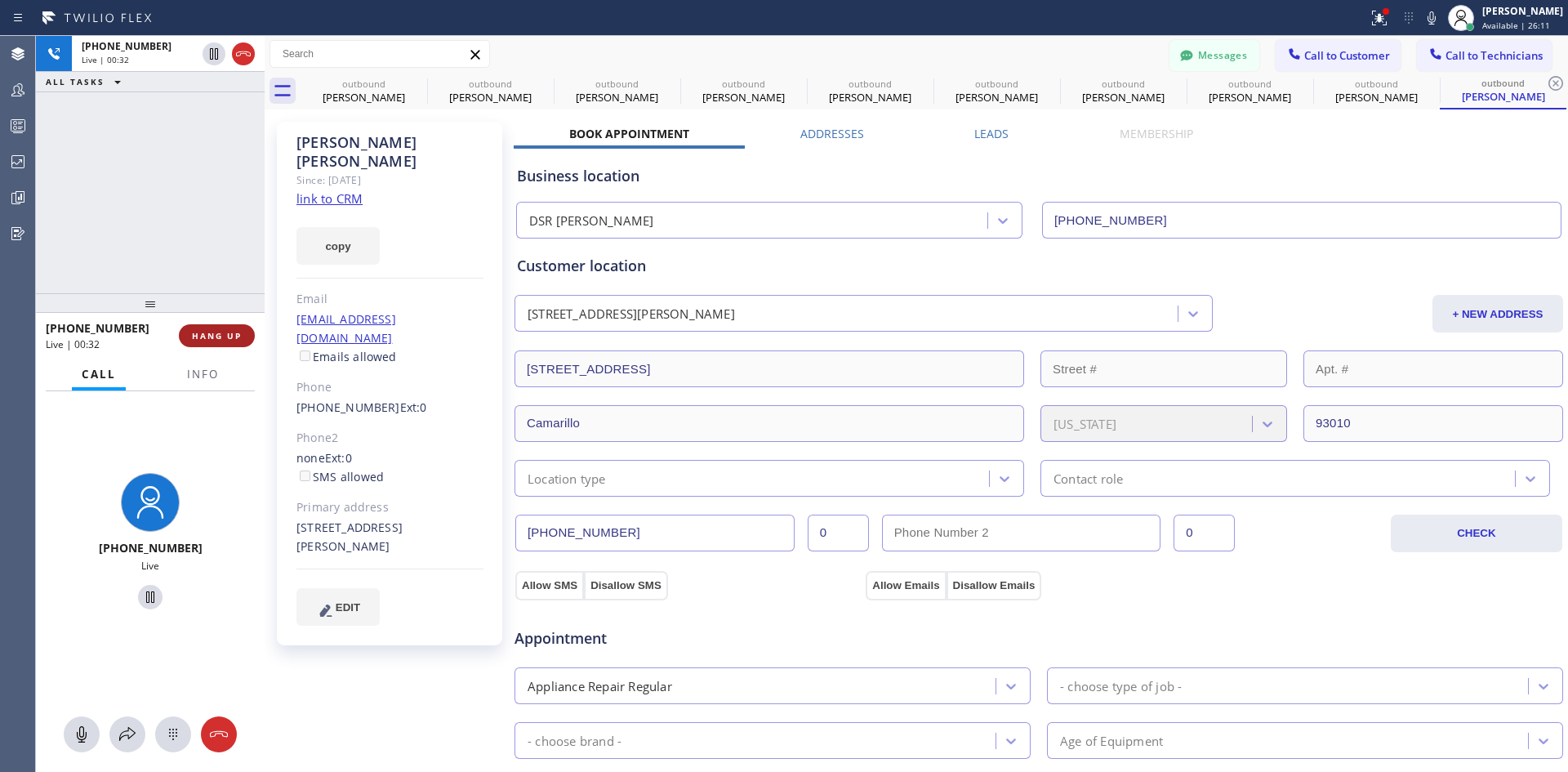
click at [225, 336] on span "HANG UP" at bounding box center [216, 335] width 50 height 11
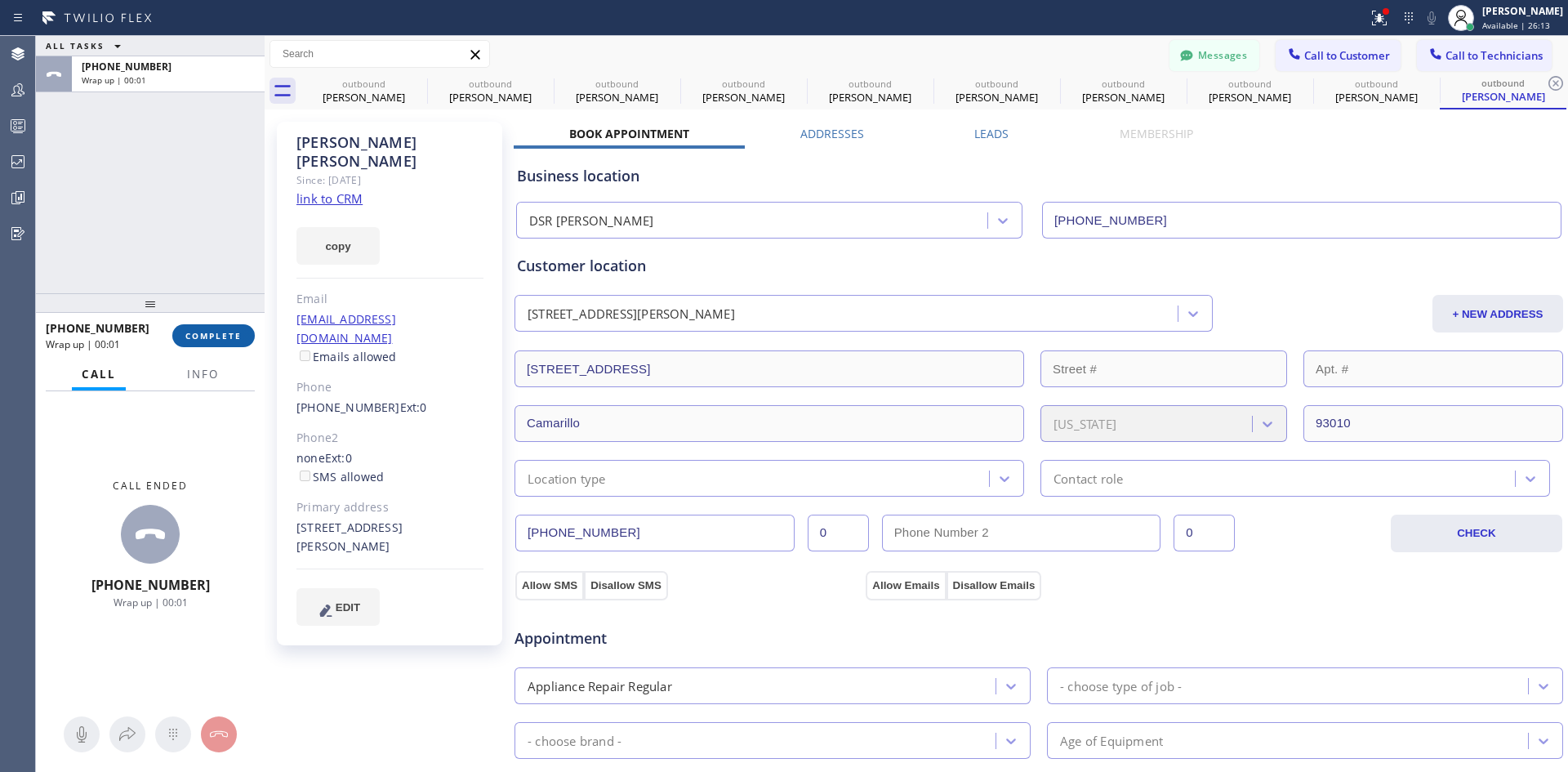
click at [225, 337] on span "COMPLETE" at bounding box center [214, 335] width 56 height 11
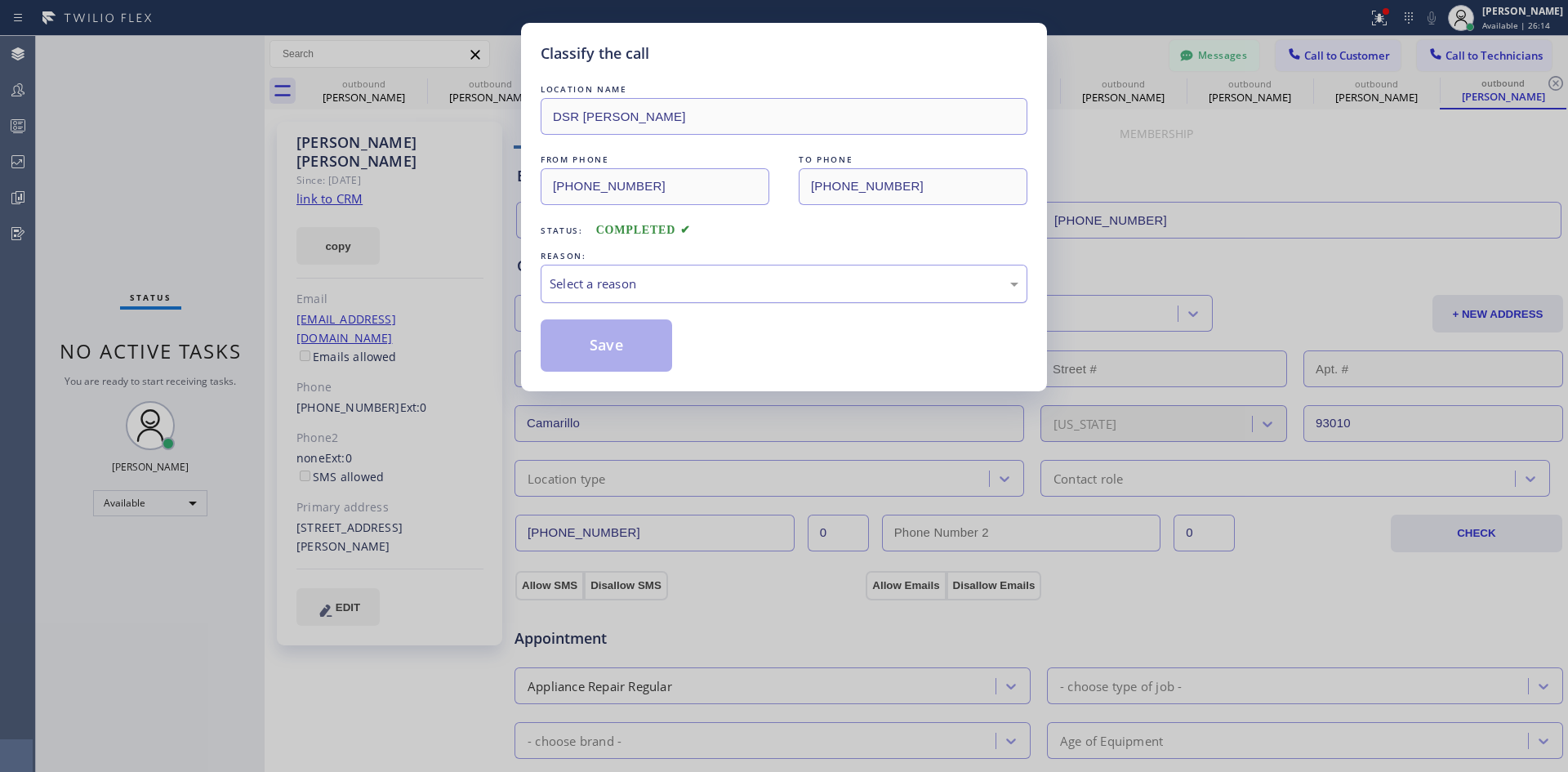
click at [765, 286] on div "Select a reason" at bounding box center [784, 283] width 469 height 19
click at [619, 344] on button "Save" at bounding box center [606, 346] width 132 height 53
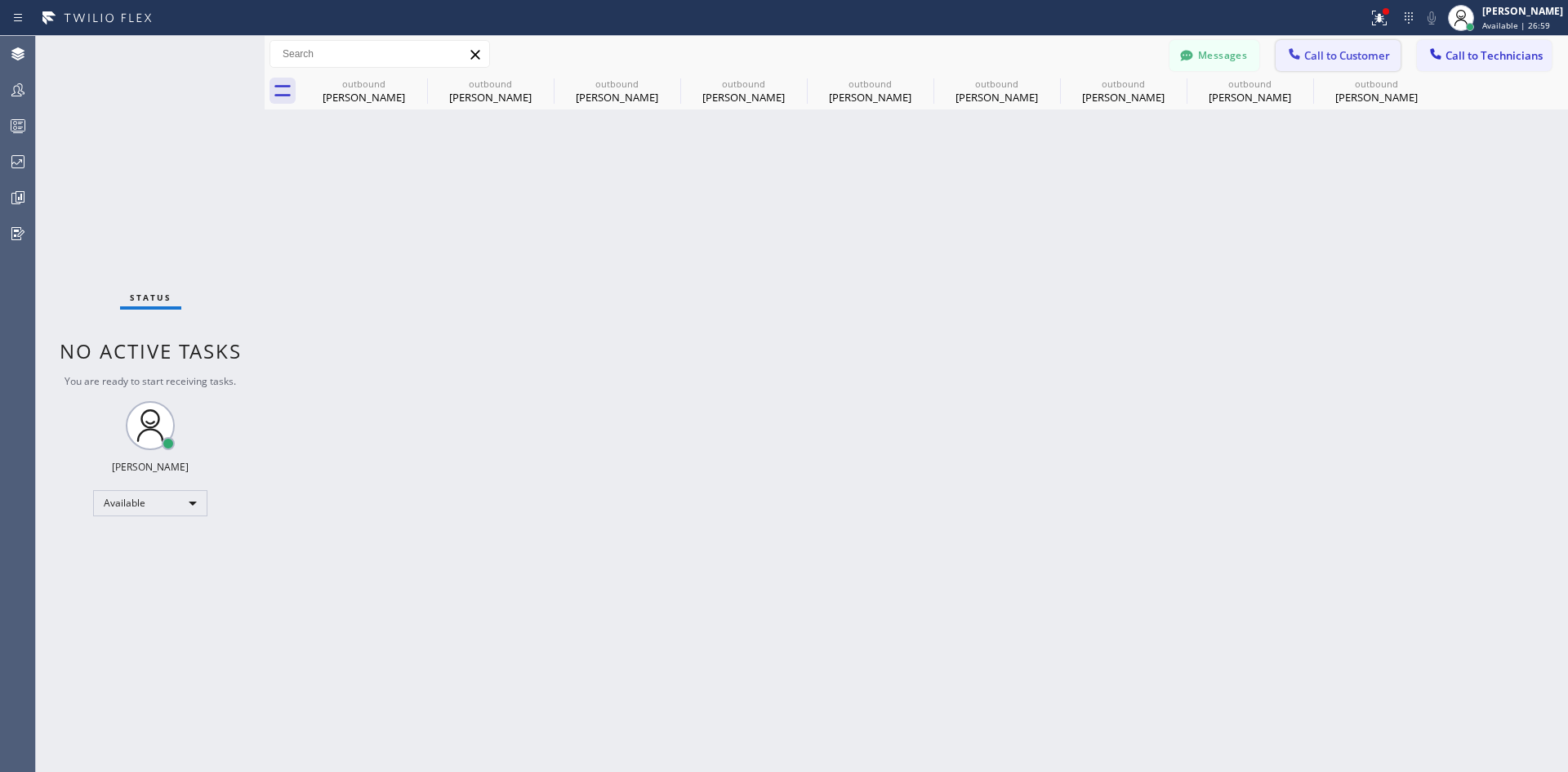
click at [1337, 66] on button "Call to Customer" at bounding box center [1337, 56] width 125 height 31
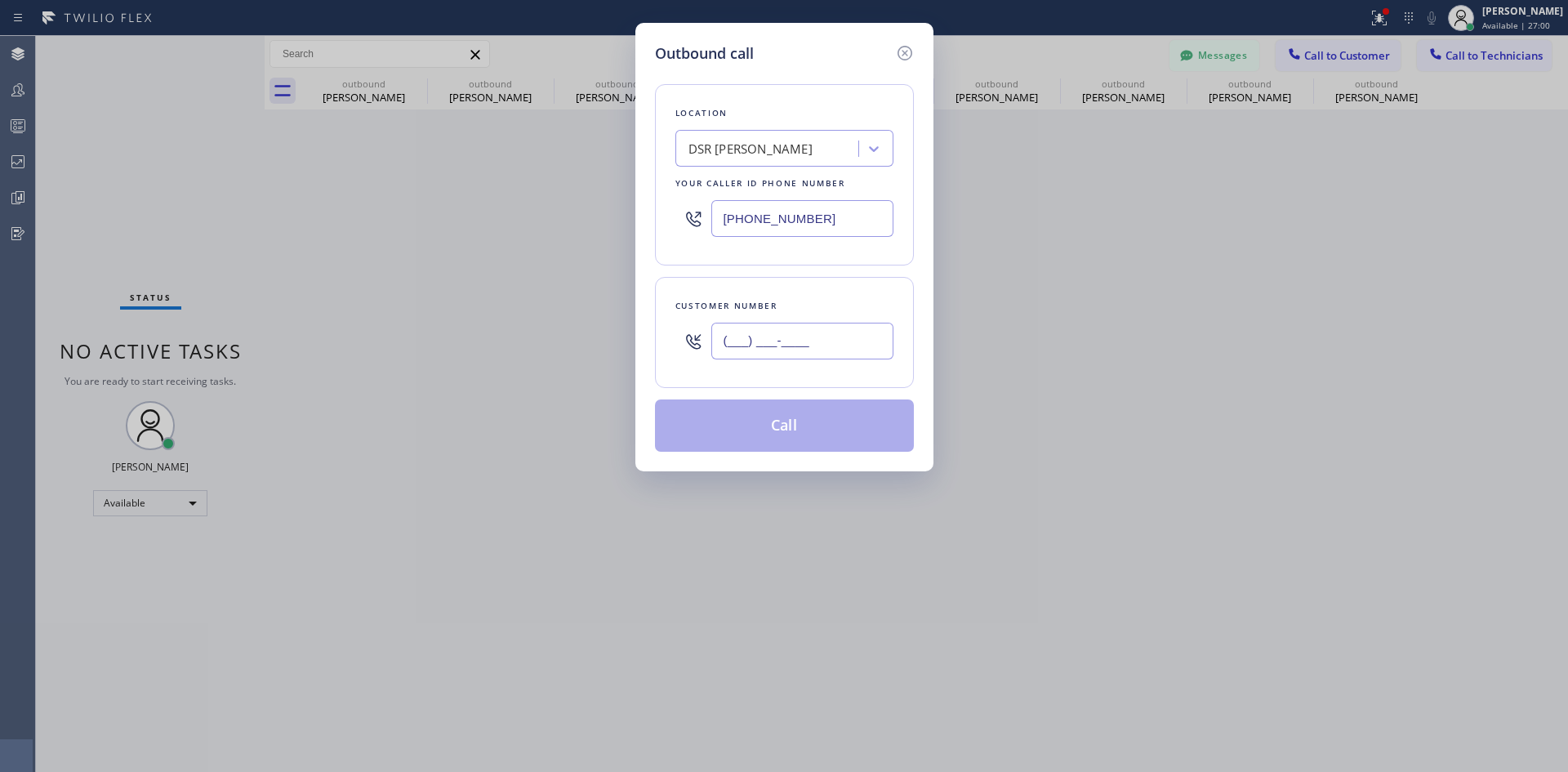
click at [780, 329] on input "(___) ___-____" at bounding box center [802, 341] width 182 height 37
paste input "323) 299-6506"
type input "(323) 299-6506"
click at [781, 425] on button "Call" at bounding box center [784, 426] width 259 height 53
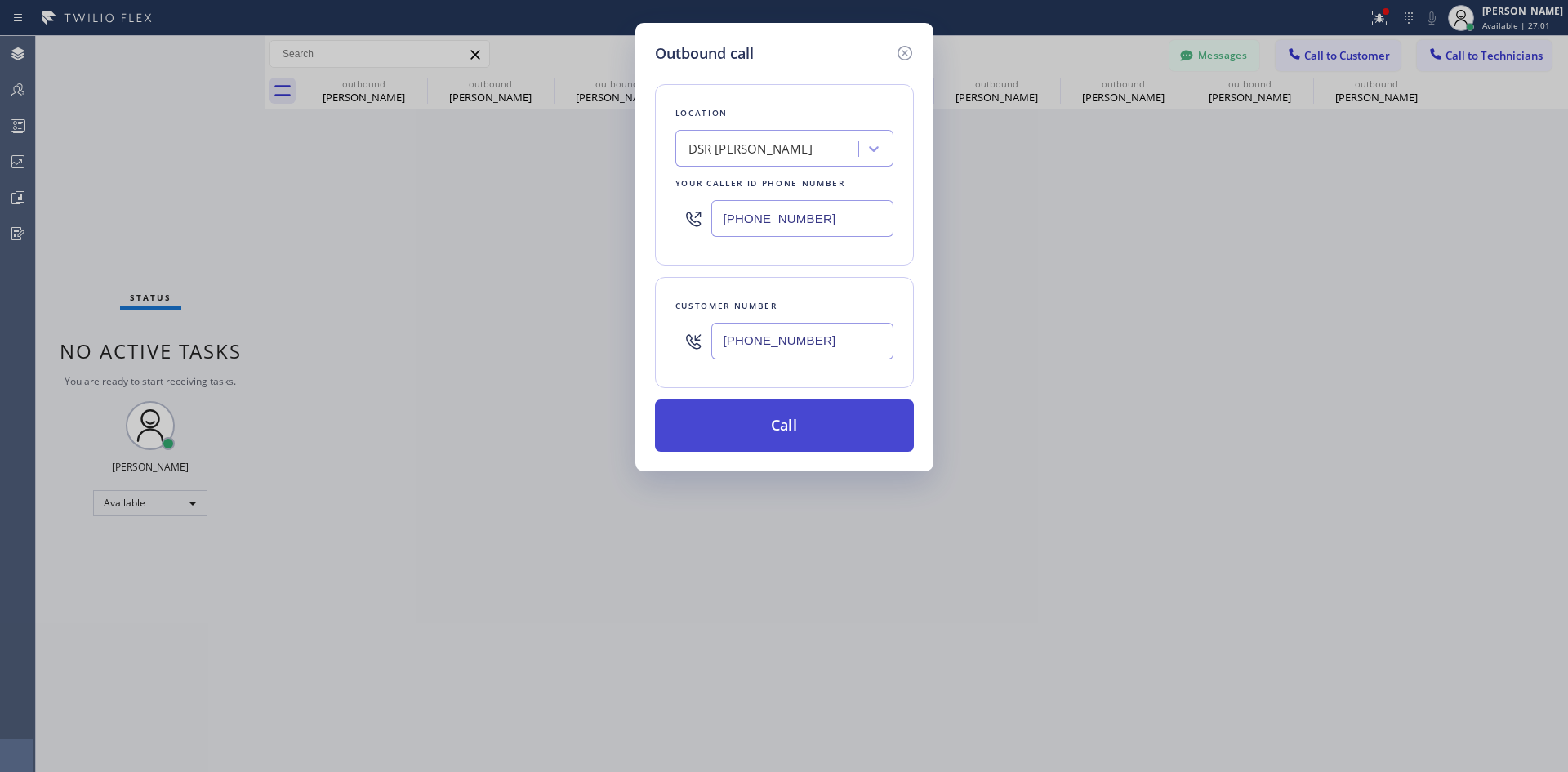
click at [781, 425] on button "Call" at bounding box center [784, 426] width 259 height 53
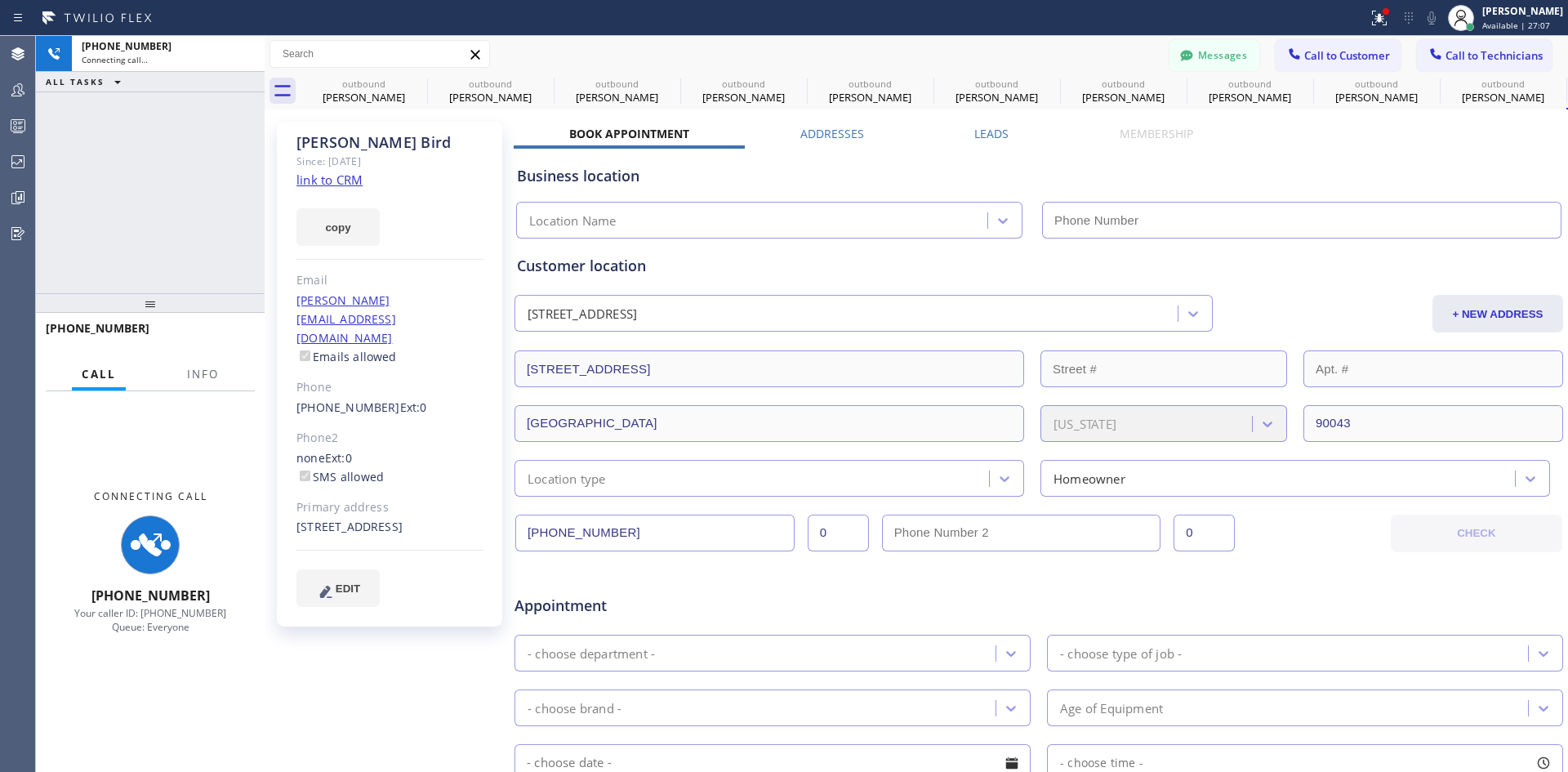
type input "(213) 301-0966"
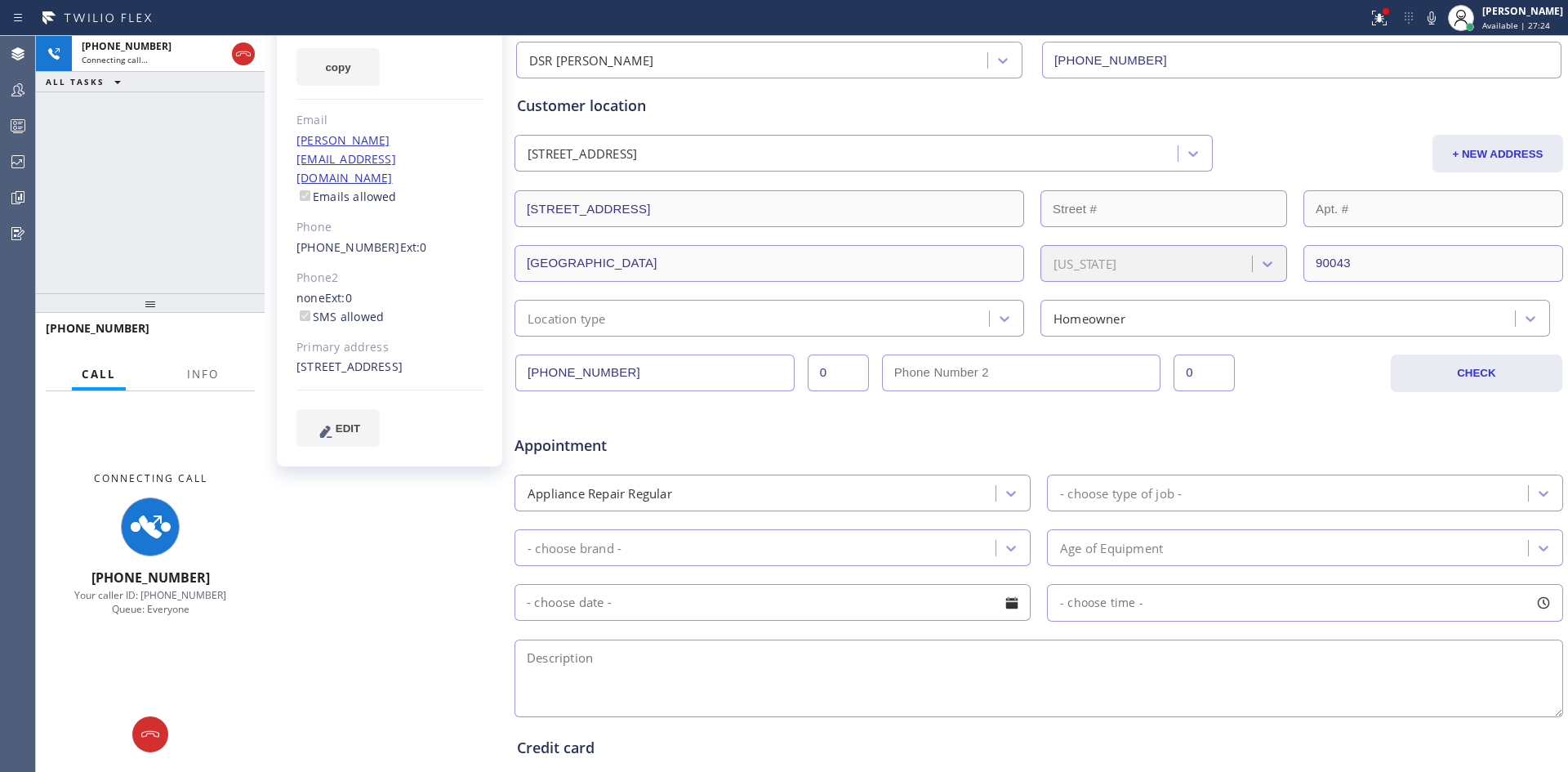
scroll to position [163, 0]
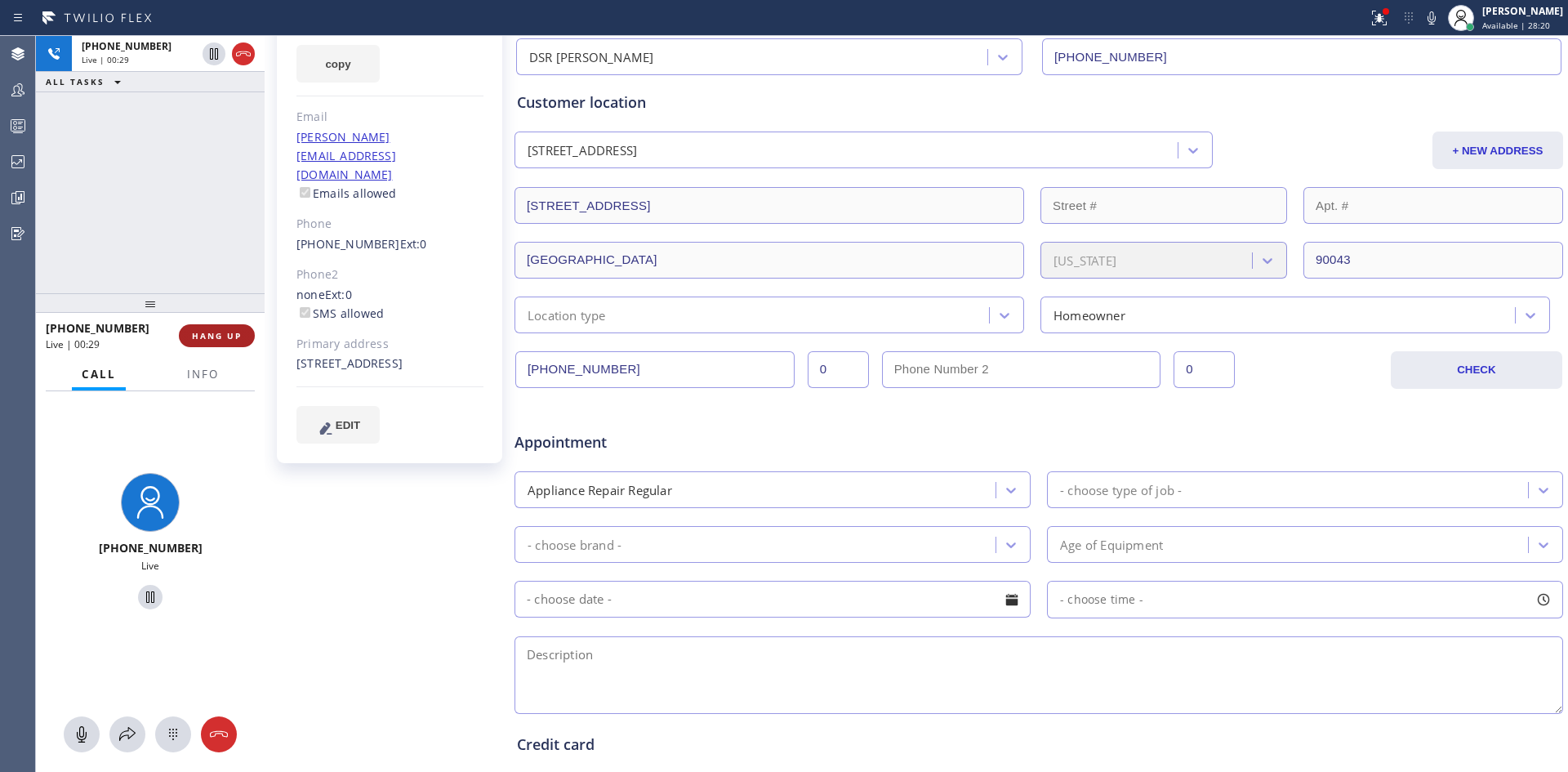
click at [210, 344] on button "HANG UP" at bounding box center [216, 335] width 76 height 23
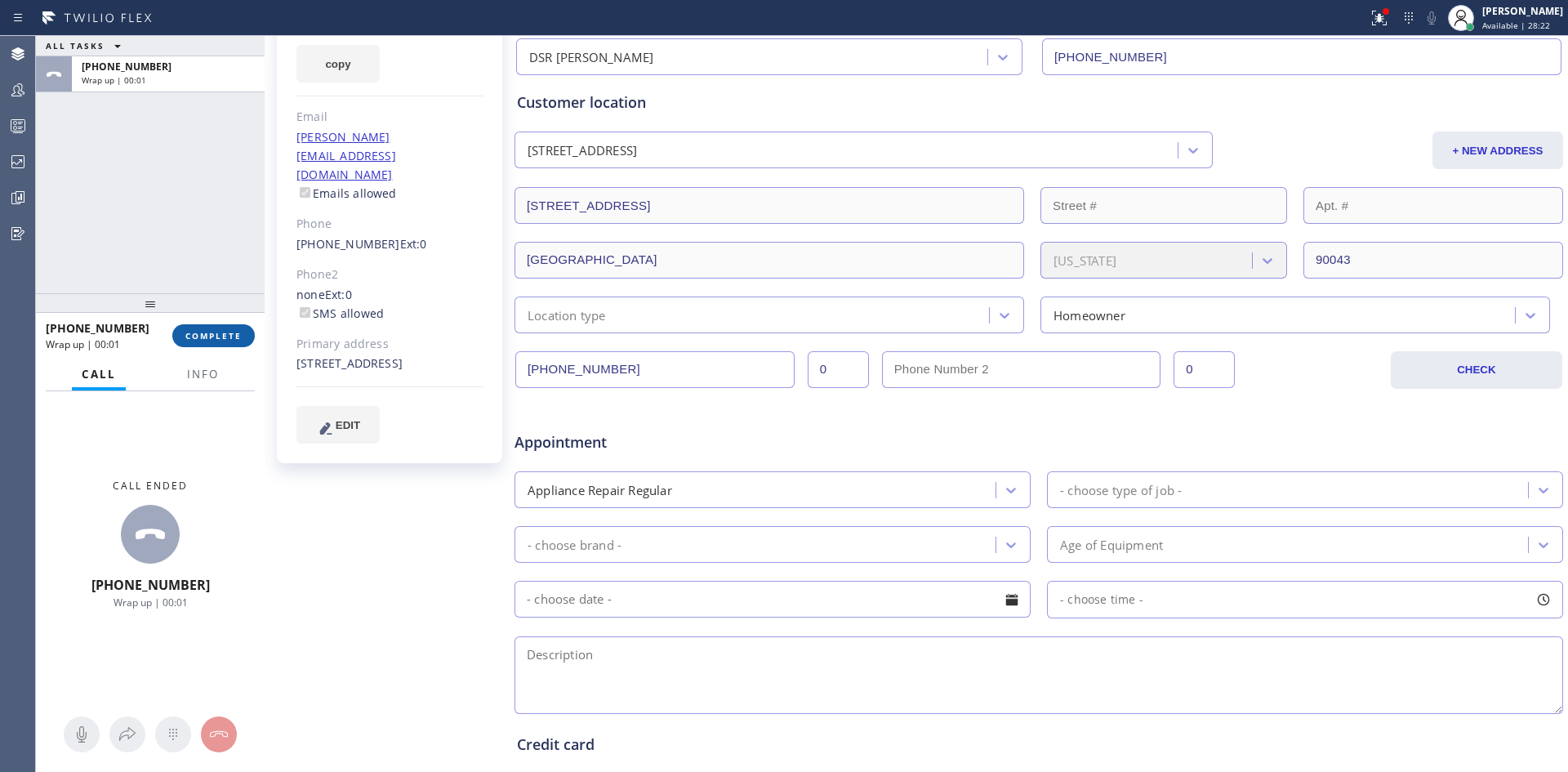
click at [219, 332] on span "COMPLETE" at bounding box center [214, 335] width 56 height 11
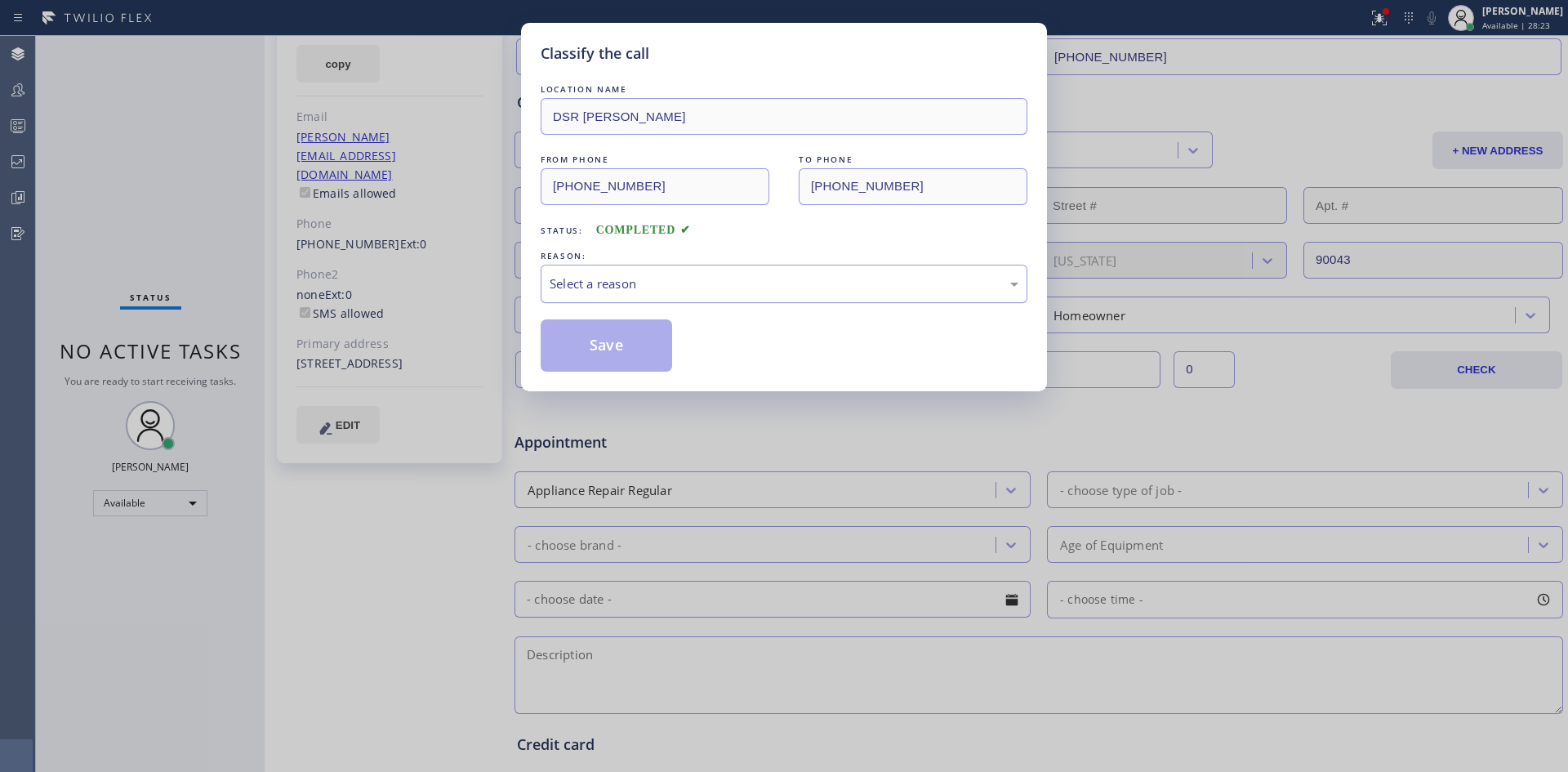
click at [779, 293] on div "Select a reason" at bounding box center [783, 283] width 487 height 39
click at [600, 358] on button "Save" at bounding box center [606, 346] width 132 height 53
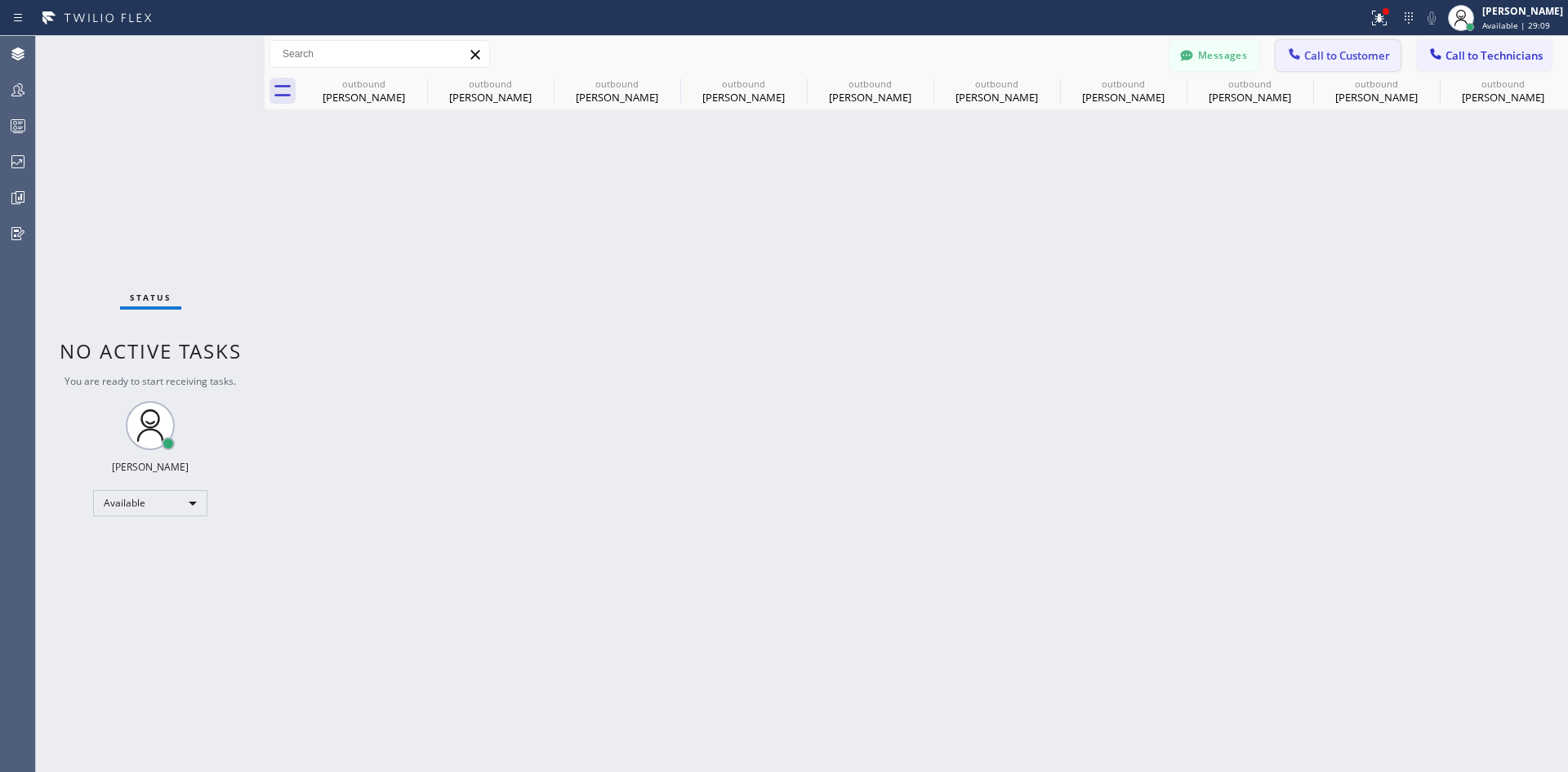
click at [1344, 58] on span "Call to Customer" at bounding box center [1346, 56] width 86 height 15
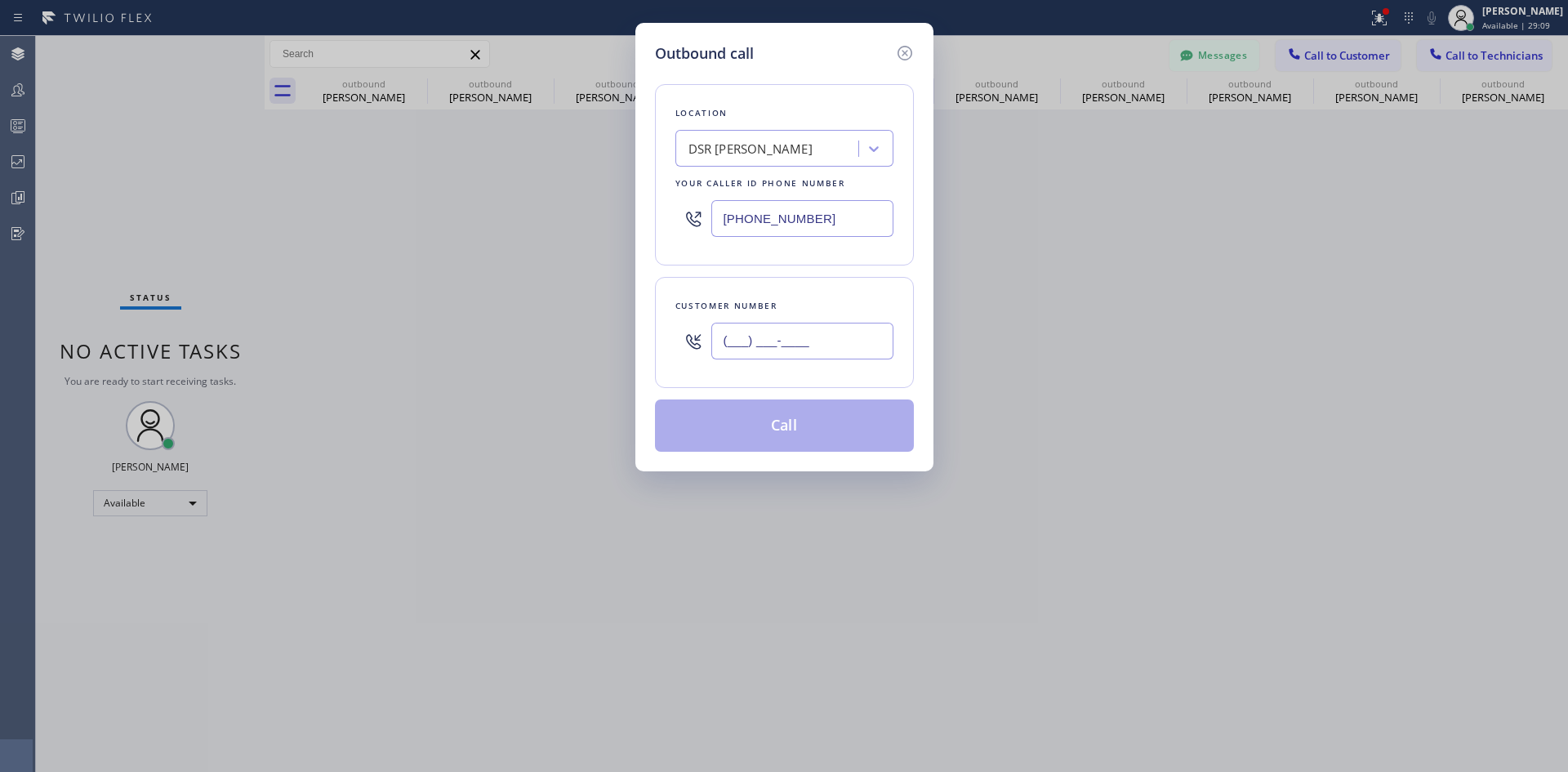
click at [817, 346] on input "(___) ___-____" at bounding box center [802, 341] width 182 height 37
paste input "650) 740-4399"
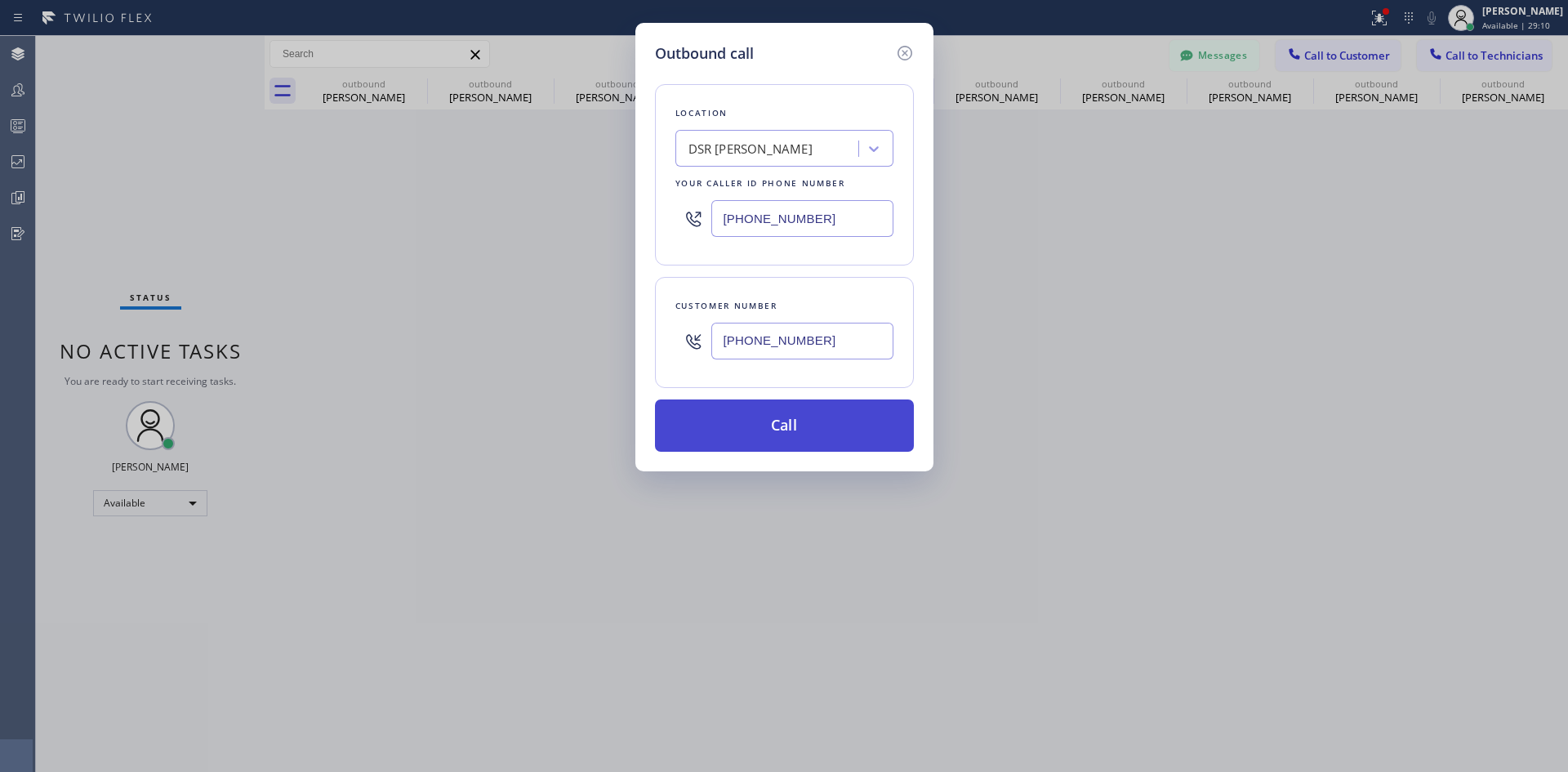
type input "(650) 740-4399"
click at [808, 415] on button "Call" at bounding box center [784, 426] width 259 height 53
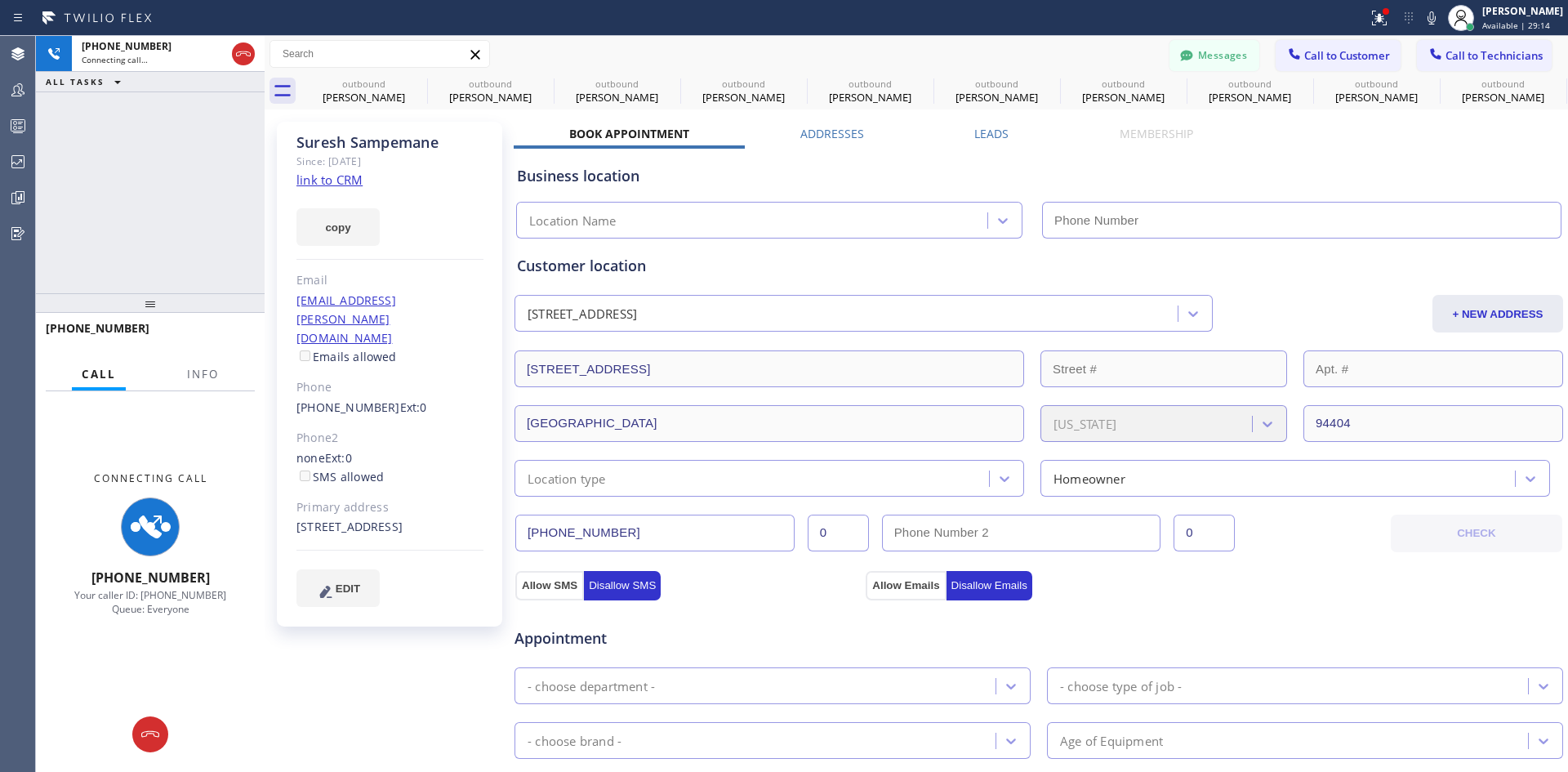
type input "(213) 301-0966"
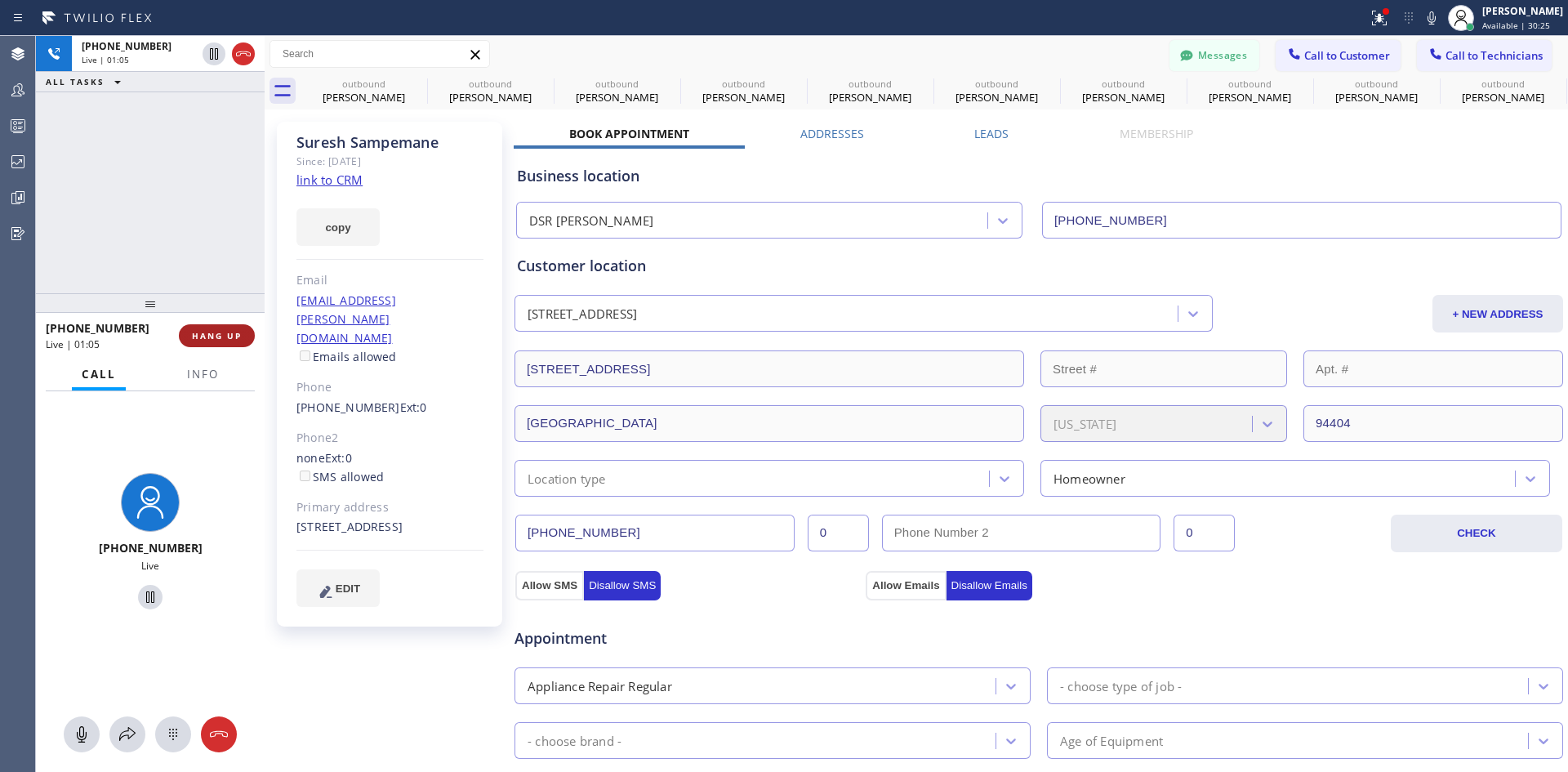
click at [236, 340] on span "HANG UP" at bounding box center [216, 335] width 50 height 11
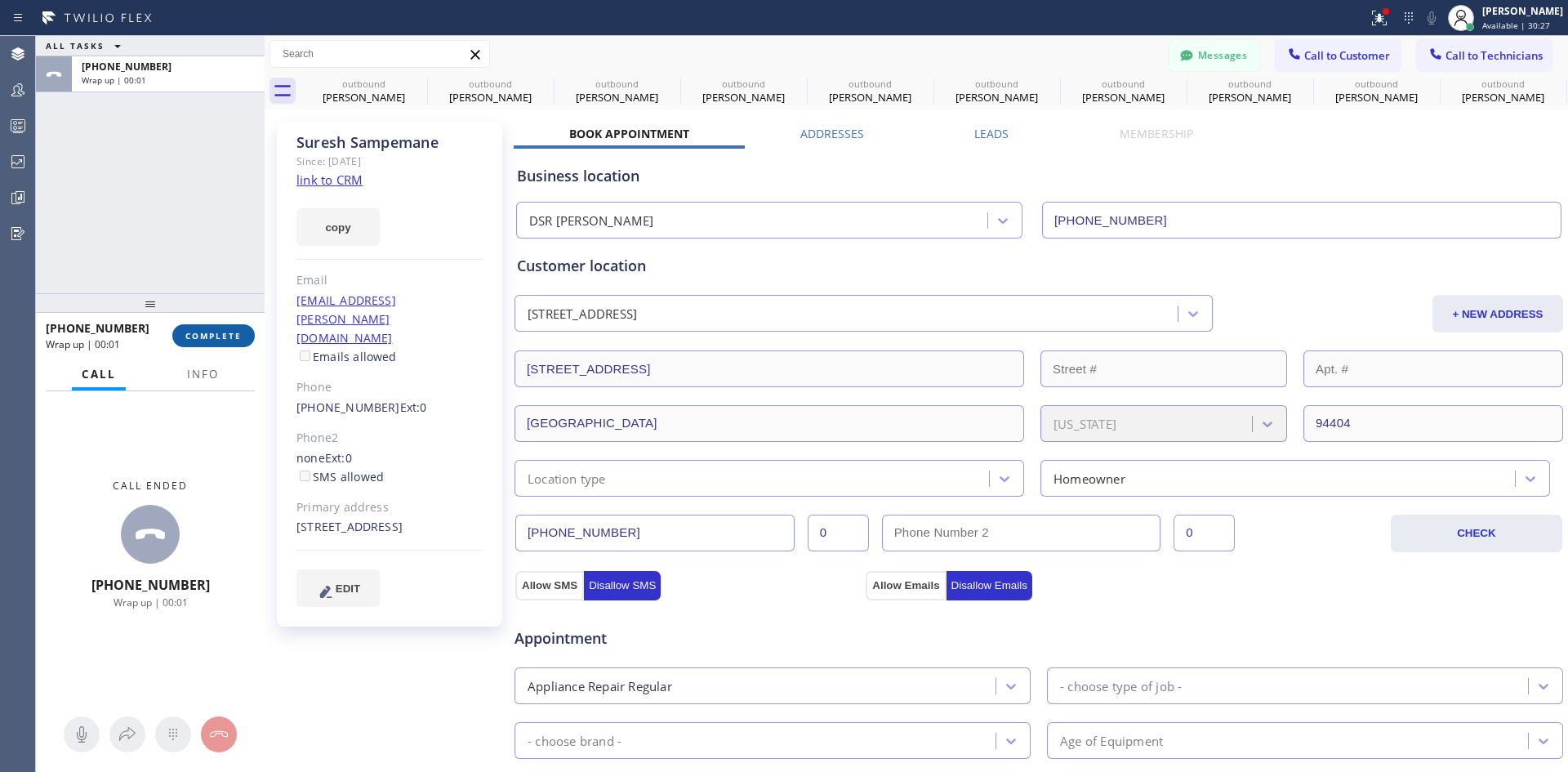
click at [218, 342] on span "COMPLETE" at bounding box center [214, 335] width 56 height 11
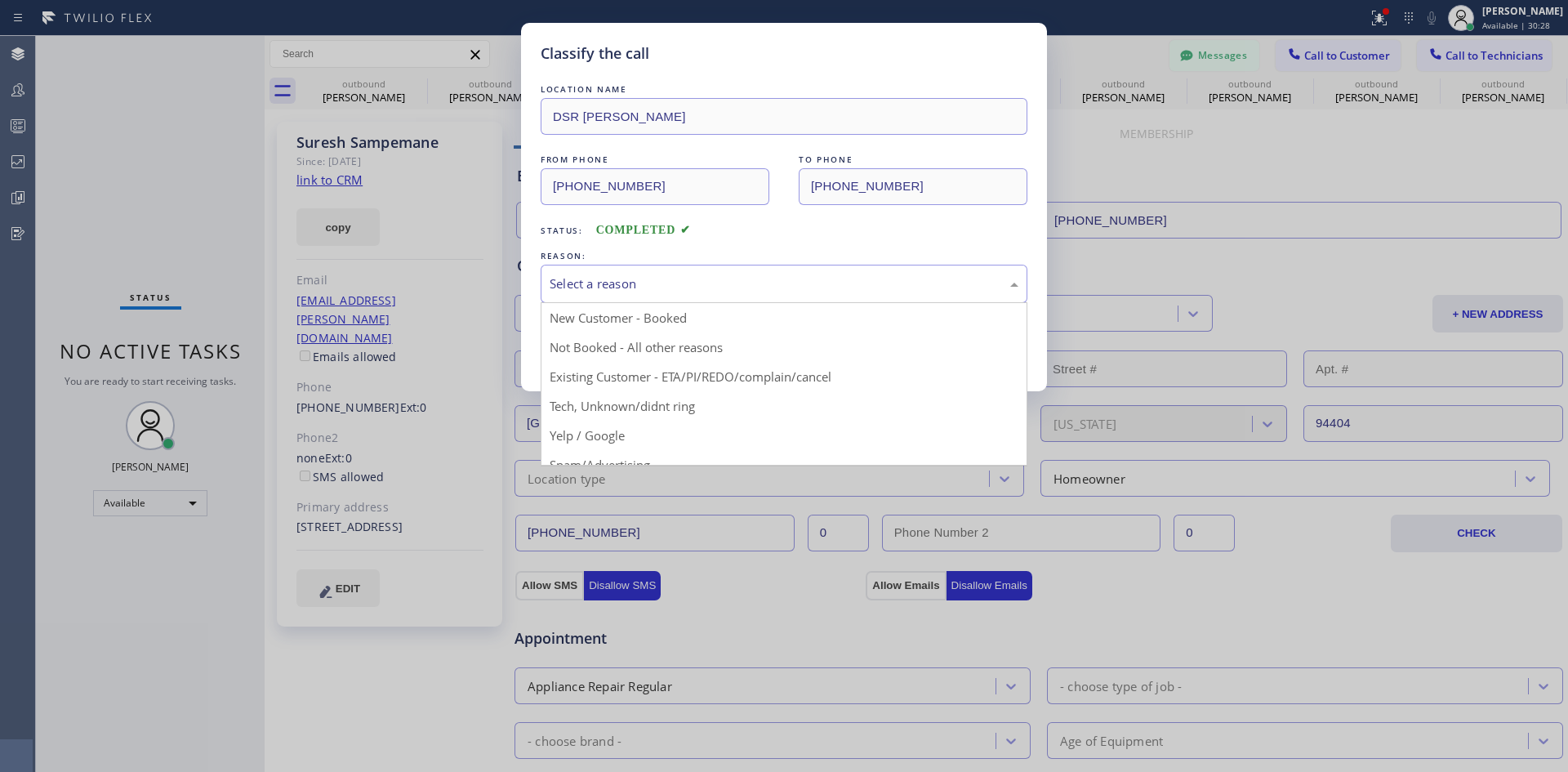
click at [823, 295] on div "Select a reason" at bounding box center [783, 283] width 487 height 39
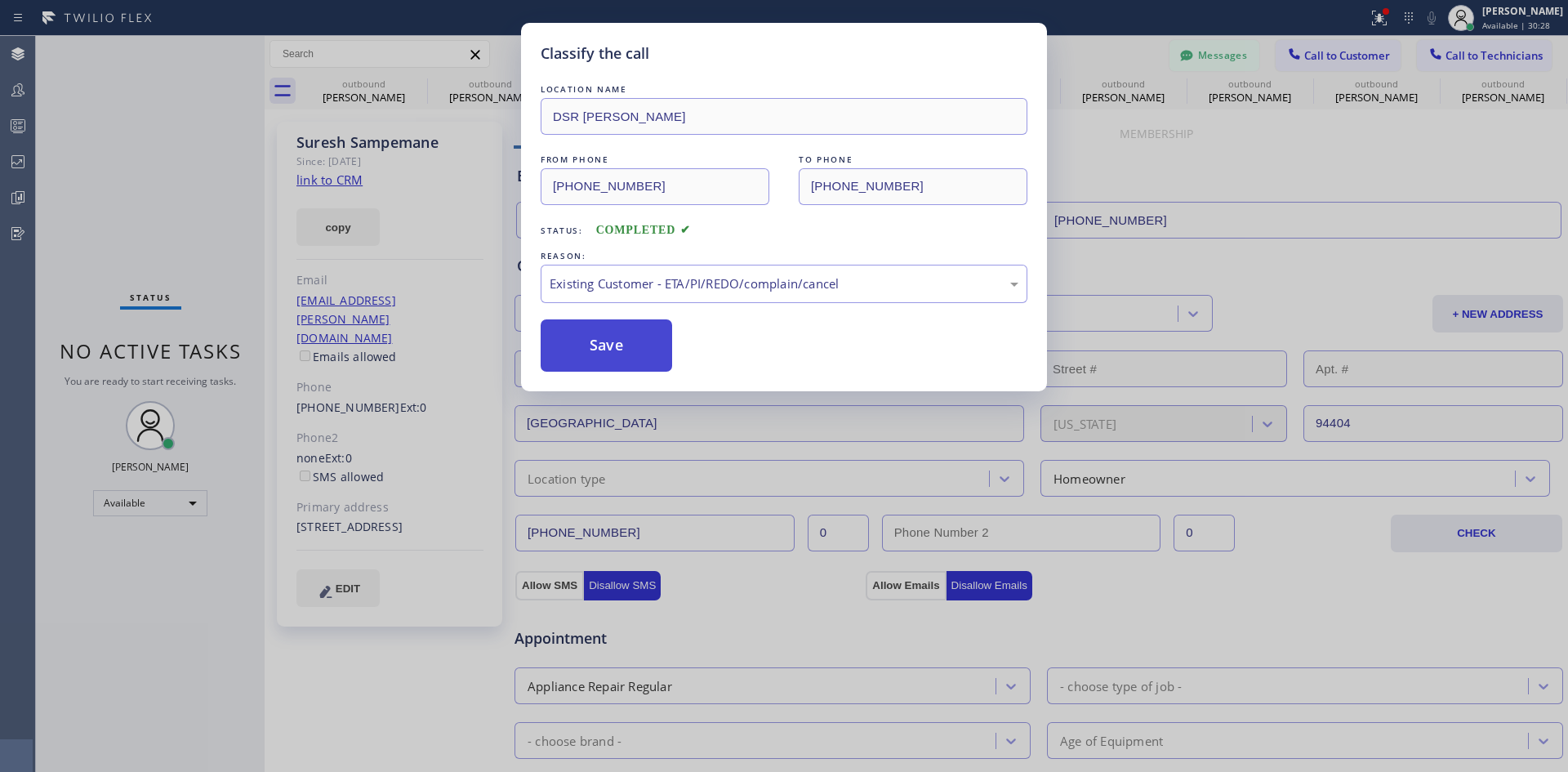
drag, startPoint x: 816, startPoint y: 379, endPoint x: 612, endPoint y: 368, distance: 204.3
click at [612, 362] on button "Save" at bounding box center [606, 346] width 132 height 53
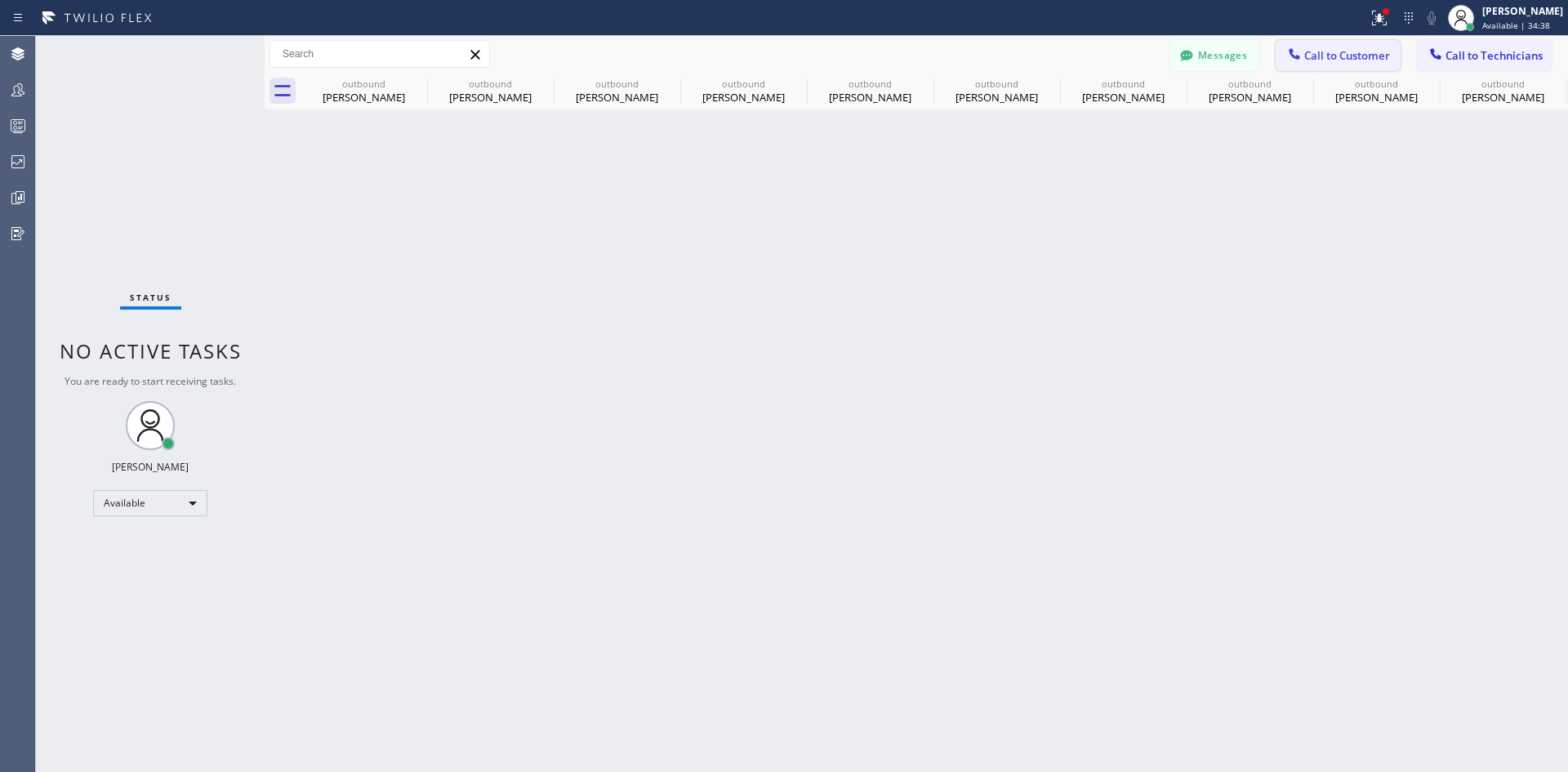
click at [1355, 60] on span "Call to Customer" at bounding box center [1346, 56] width 86 height 15
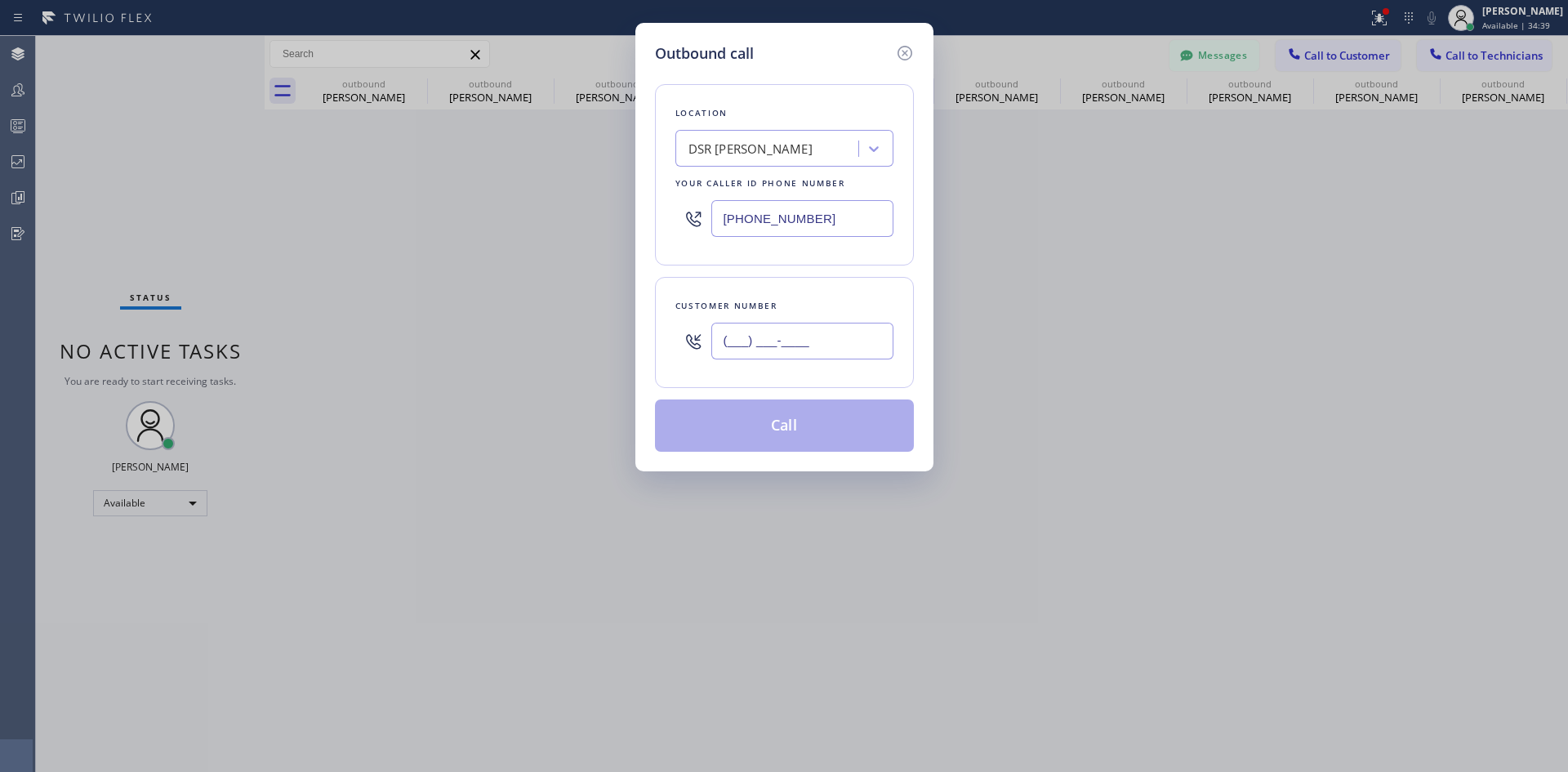
click at [793, 346] on input "(___) ___-____" at bounding box center [802, 341] width 182 height 37
paste input "714) 801-8223"
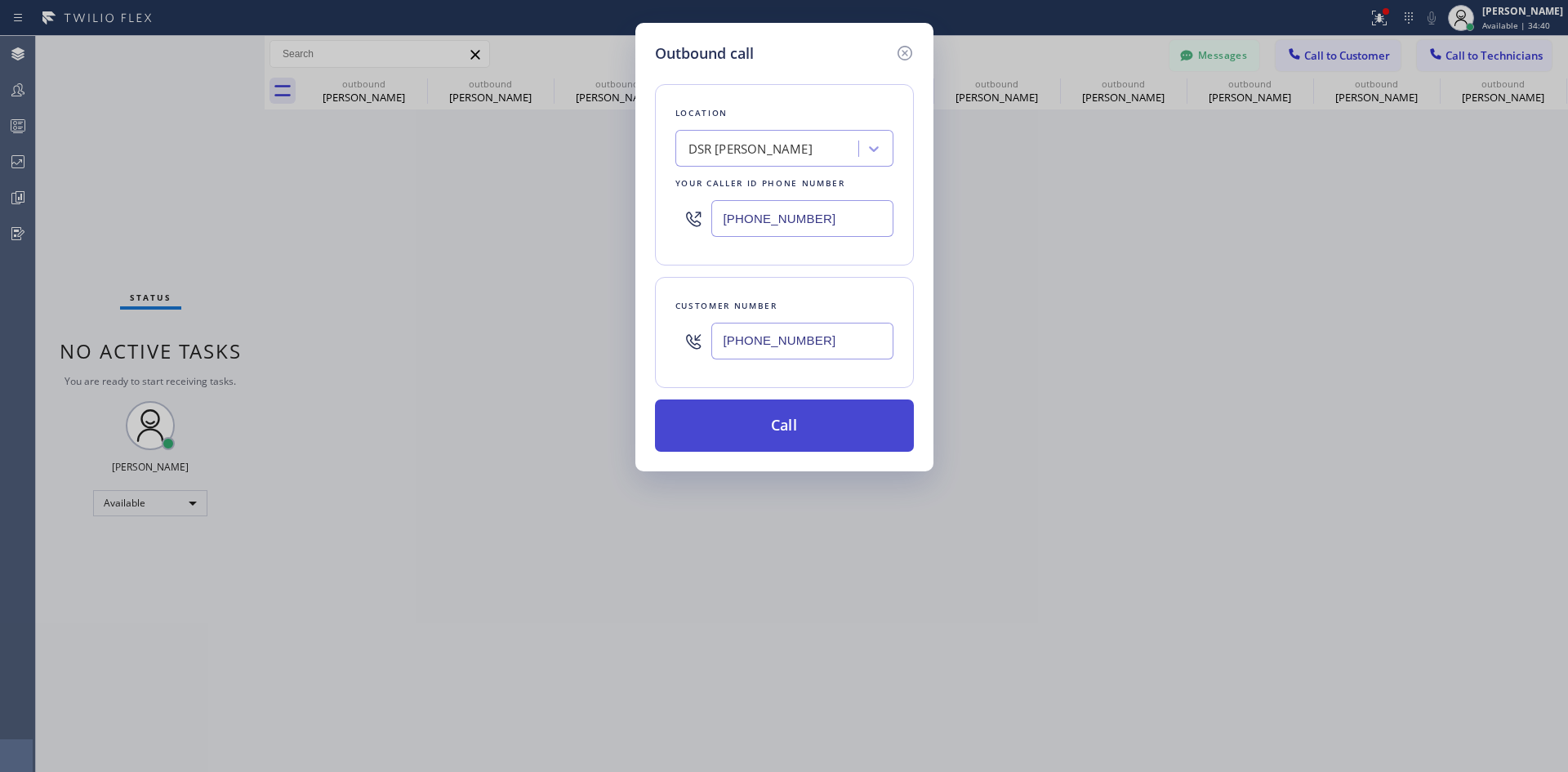
type input "(714) 801-8223"
click at [794, 415] on button "Call" at bounding box center [784, 426] width 259 height 53
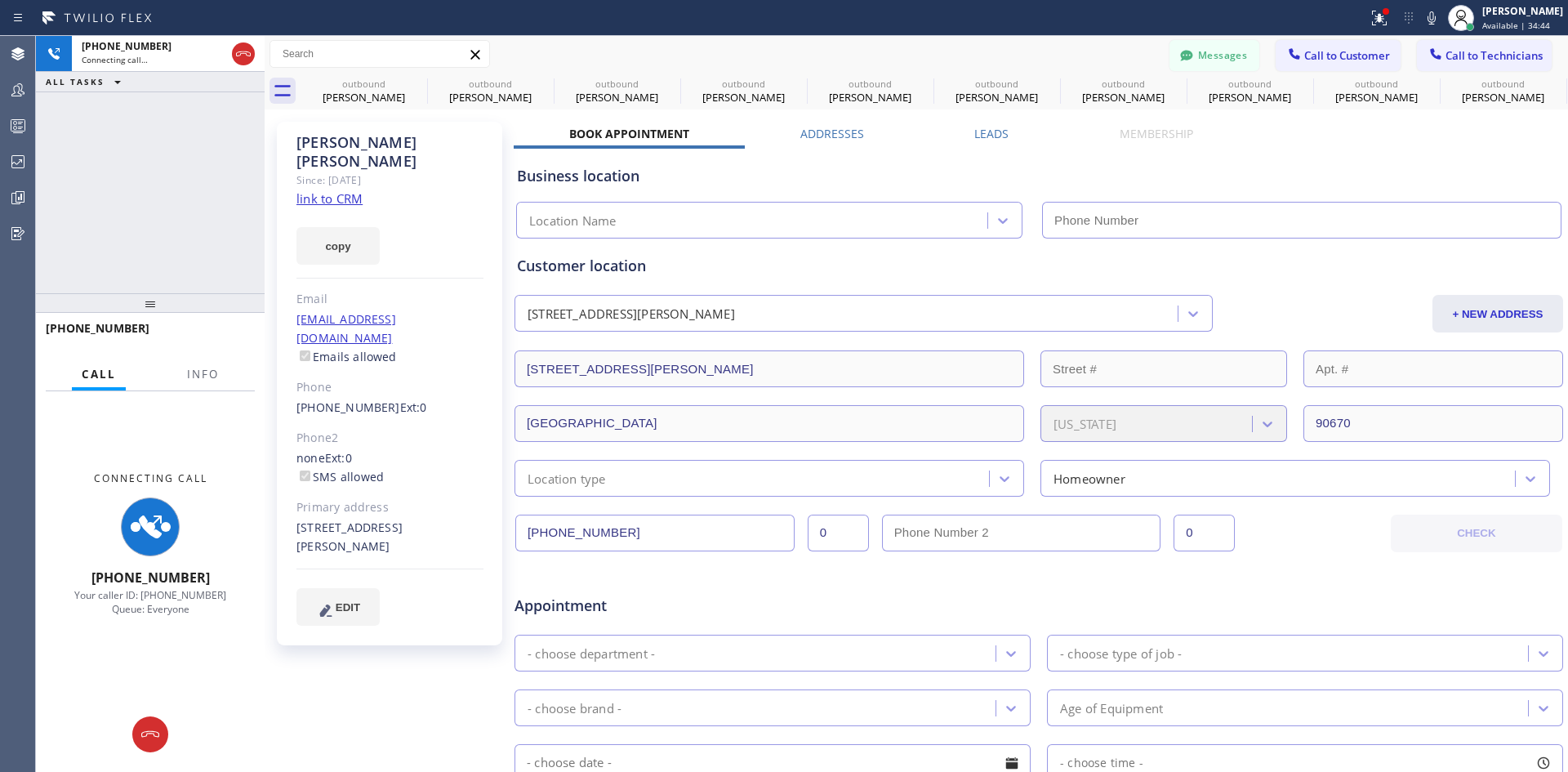
type input "(213) 301-0966"
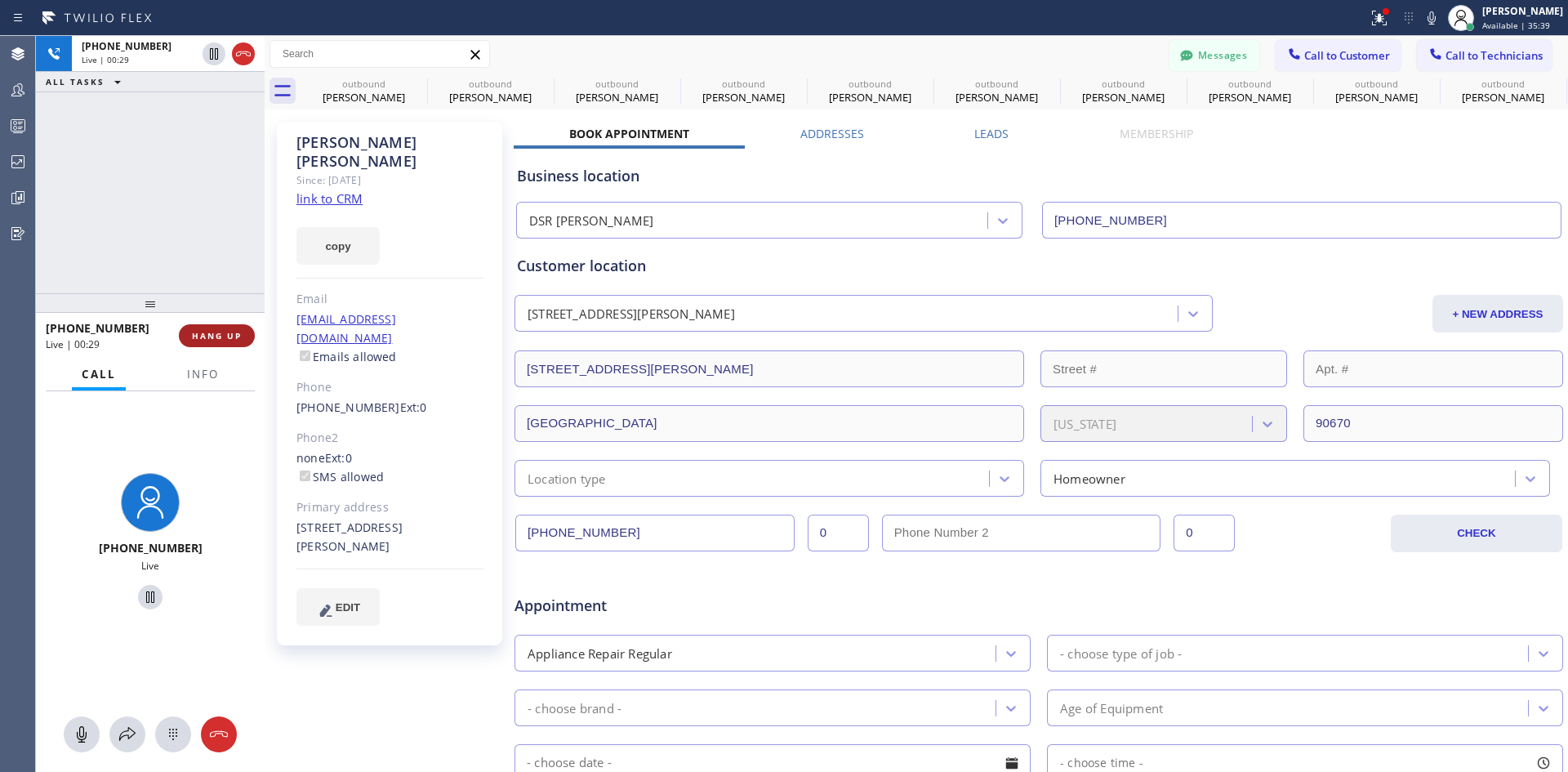
click at [217, 340] on span "HANG UP" at bounding box center [216, 335] width 50 height 11
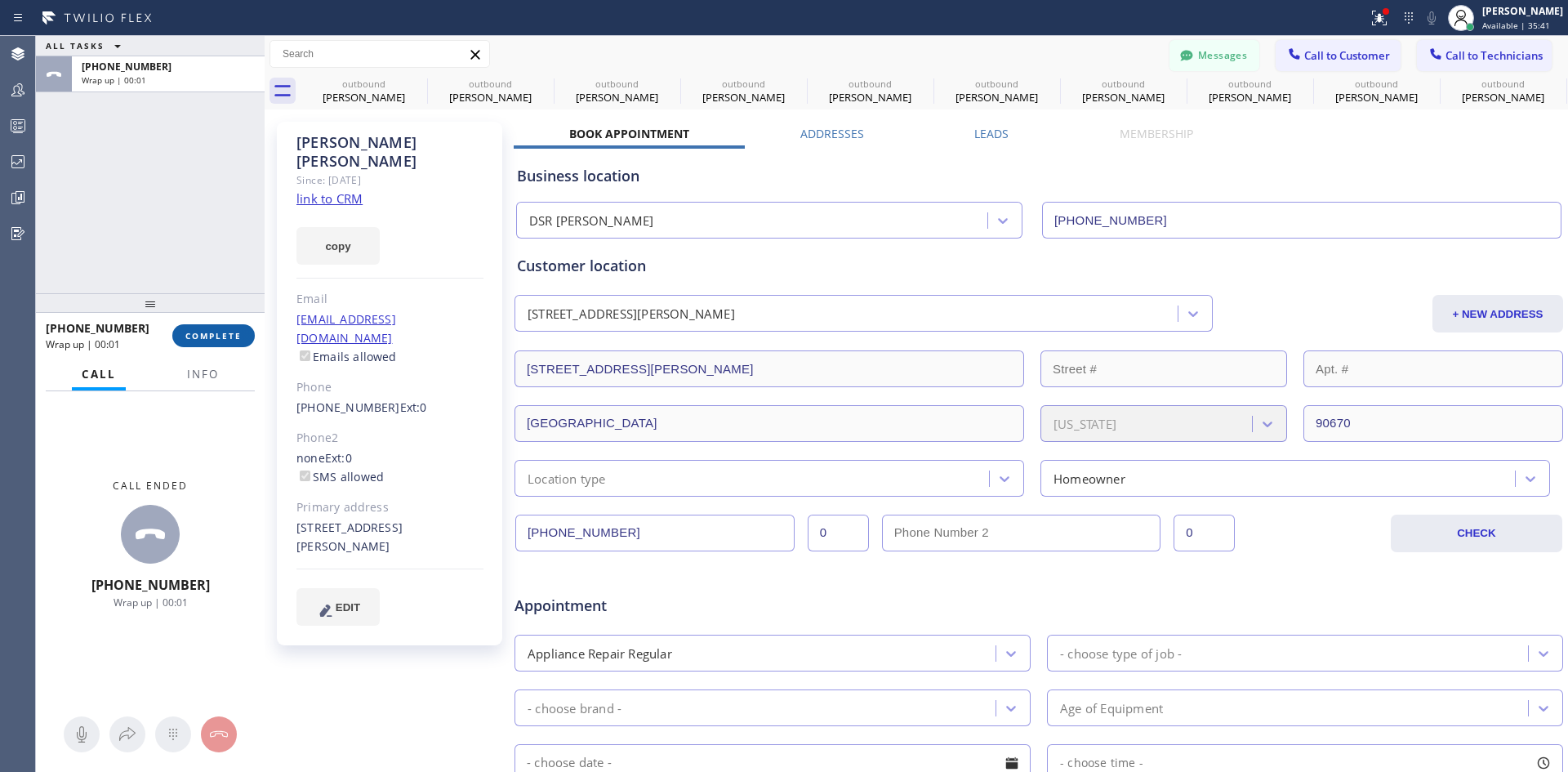
click at [234, 343] on button "COMPLETE" at bounding box center [214, 335] width 83 height 23
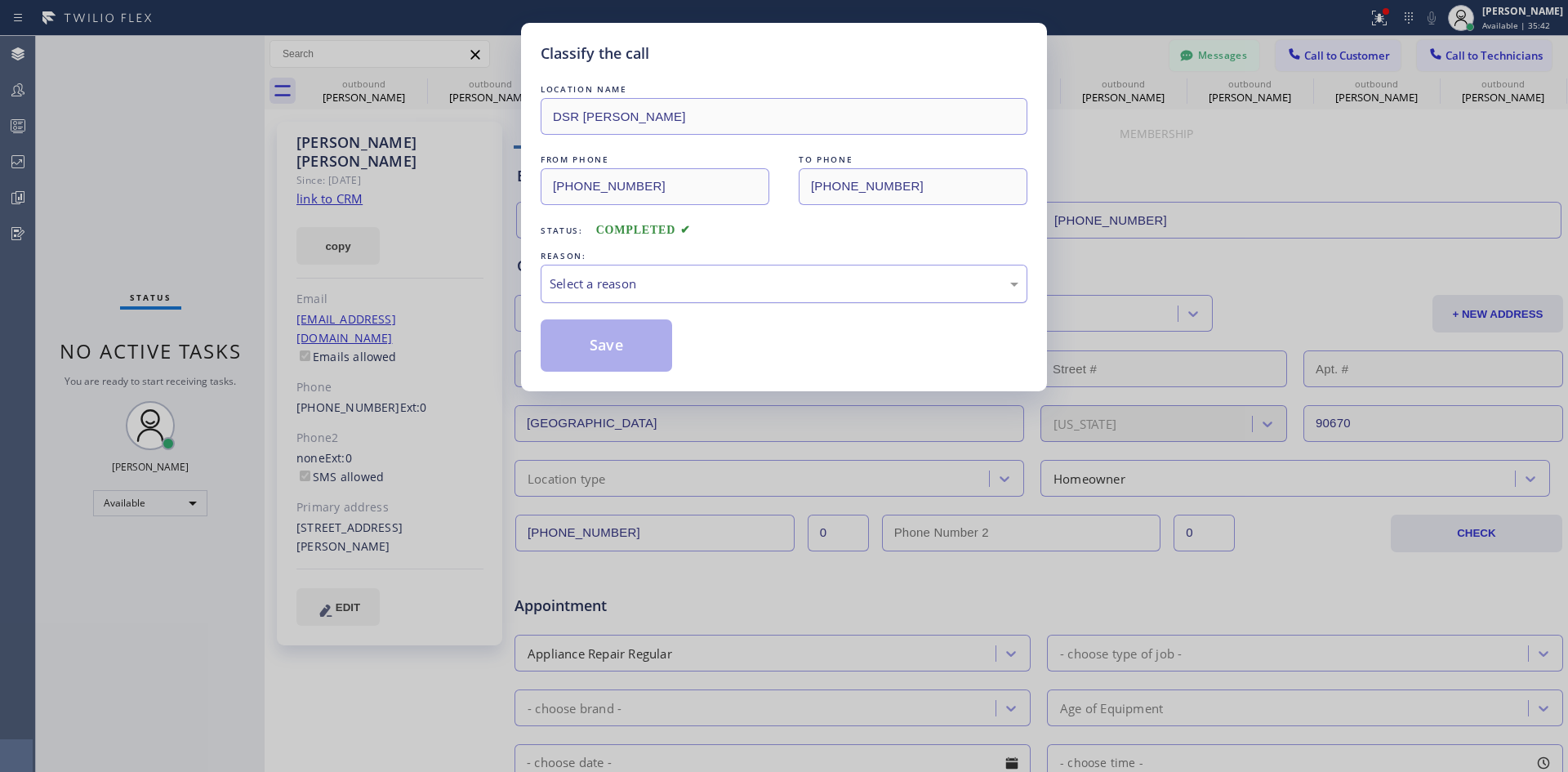
click at [765, 285] on div "Select a reason" at bounding box center [784, 283] width 469 height 19
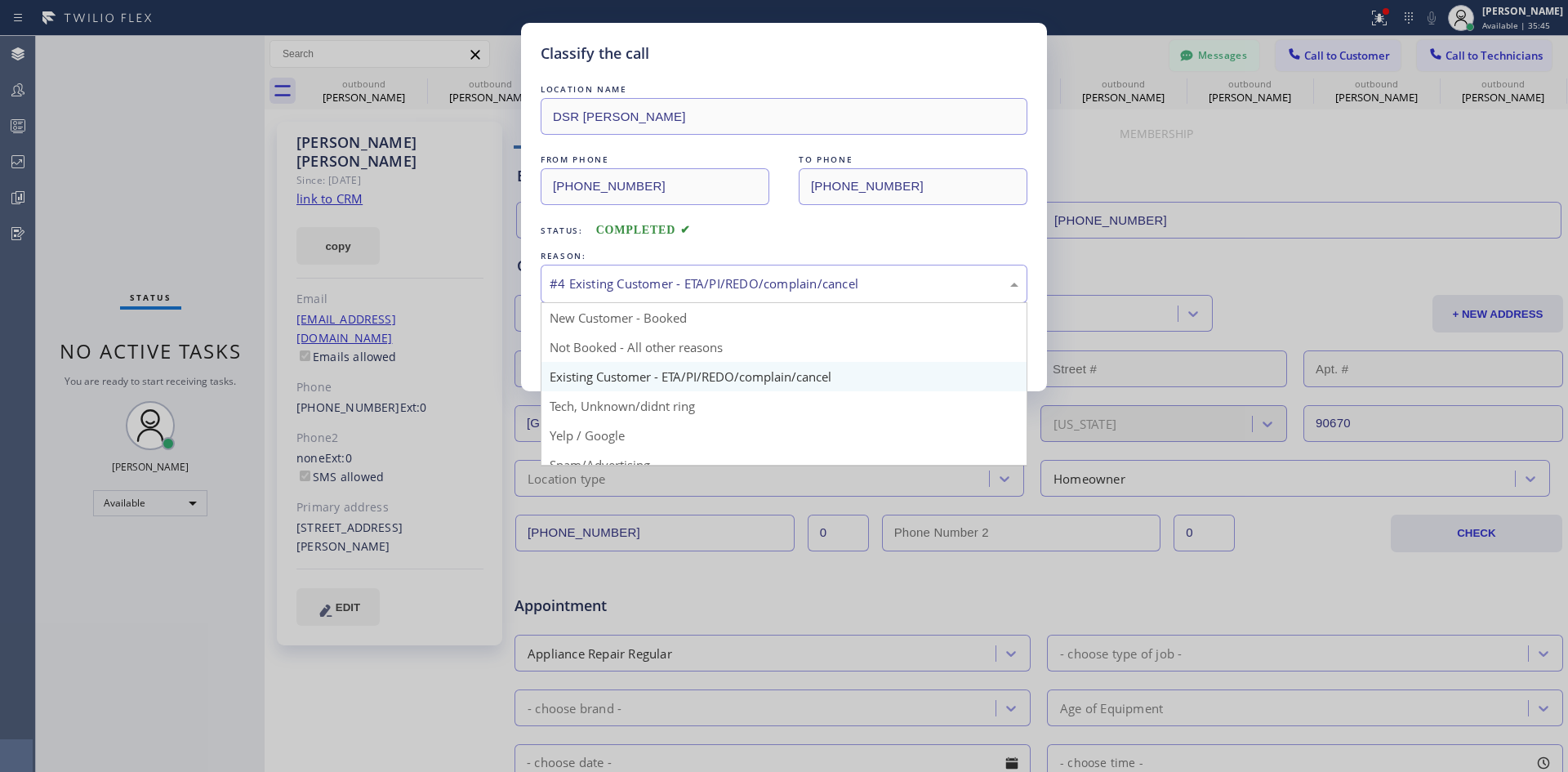
click at [764, 290] on div "#4 Existing Customer - ETA/PI/REDO/complain/cancel" at bounding box center [784, 283] width 469 height 19
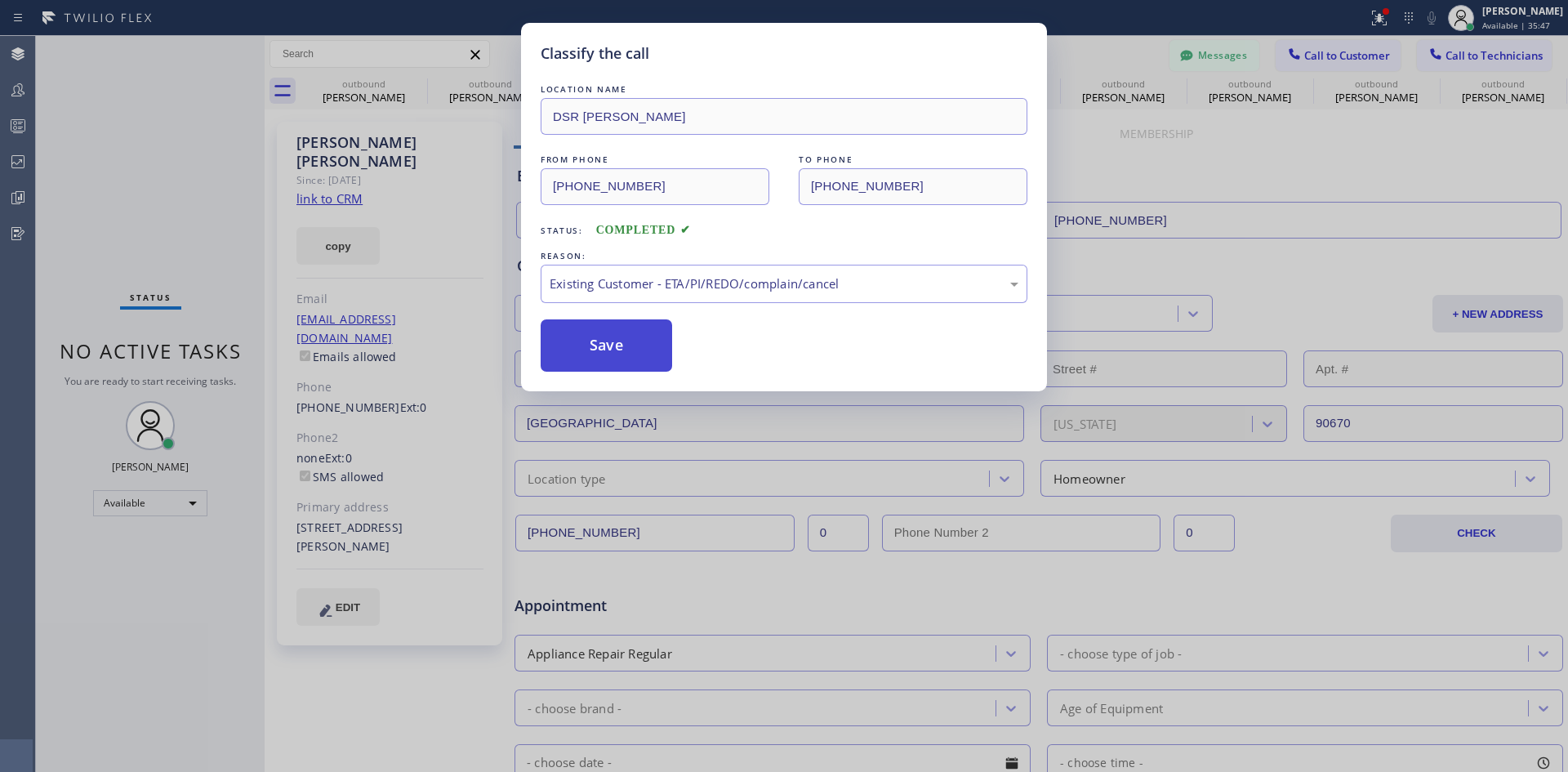
click at [609, 354] on button "Save" at bounding box center [606, 346] width 132 height 53
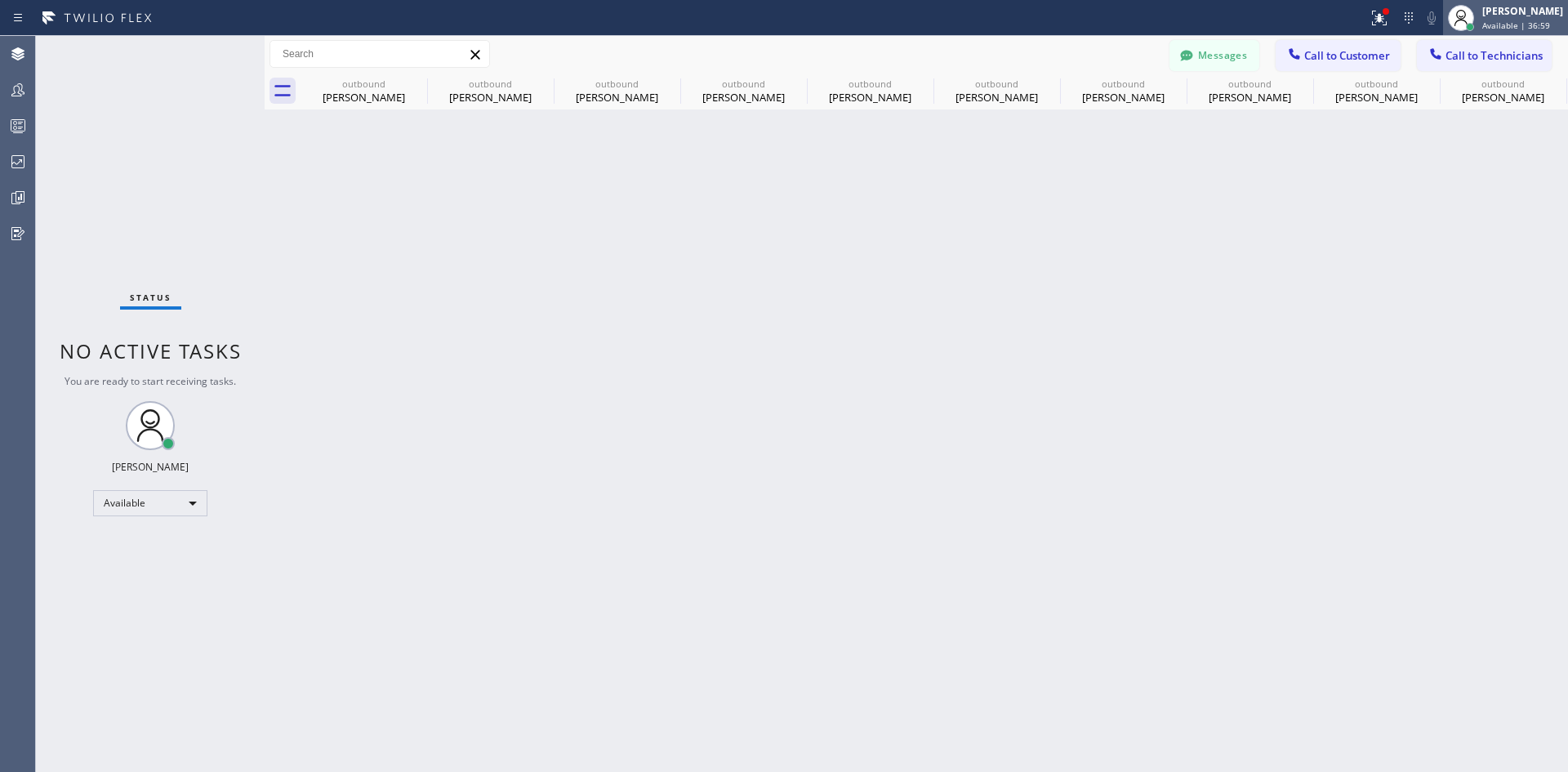
click at [1493, 26] on span "Available | 36:59" at bounding box center [1515, 25] width 68 height 11
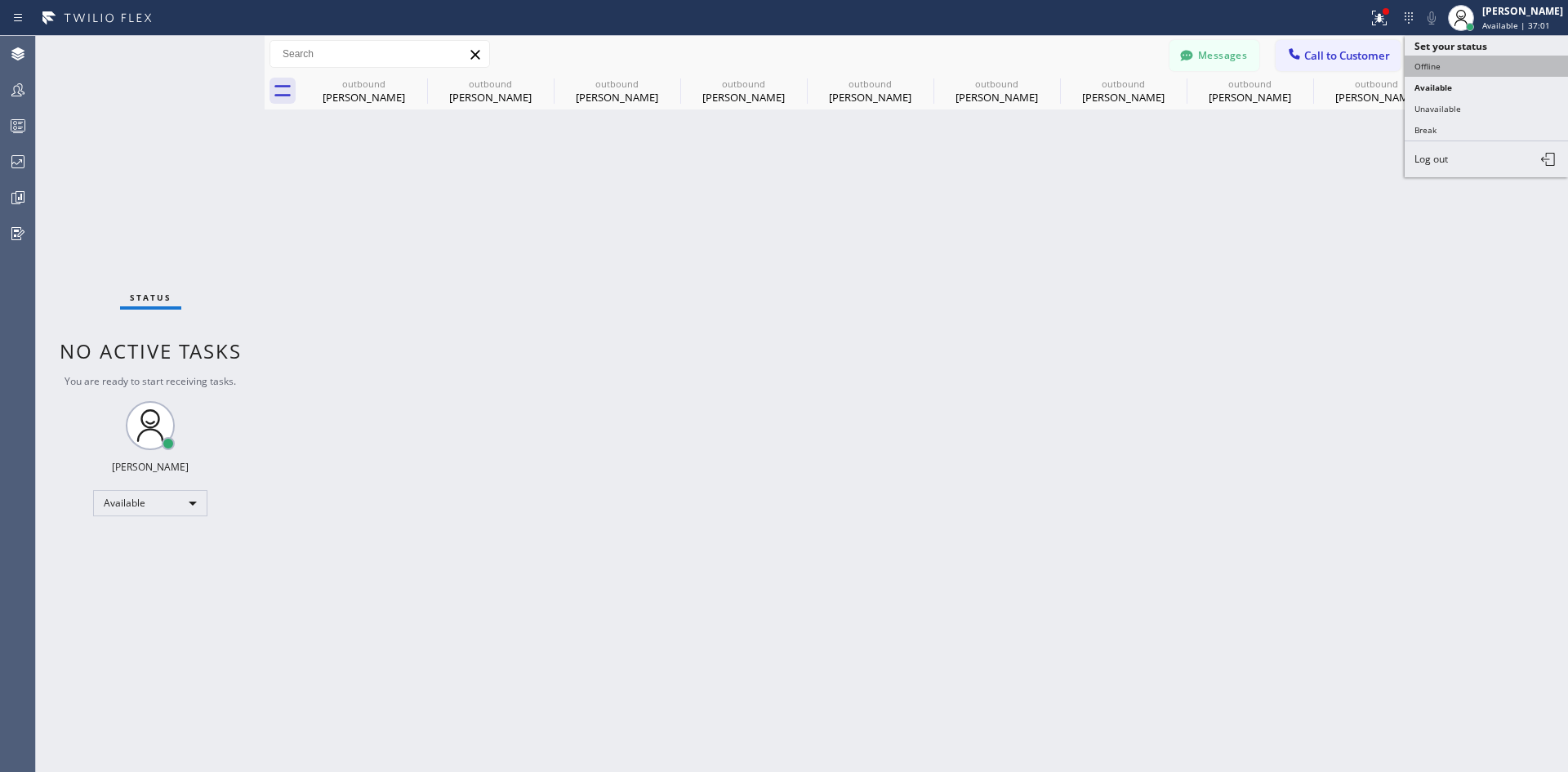
click at [1424, 57] on button "Offline" at bounding box center [1485, 66] width 163 height 22
